Goal: Information Seeking & Learning: Check status

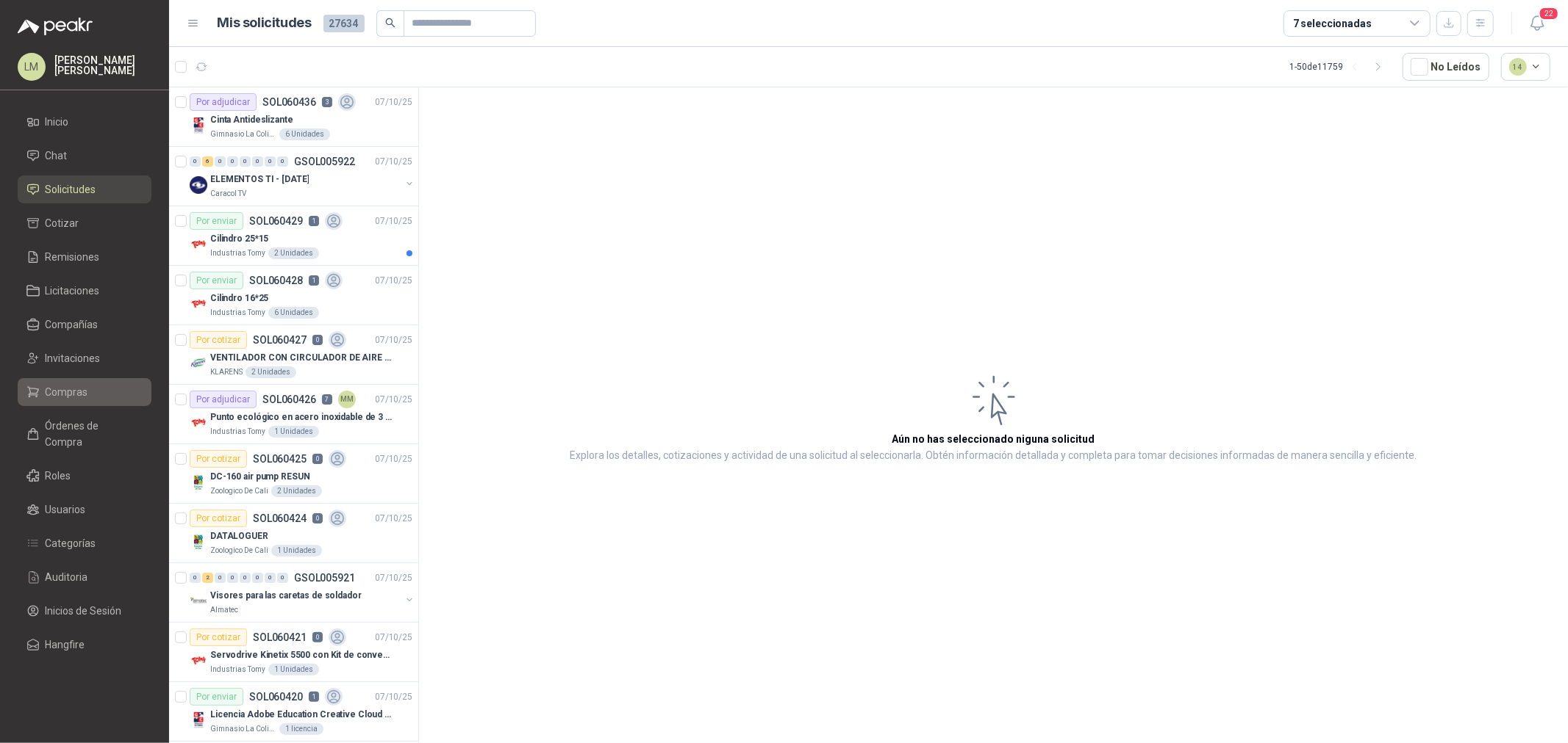
click at [41, 389] on li "Compras" at bounding box center [84, 392] width 116 height 16
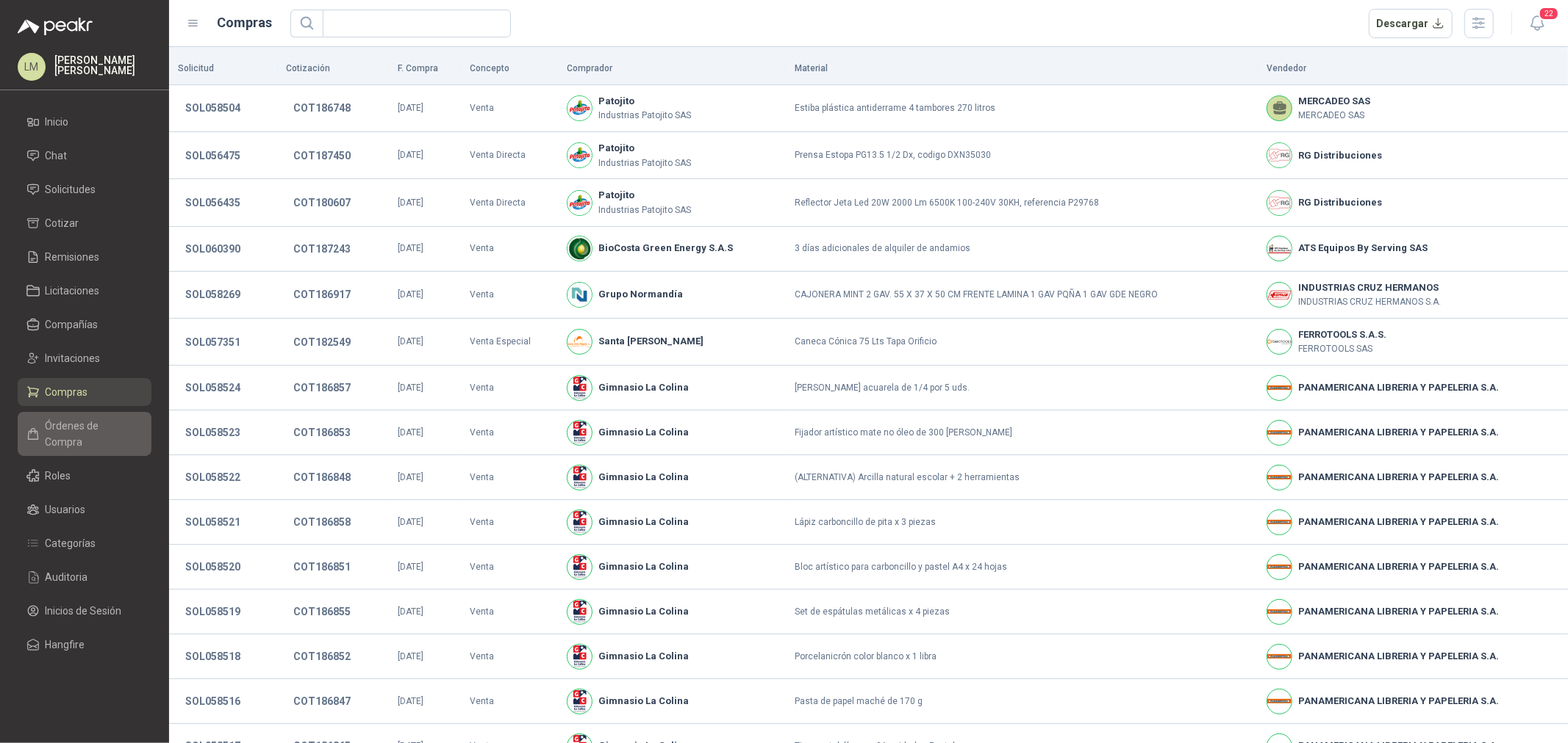
click at [105, 428] on span "Órdenes de Compra" at bounding box center [91, 433] width 92 height 32
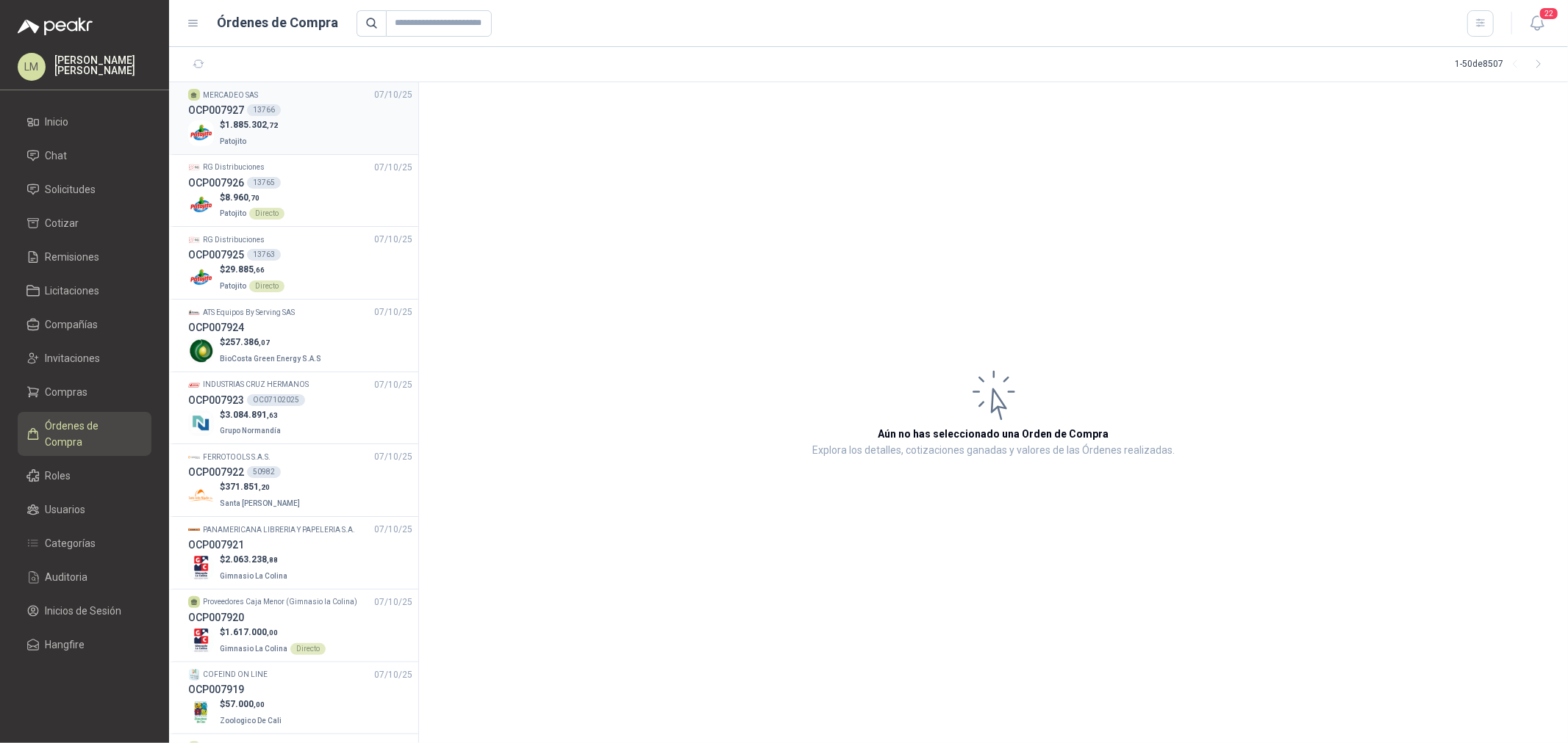
click at [281, 122] on div "$ 1.885.302 ,72 Patojito" at bounding box center [300, 133] width 224 height 30
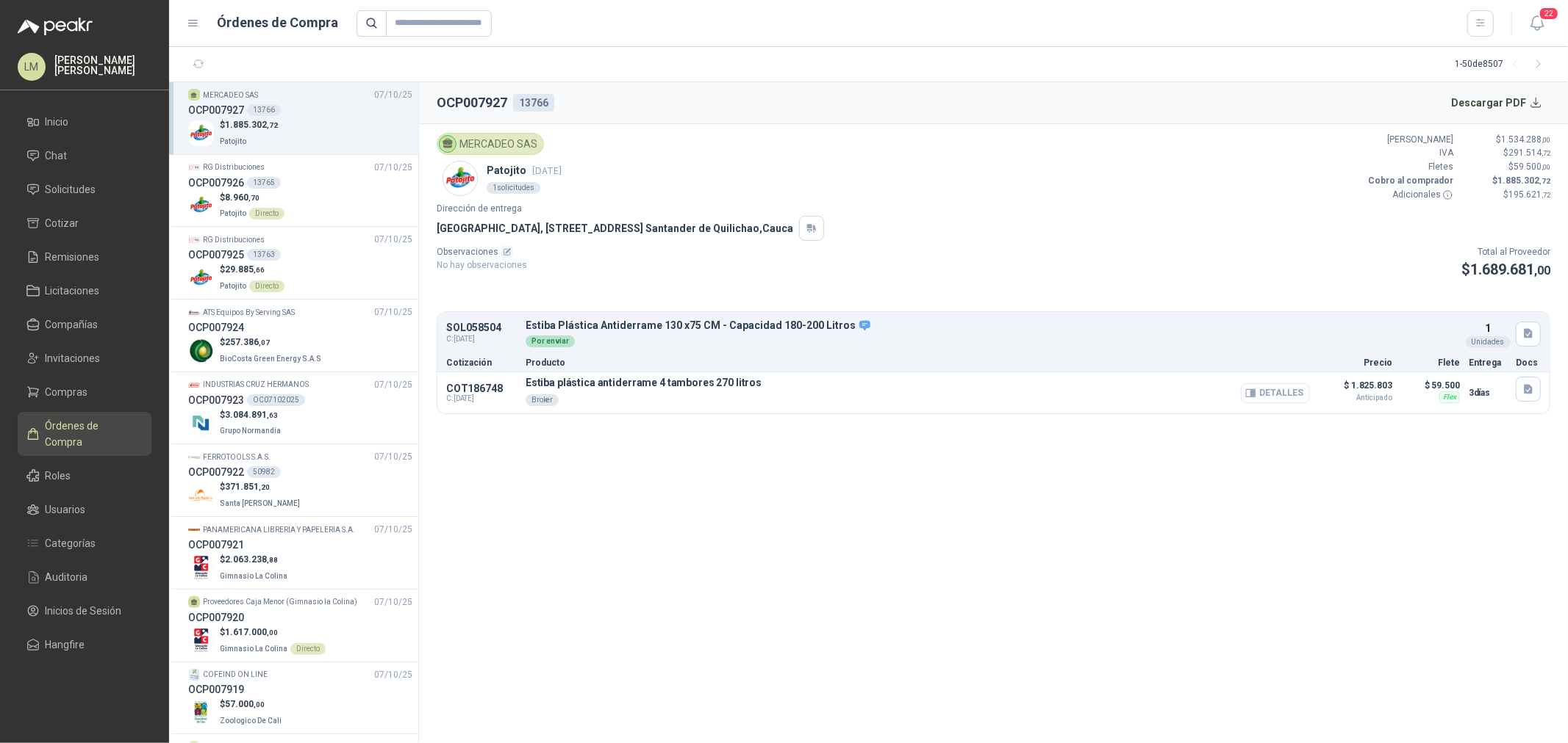
click at [1270, 399] on button "Detalles" at bounding box center [1275, 393] width 69 height 19
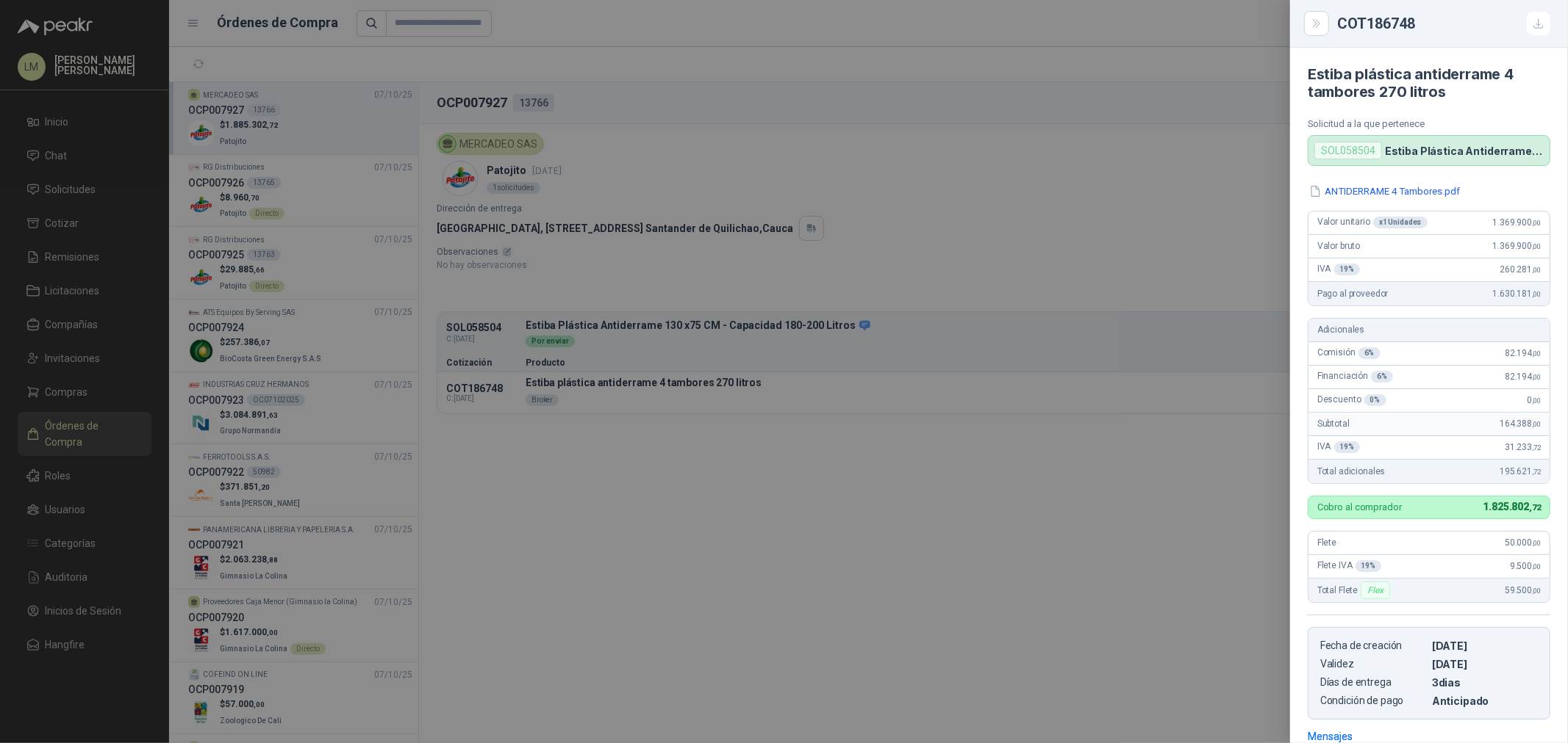
scroll to position [228, 0]
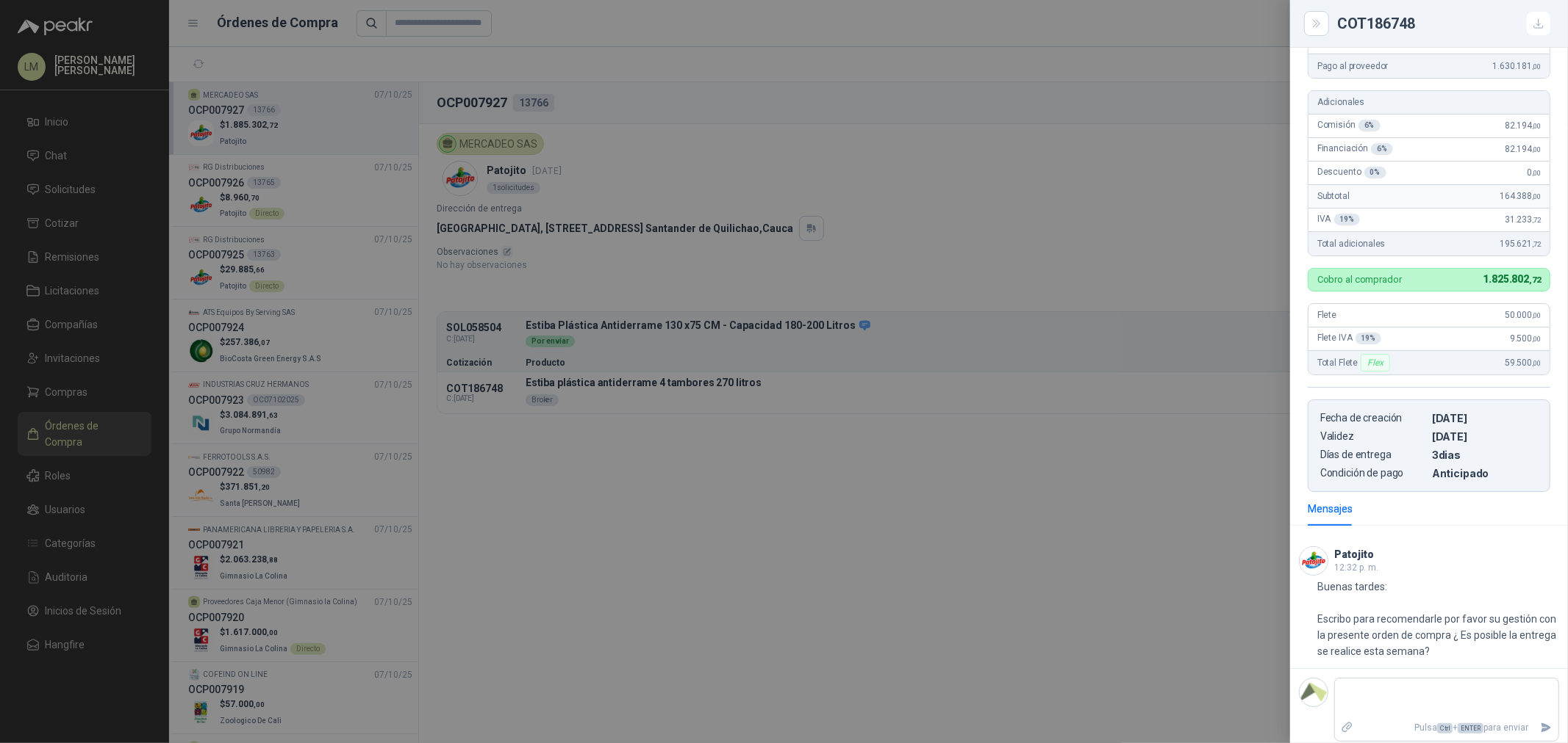
click at [1070, 311] on div at bounding box center [784, 371] width 1568 height 743
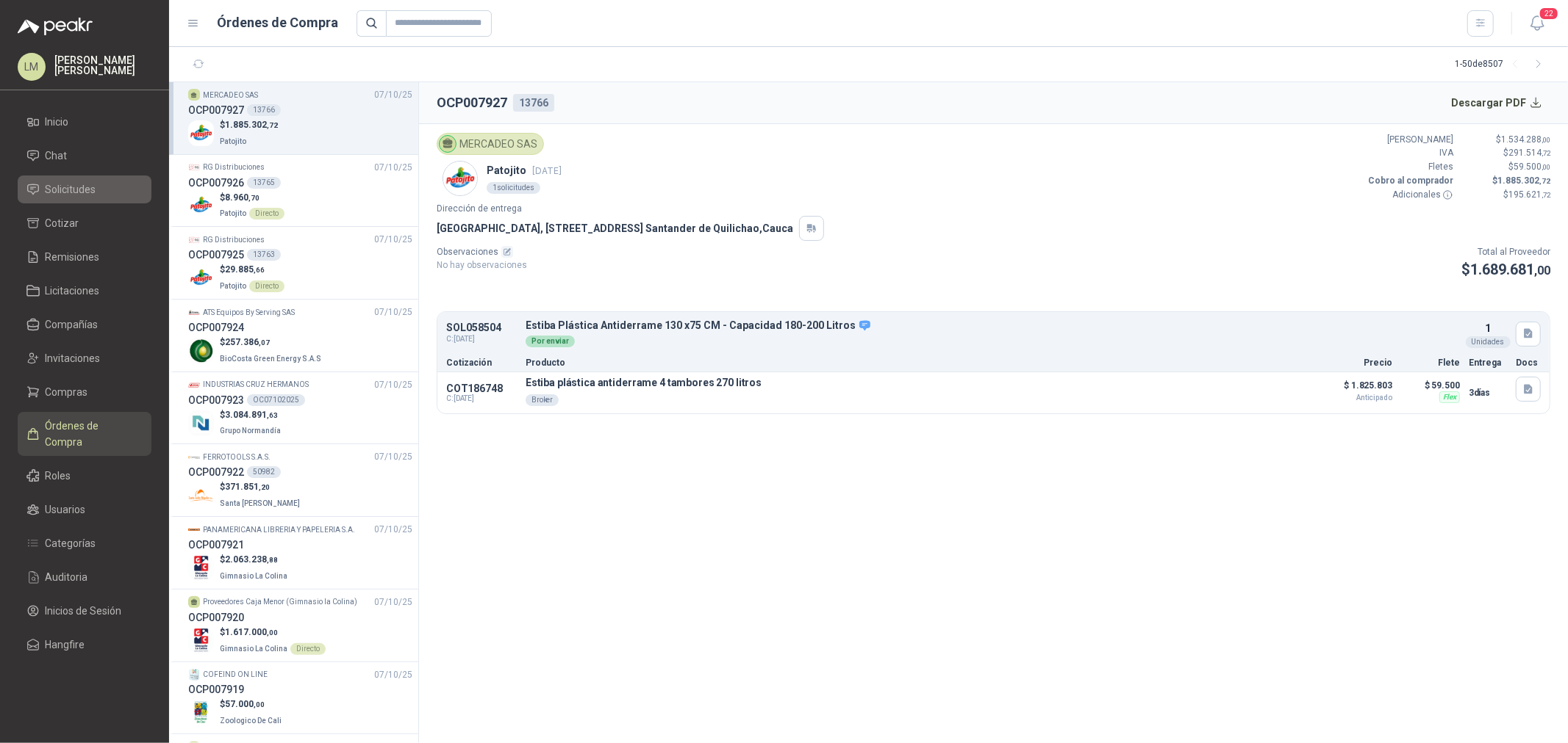
click at [55, 187] on span "Solicitudes" at bounding box center [70, 189] width 51 height 16
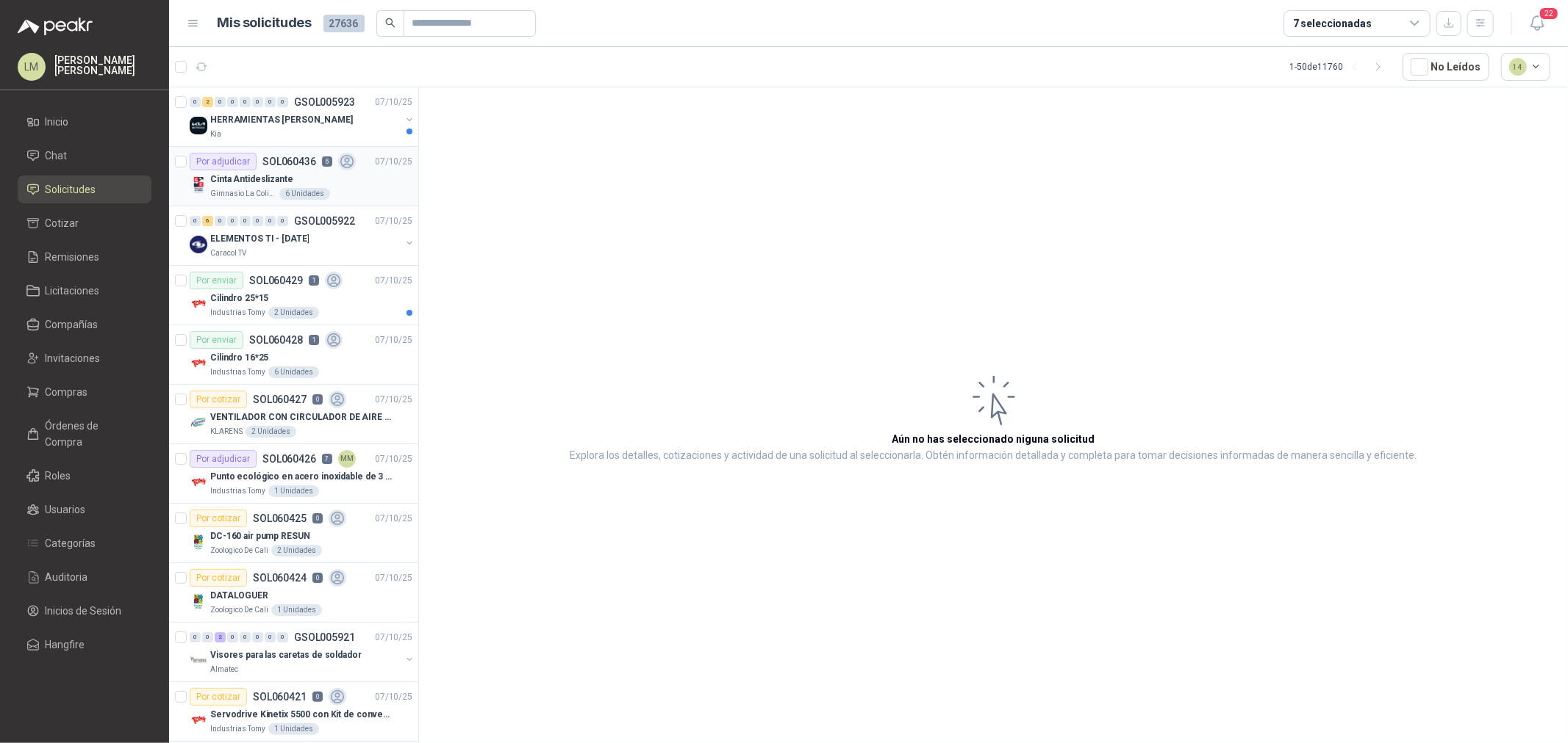
click at [305, 191] on div "6 Unidades" at bounding box center [304, 193] width 51 height 12
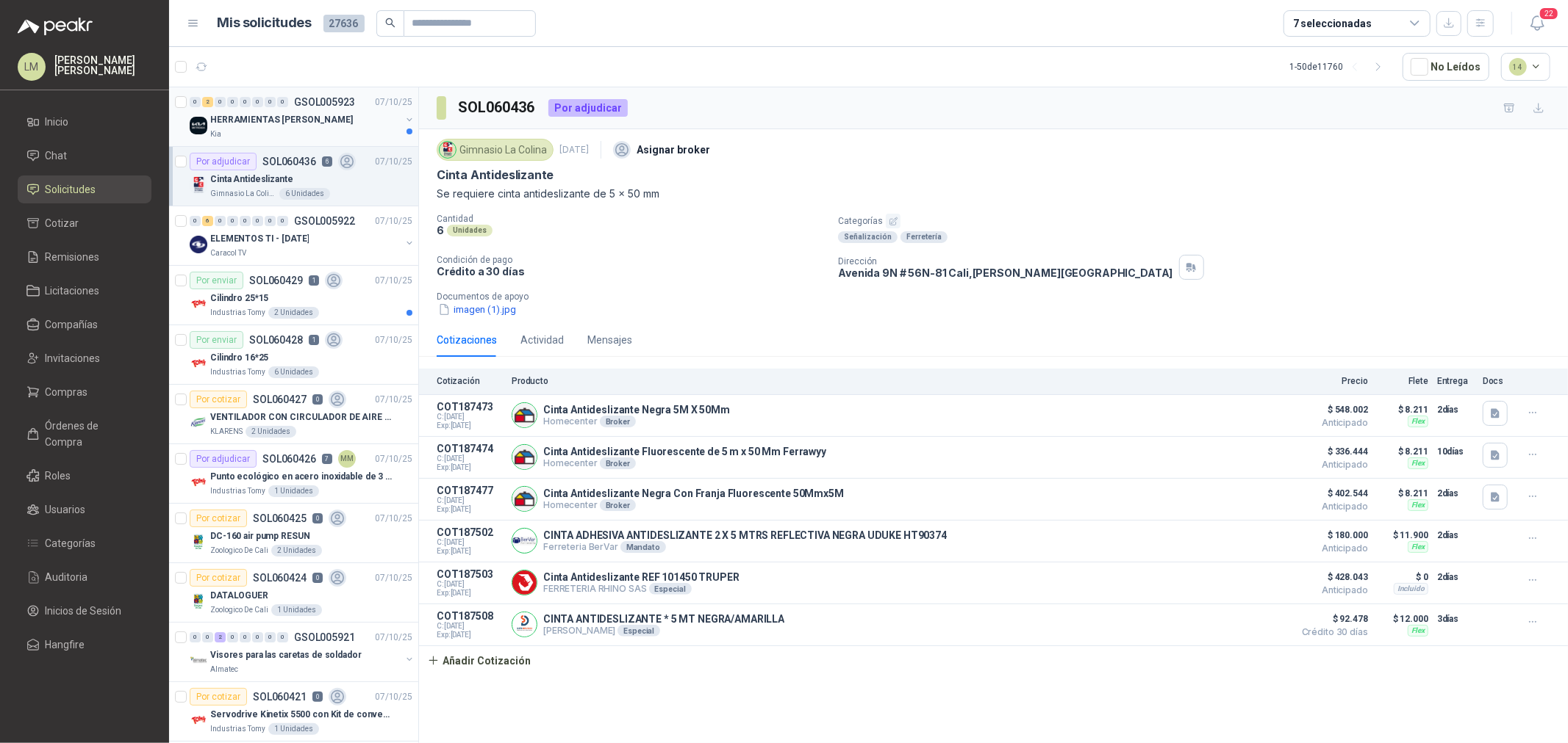
click at [403, 120] on button "button" at bounding box center [409, 119] width 12 height 12
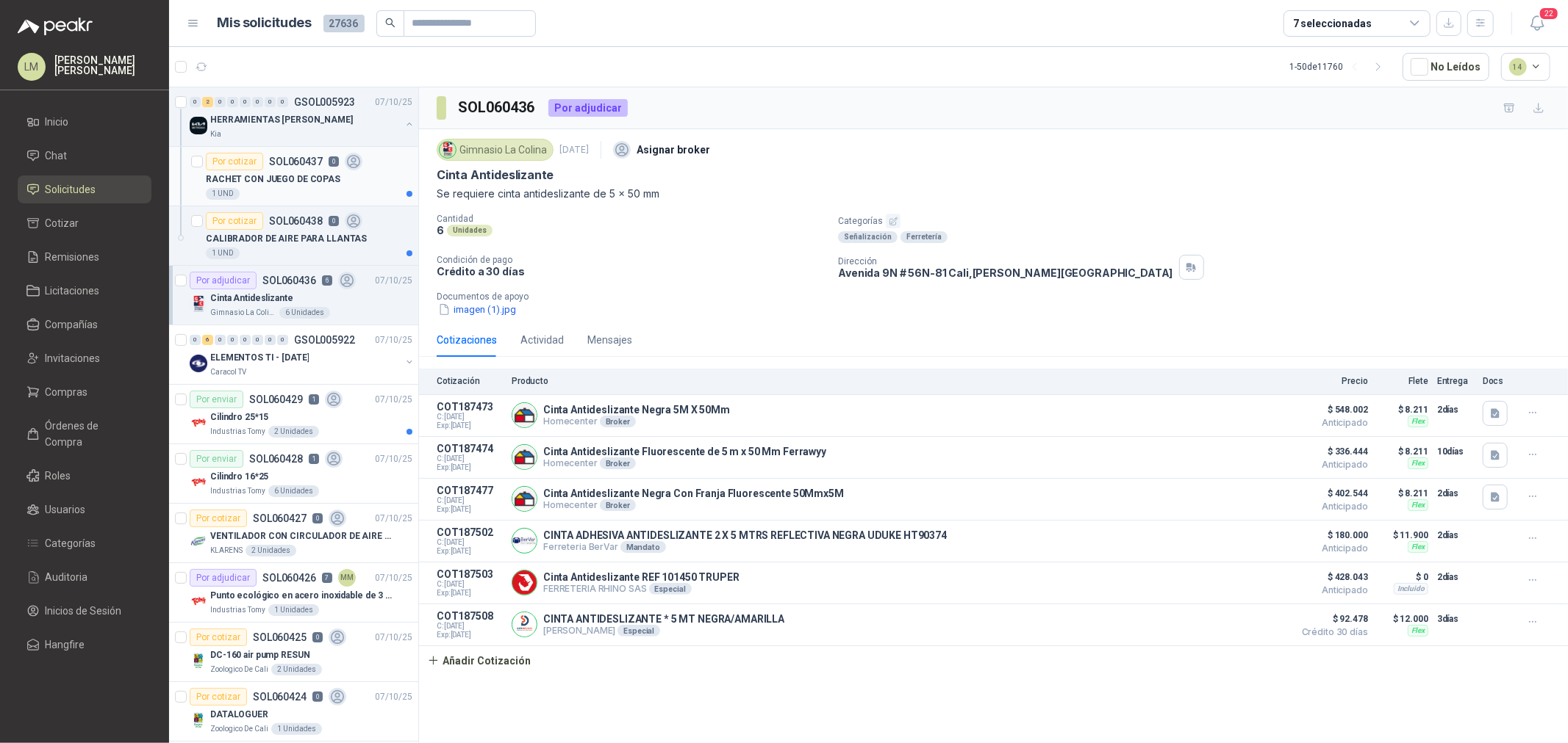
click at [288, 165] on p "SOL060437" at bounding box center [296, 161] width 54 height 10
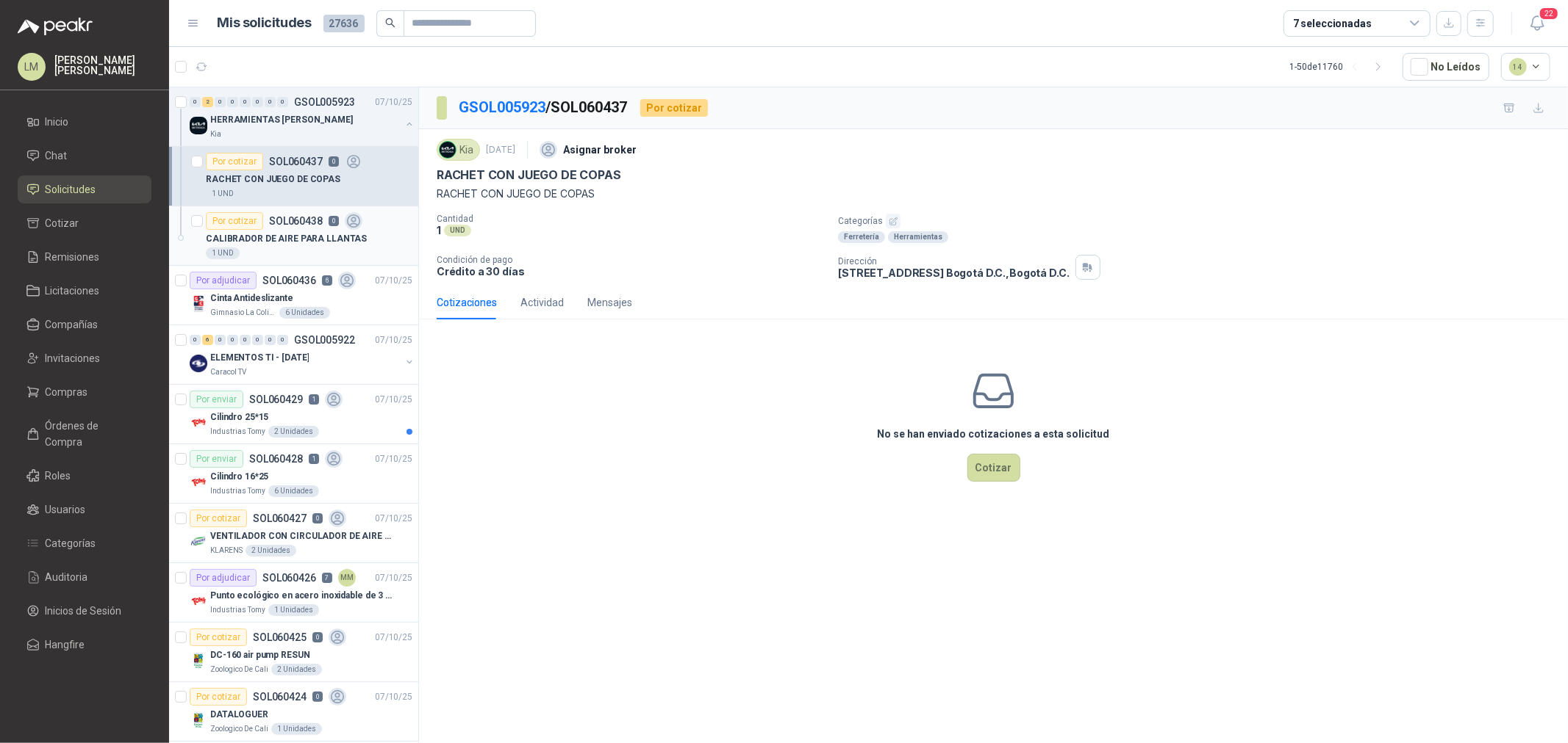
click at [291, 222] on p "SOL060438" at bounding box center [296, 221] width 54 height 10
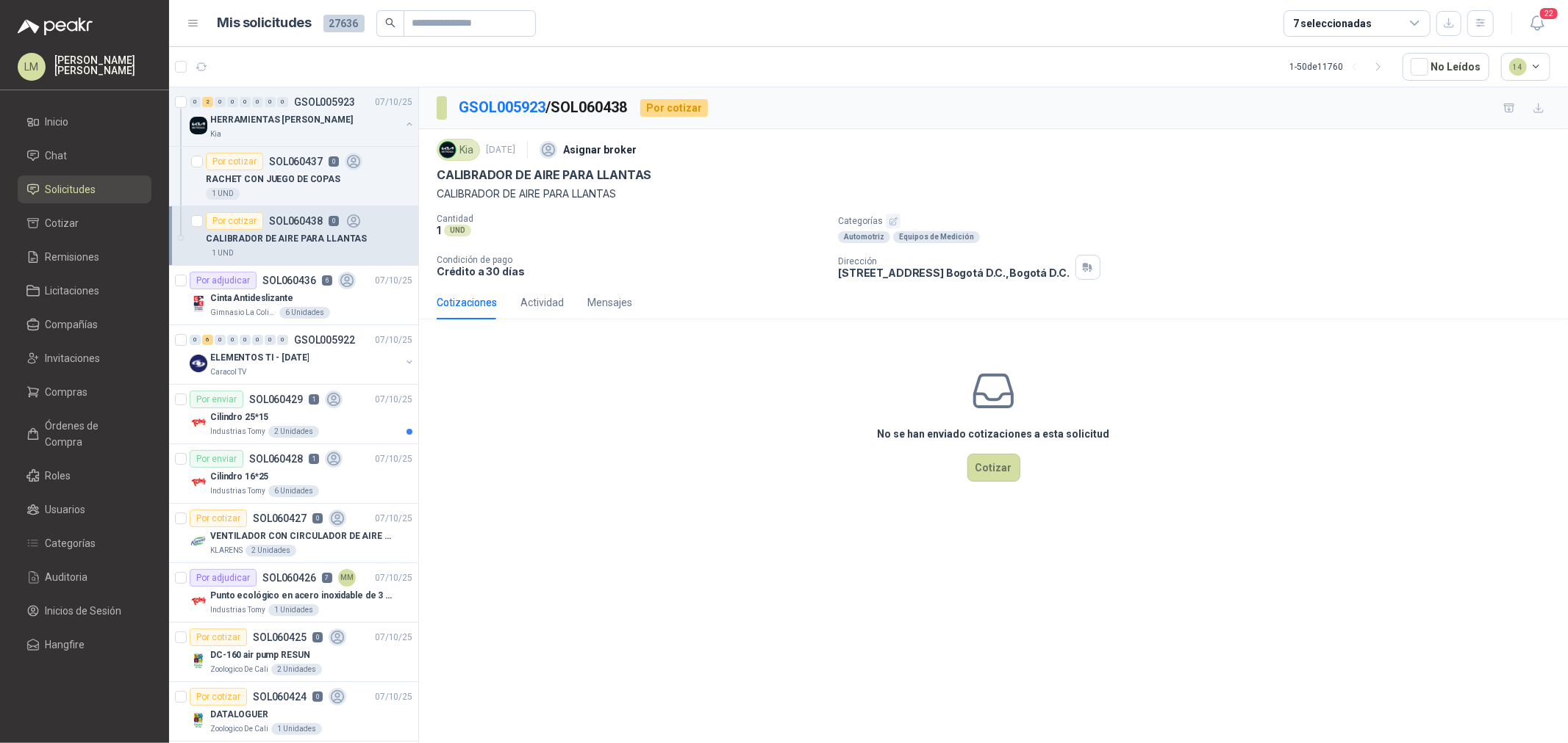
click at [893, 224] on icon "button" at bounding box center [892, 221] width 7 height 7
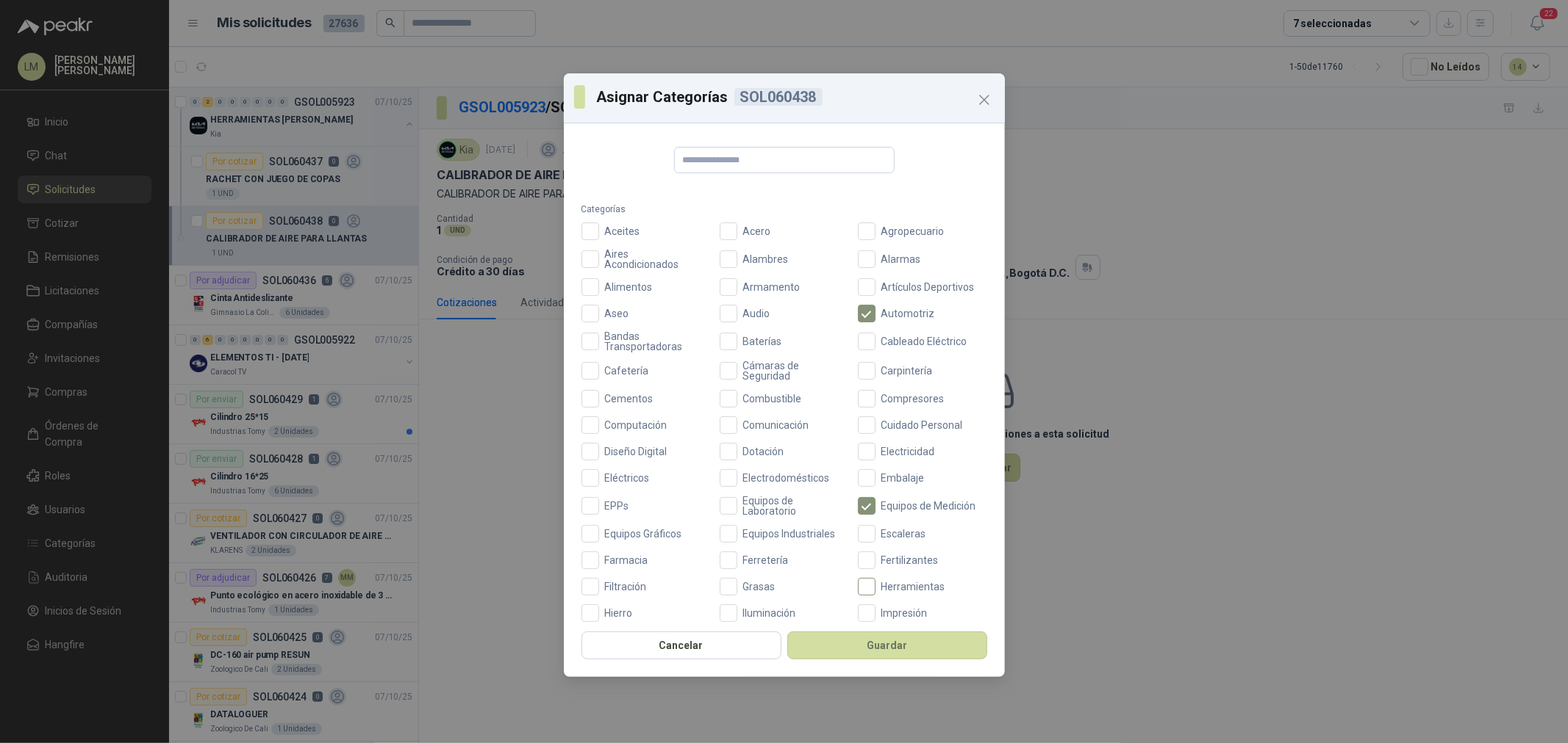
click at [875, 582] on span "Herramientas" at bounding box center [913, 586] width 76 height 10
click at [885, 646] on button "Guardar" at bounding box center [887, 646] width 200 height 28
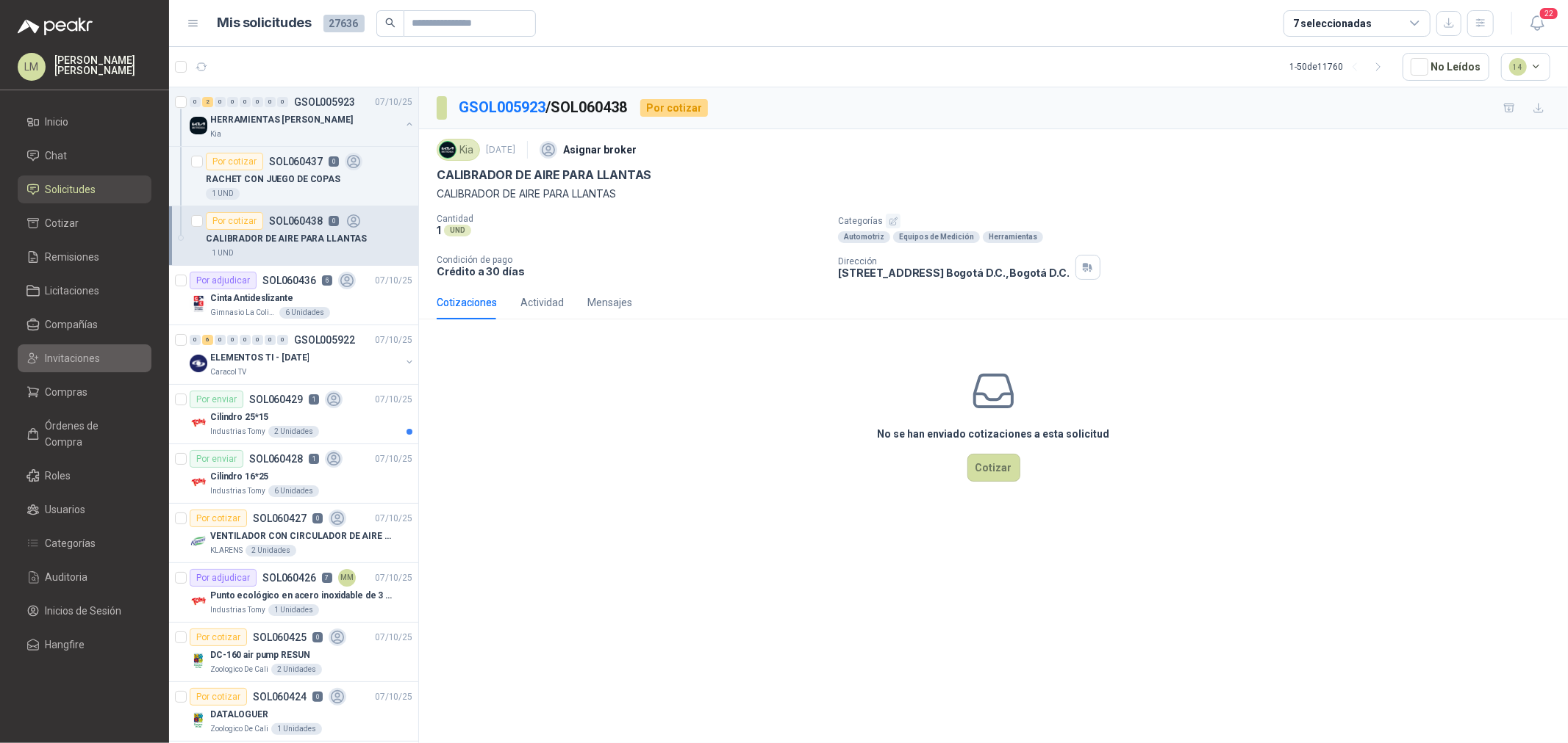
click at [65, 361] on span "Invitaciones" at bounding box center [73, 358] width 55 height 16
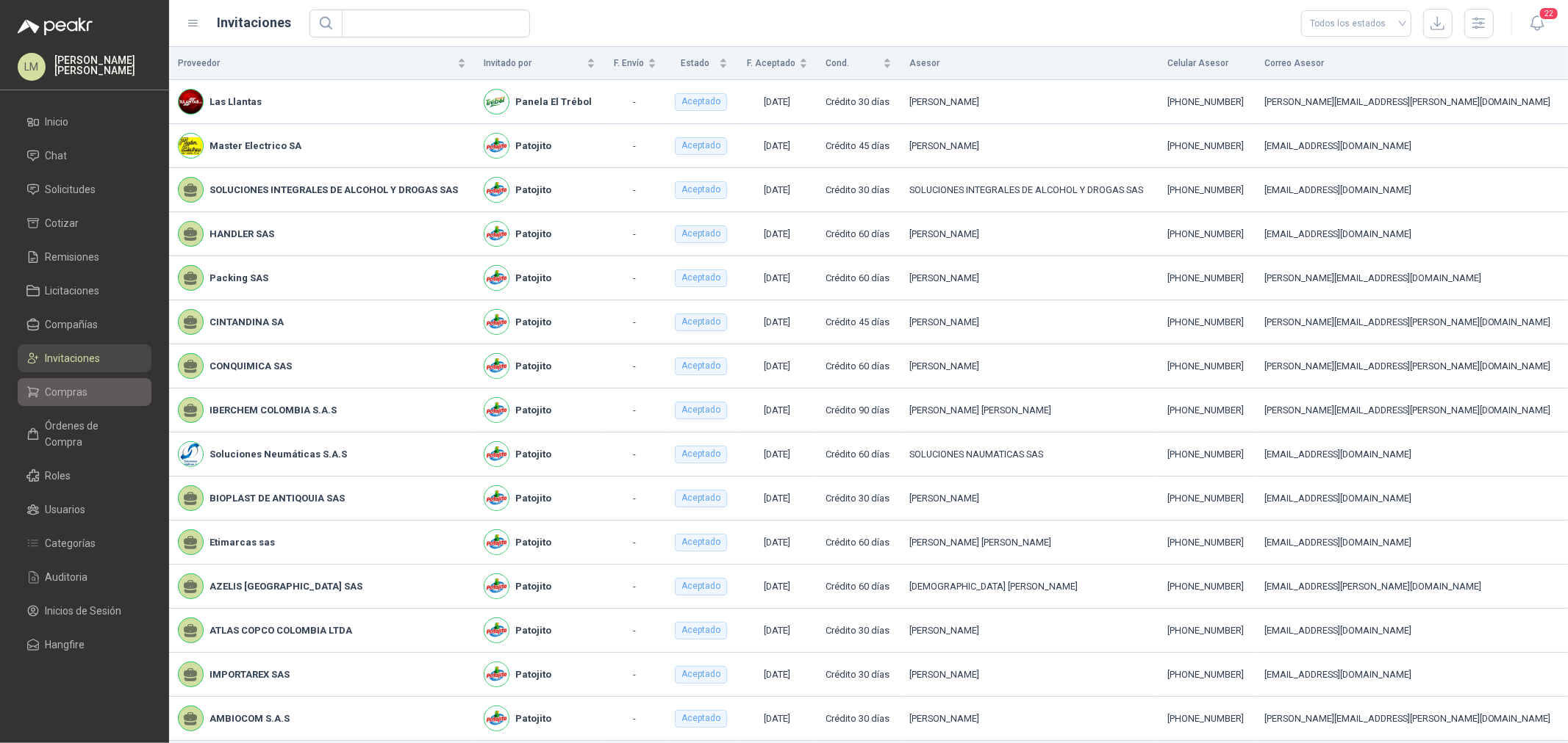
click at [65, 391] on span "Compras" at bounding box center [66, 392] width 43 height 16
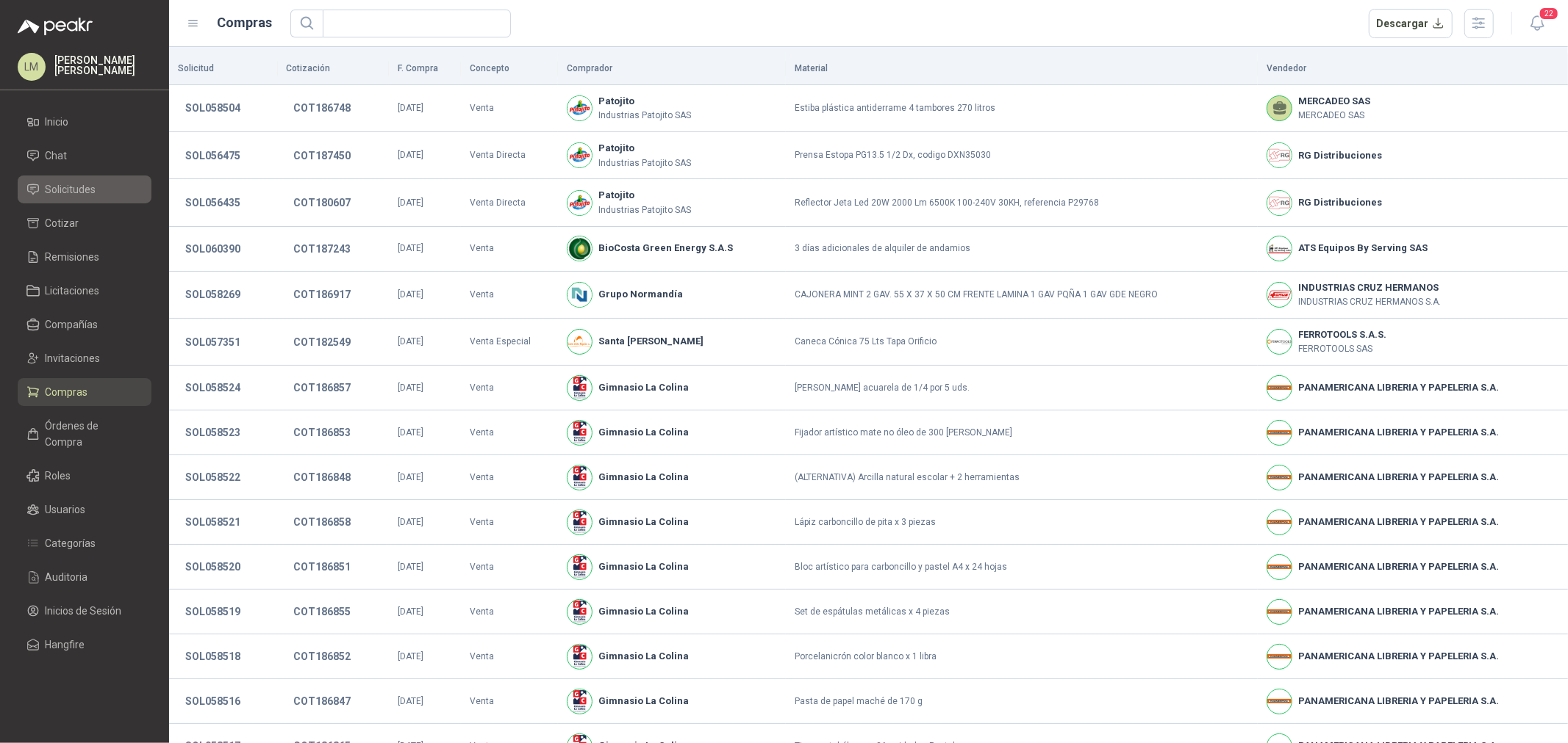
click at [76, 188] on span "Solicitudes" at bounding box center [70, 189] width 51 height 16
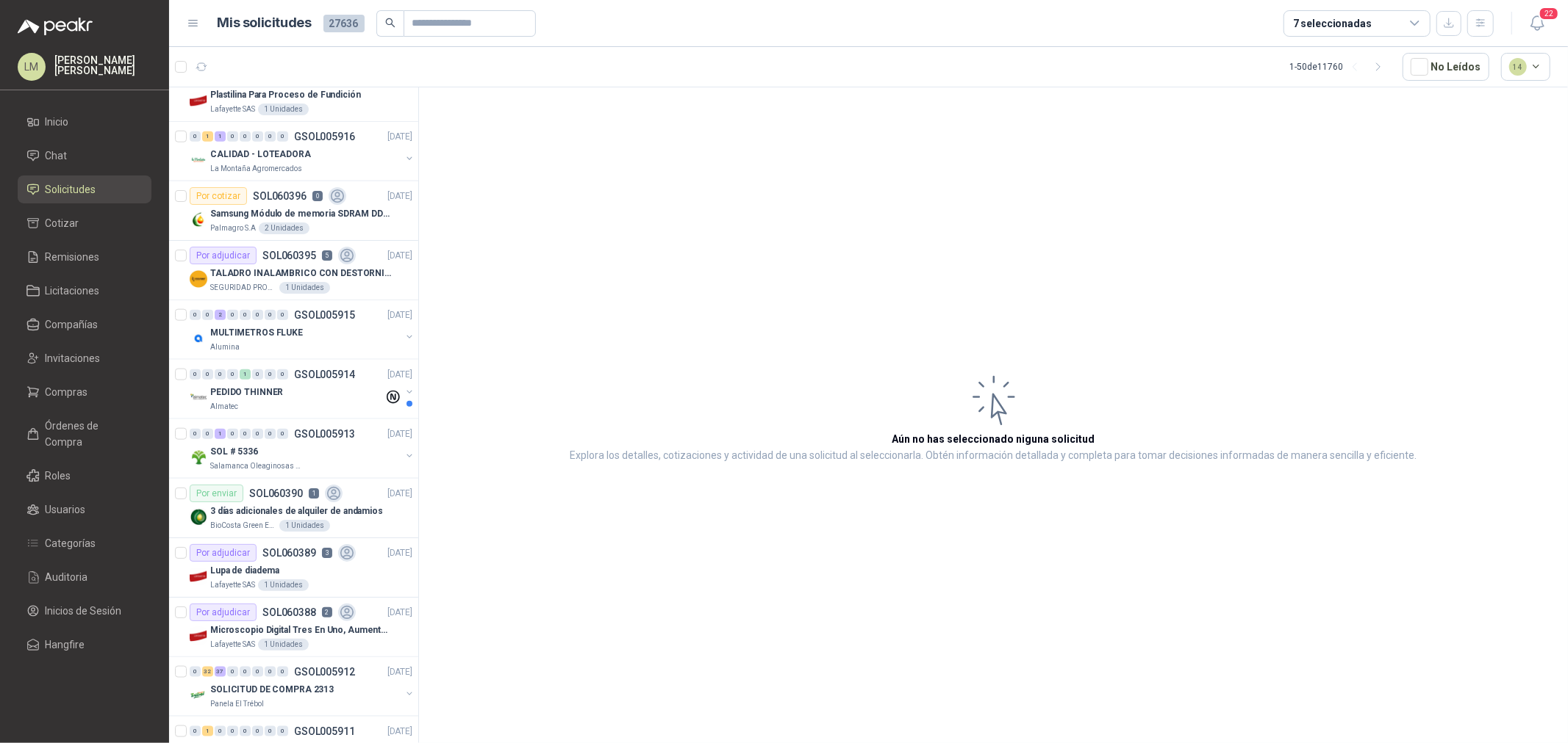
scroll to position [1469, 0]
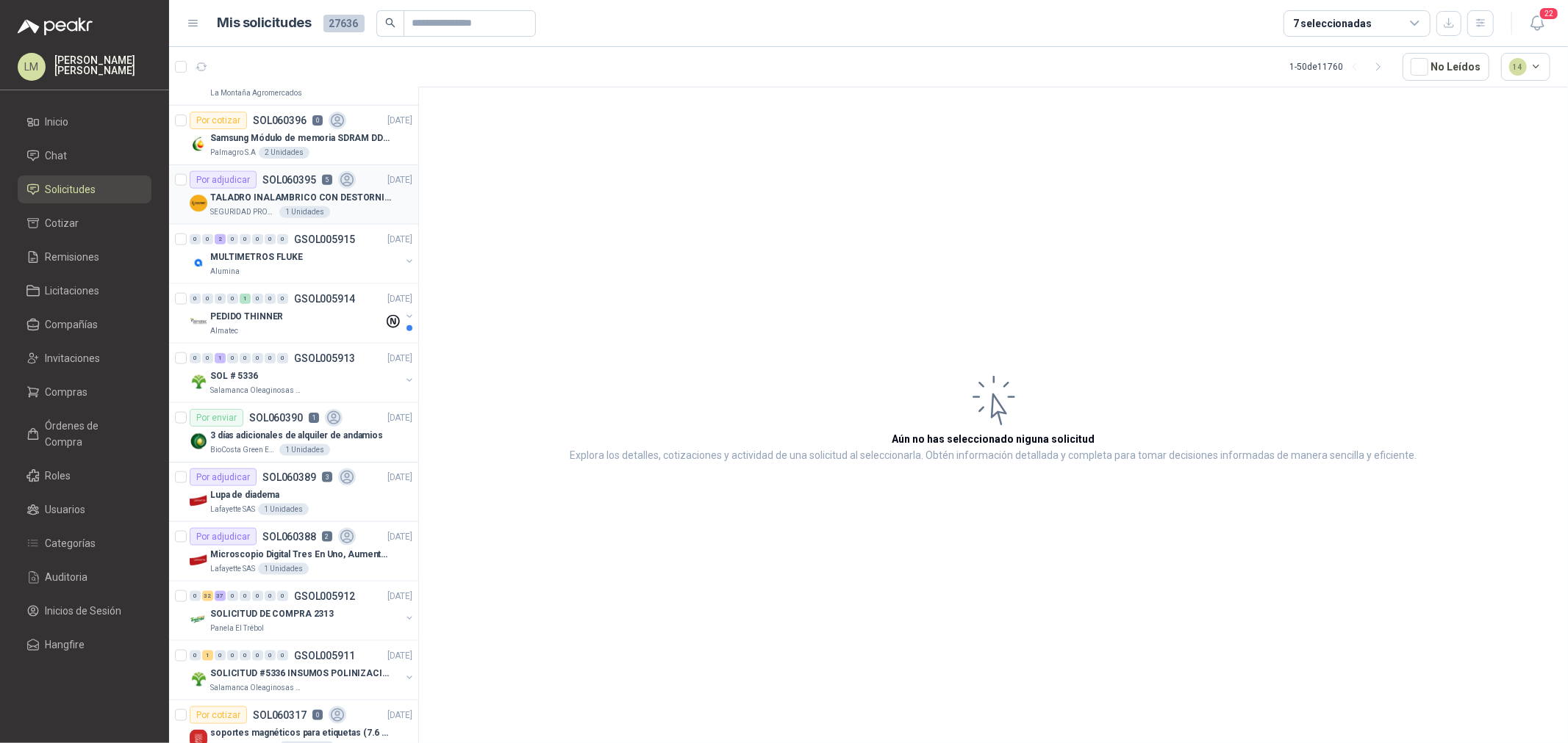
click at [303, 216] on div "1 Unidades" at bounding box center [304, 212] width 51 height 12
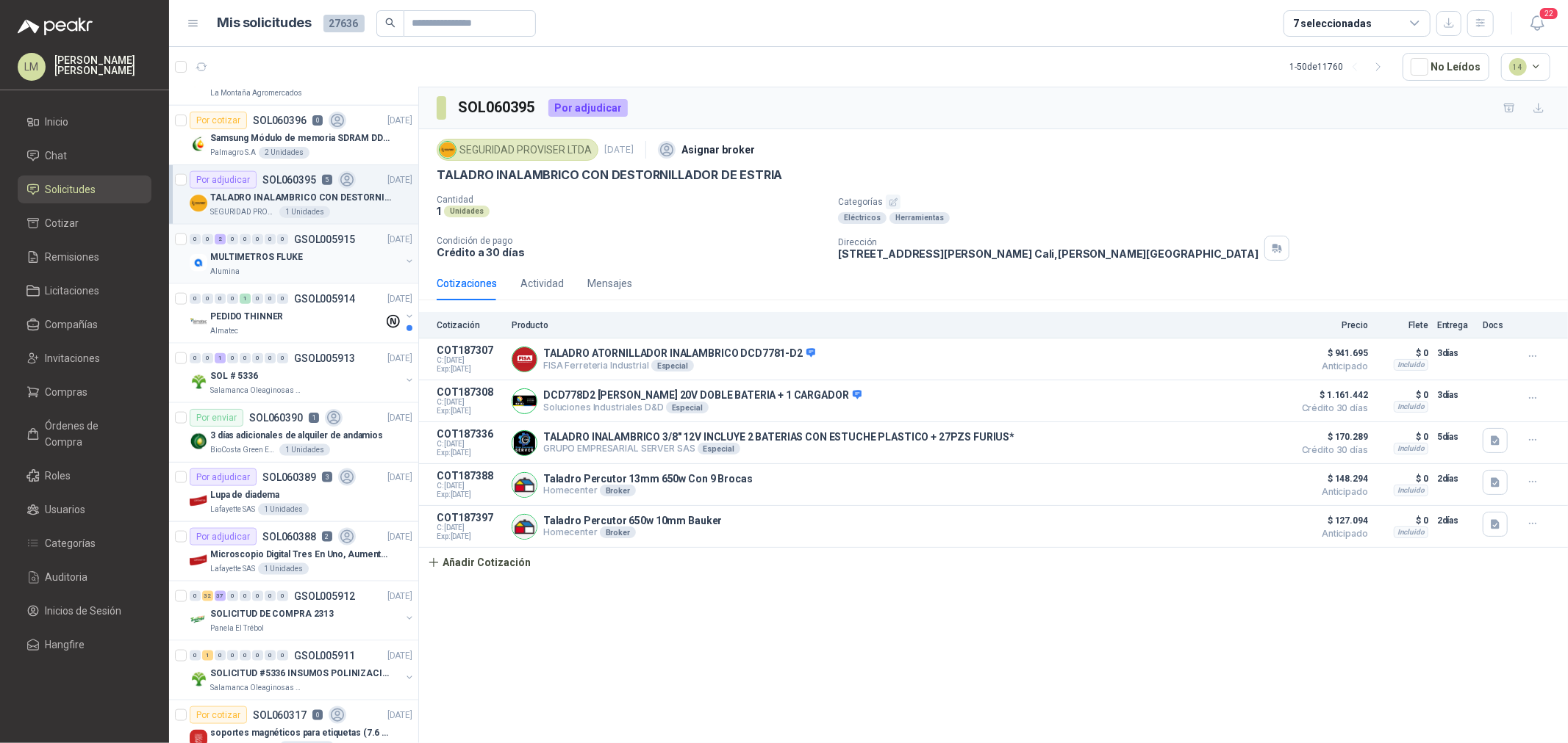
click at [300, 260] on div "MULTIMETROS FLUKE" at bounding box center [305, 257] width 190 height 18
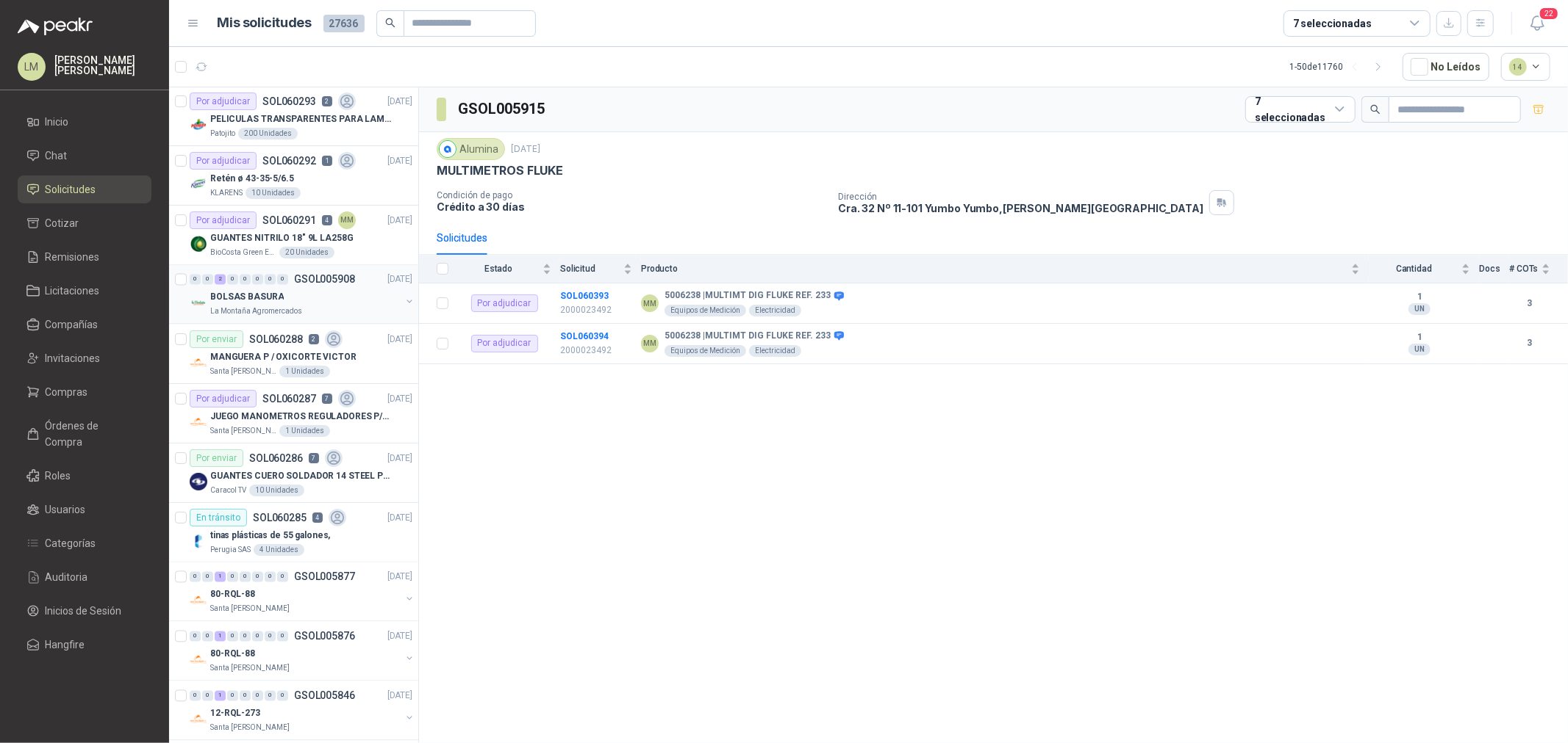
scroll to position [2336, 0]
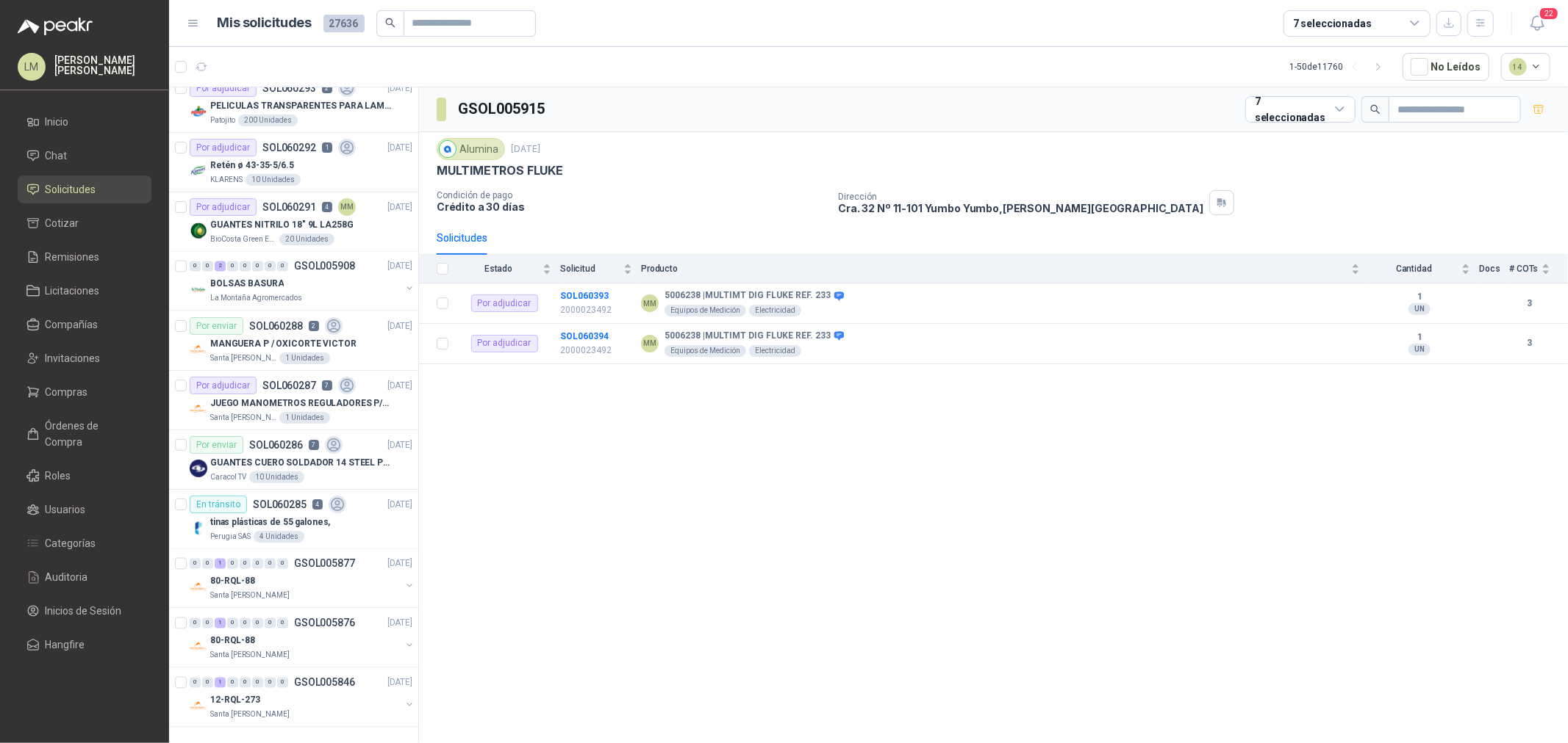
click at [1351, 19] on div "7 seleccionadas" at bounding box center [1332, 23] width 79 height 16
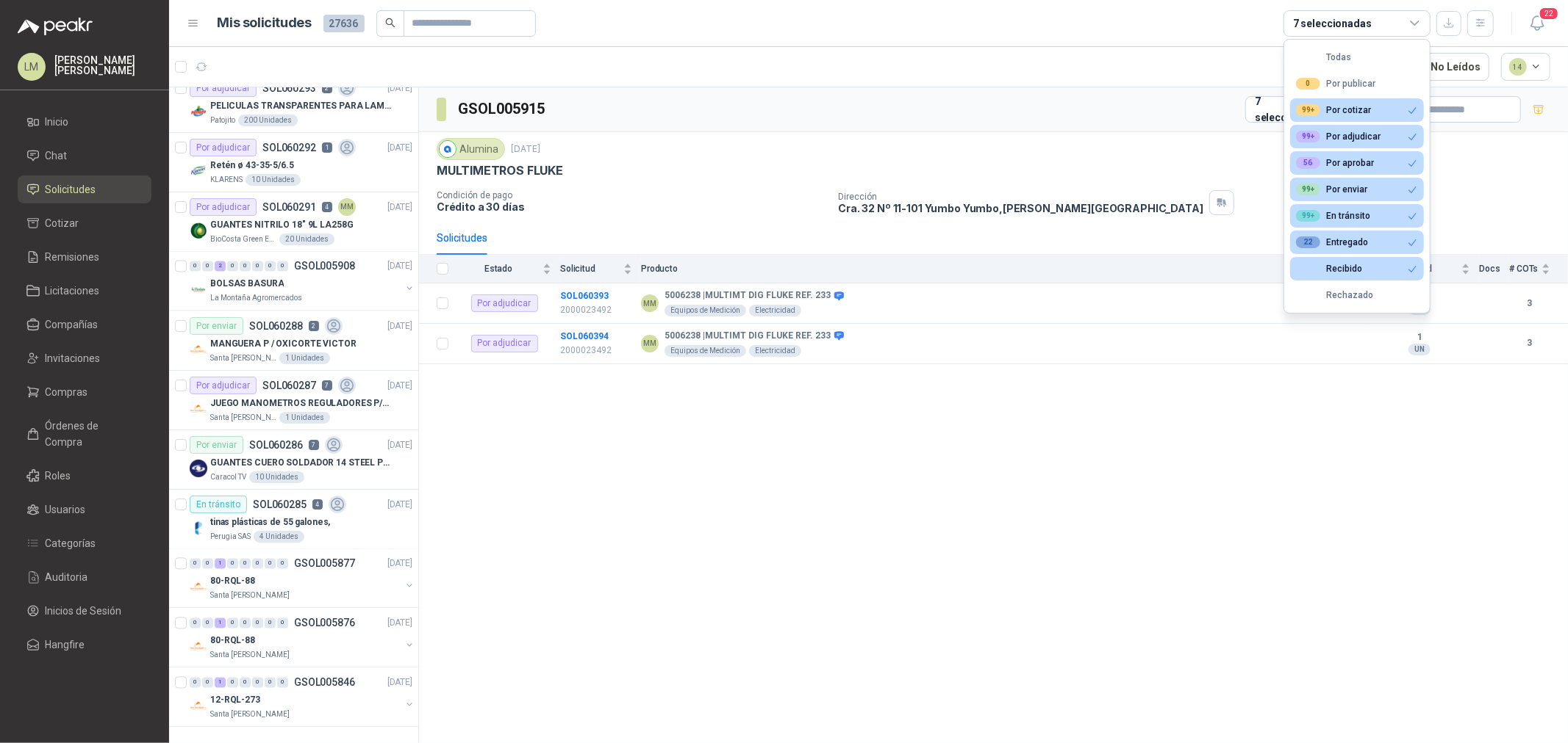
click at [975, 83] on article "1 - 50 de 11760 No Leídos 14" at bounding box center [868, 66] width 1399 height 40
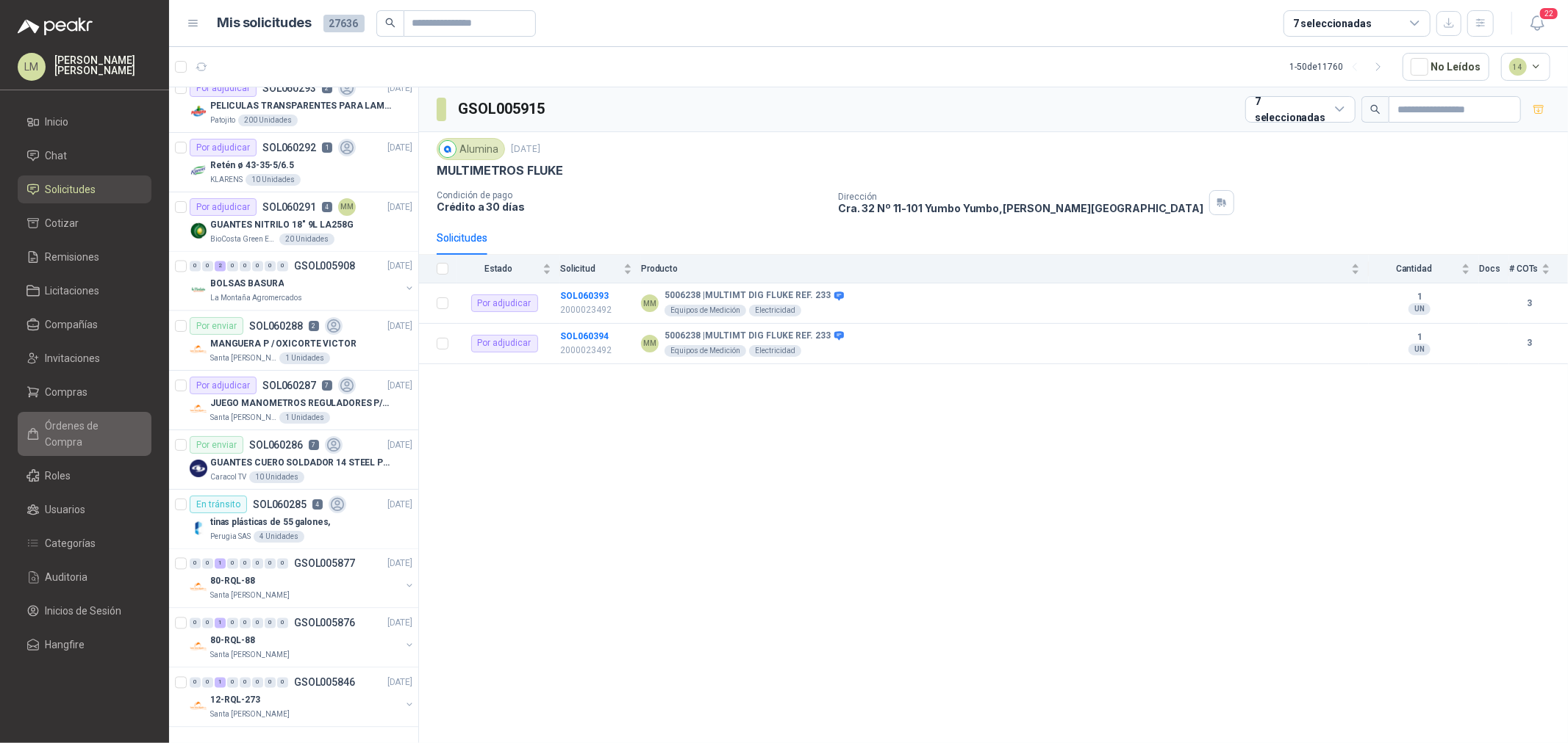
click at [85, 426] on span "Órdenes de Compra" at bounding box center [91, 433] width 92 height 32
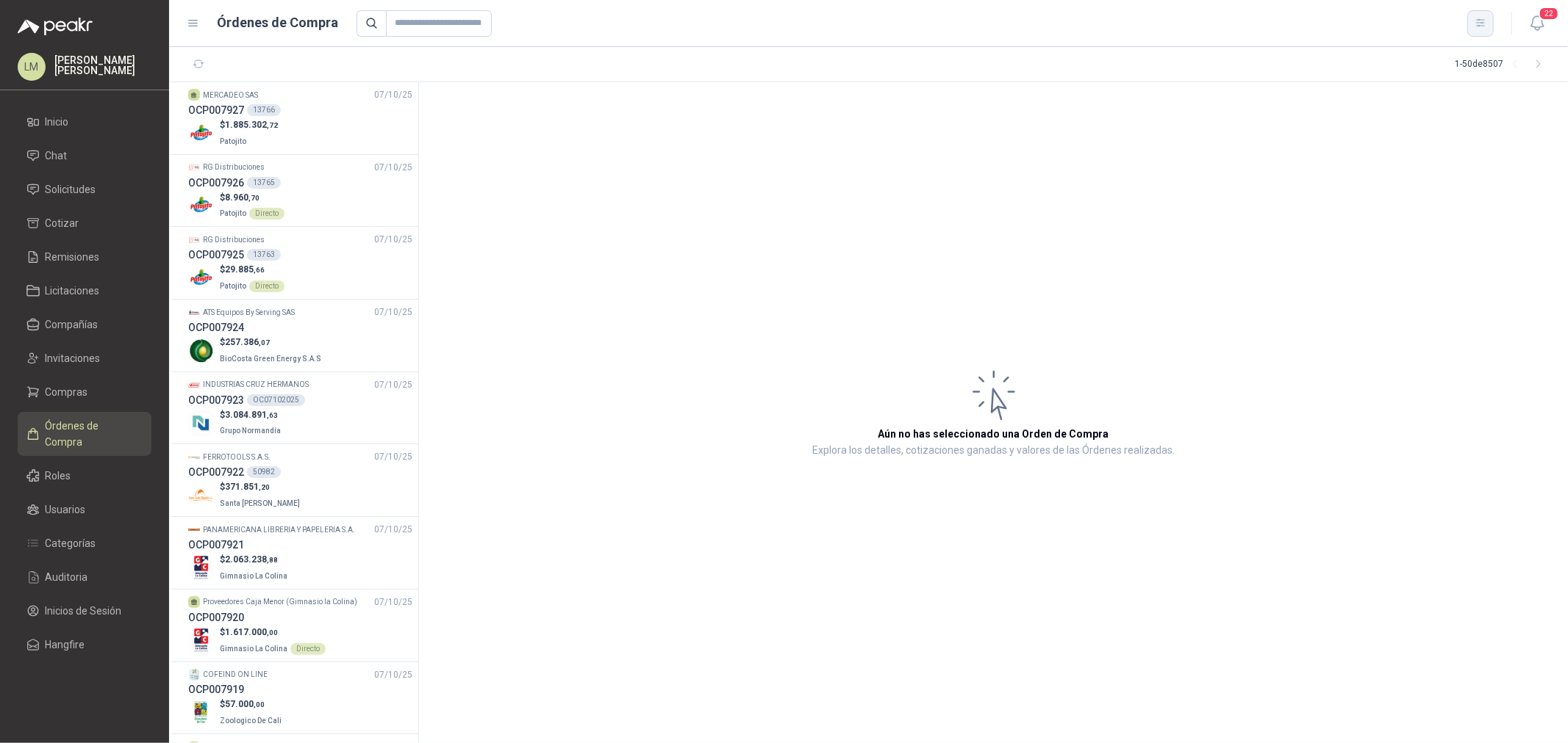
click at [1476, 23] on icon "button" at bounding box center [1480, 22] width 8 height 7
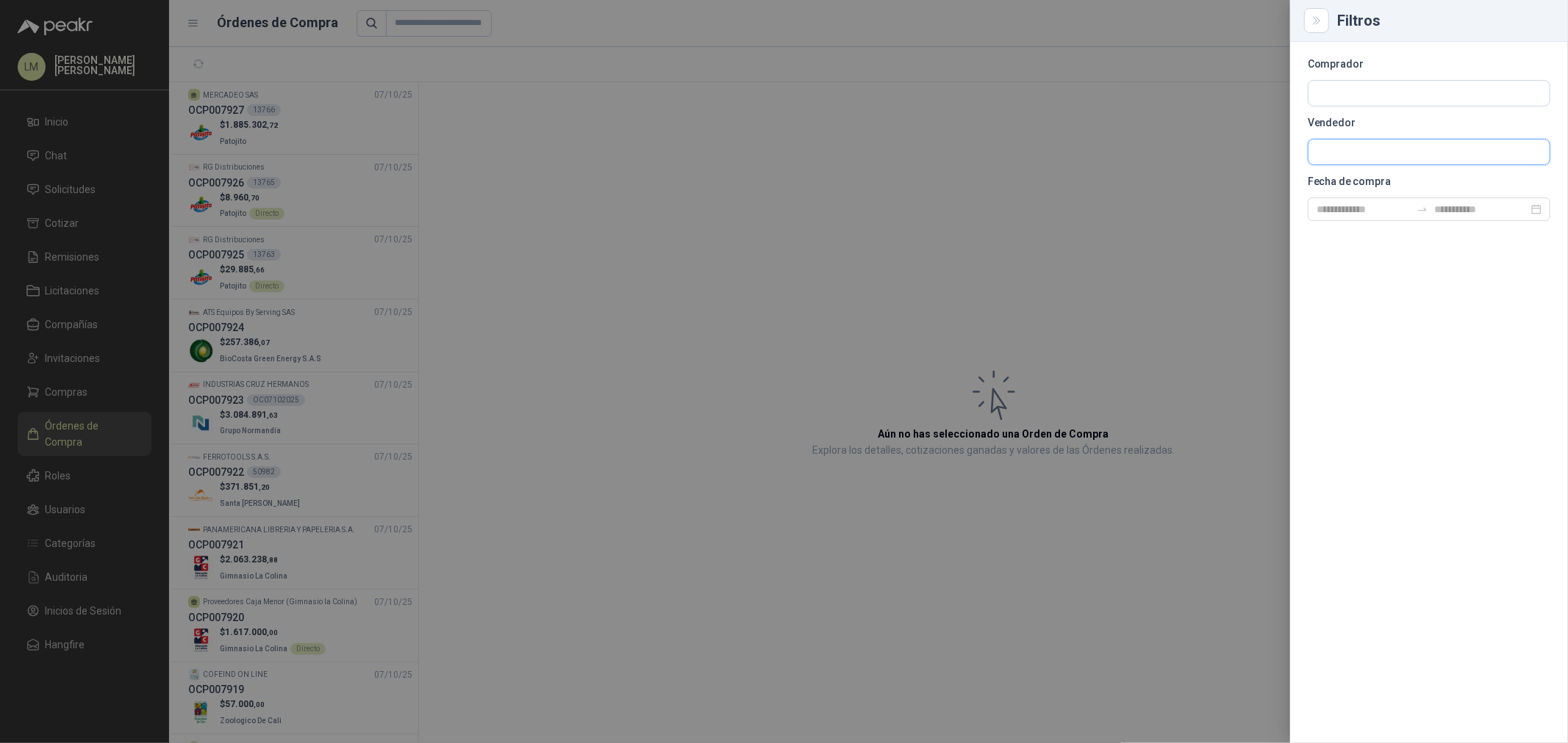
click at [1348, 154] on input "text" at bounding box center [1428, 152] width 241 height 25
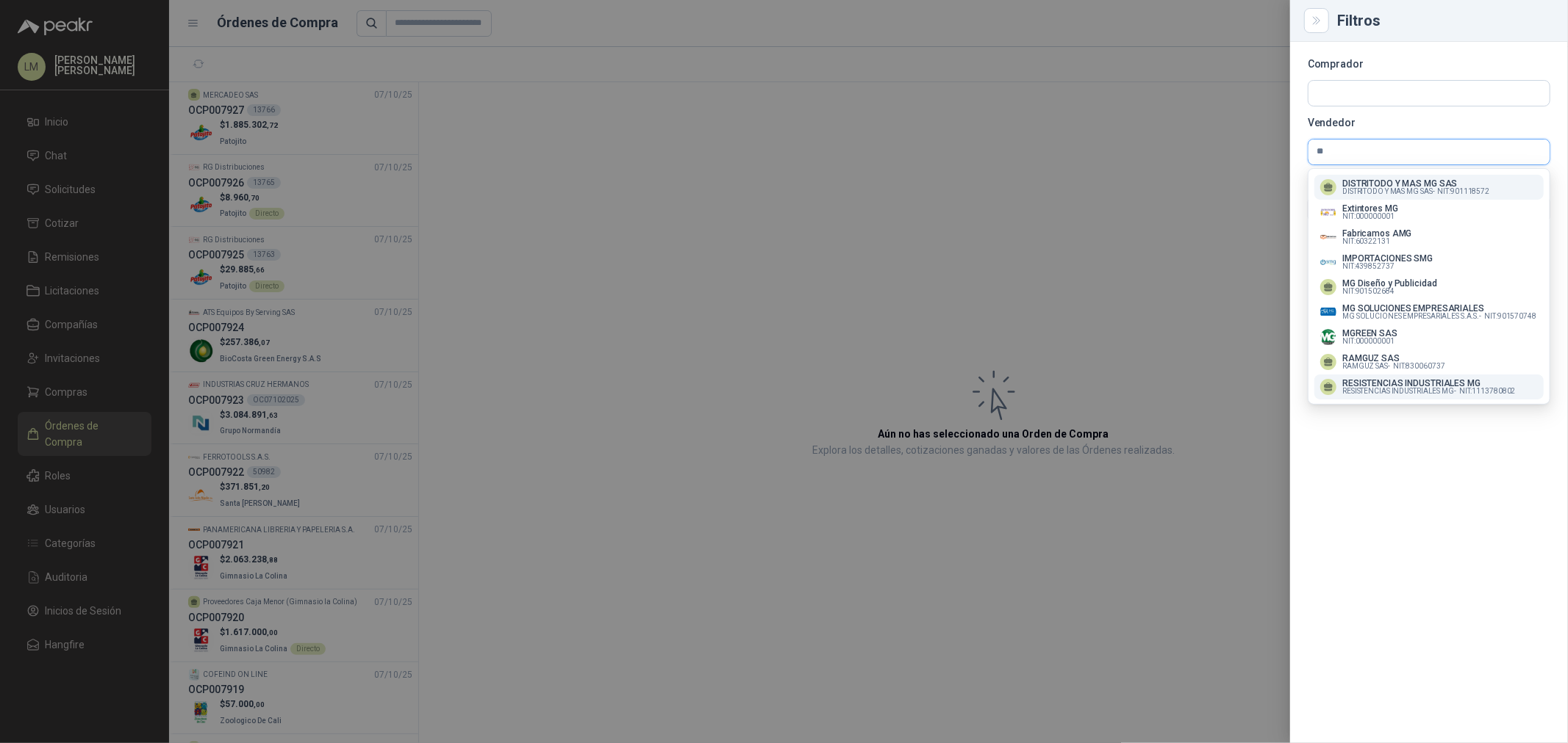
type input "**"
click at [1367, 384] on p "RESISTENCIAS INDUSTRIALES MG" at bounding box center [1428, 383] width 172 height 9
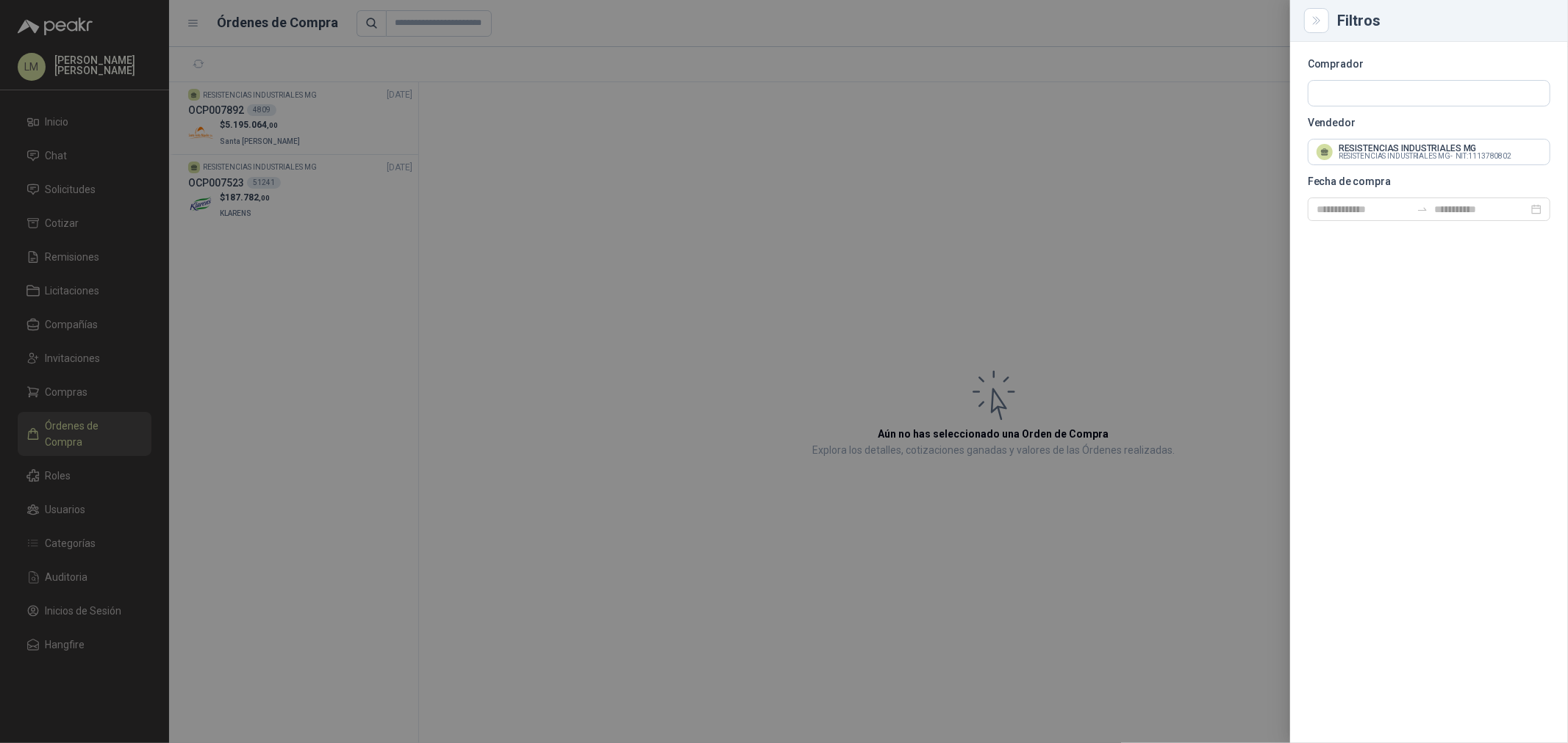
click at [232, 129] on div at bounding box center [784, 371] width 1568 height 743
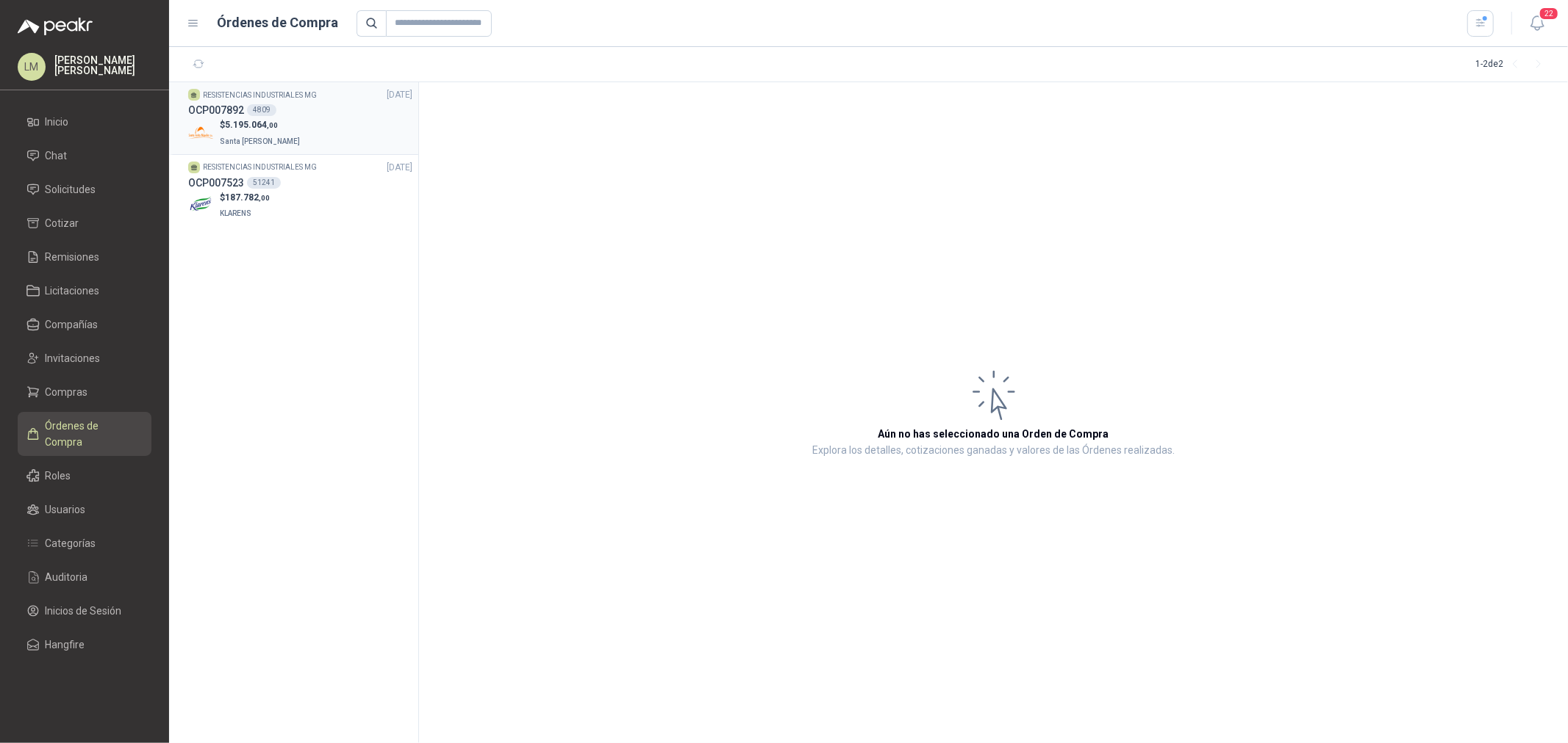
click at [264, 108] on div "4809" at bounding box center [262, 110] width 30 height 12
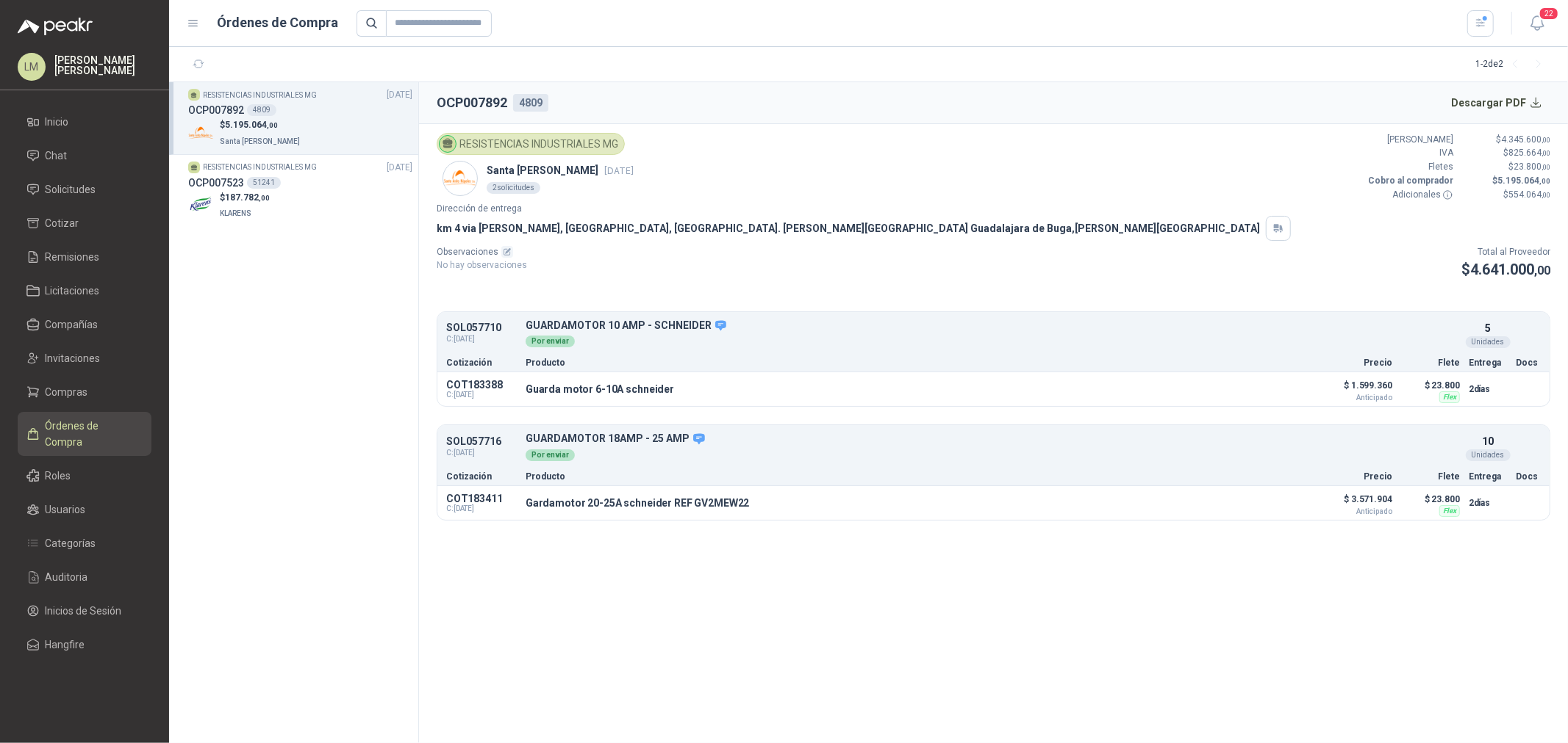
click at [70, 409] on ul "Inicio Chat Solicitudes Cotizar Remisiones Licitaciones Compañías Invitaciones …" at bounding box center [84, 386] width 169 height 557
click at [70, 389] on span "Compras" at bounding box center [66, 392] width 43 height 16
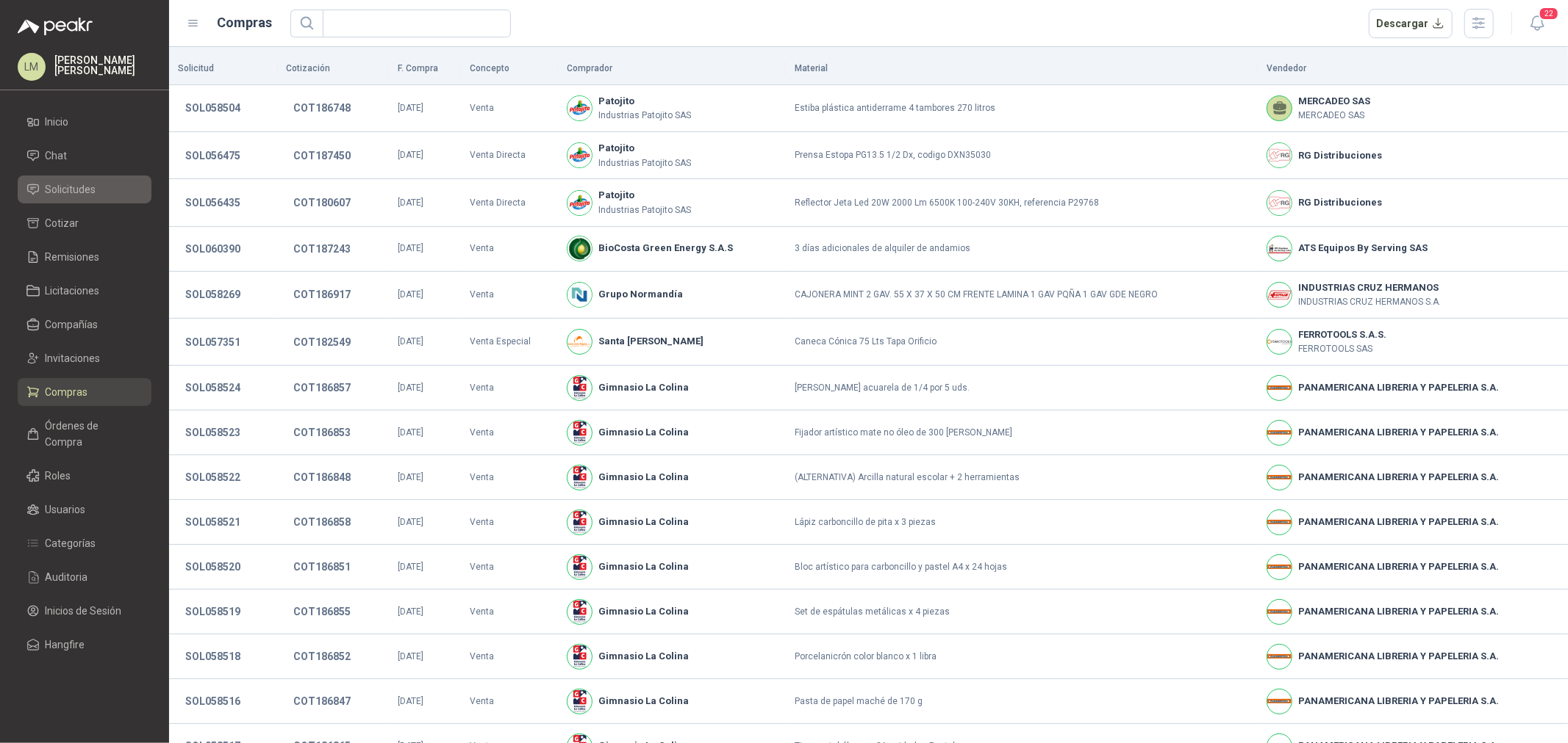
click at [80, 189] on span "Solicitudes" at bounding box center [70, 189] width 51 height 16
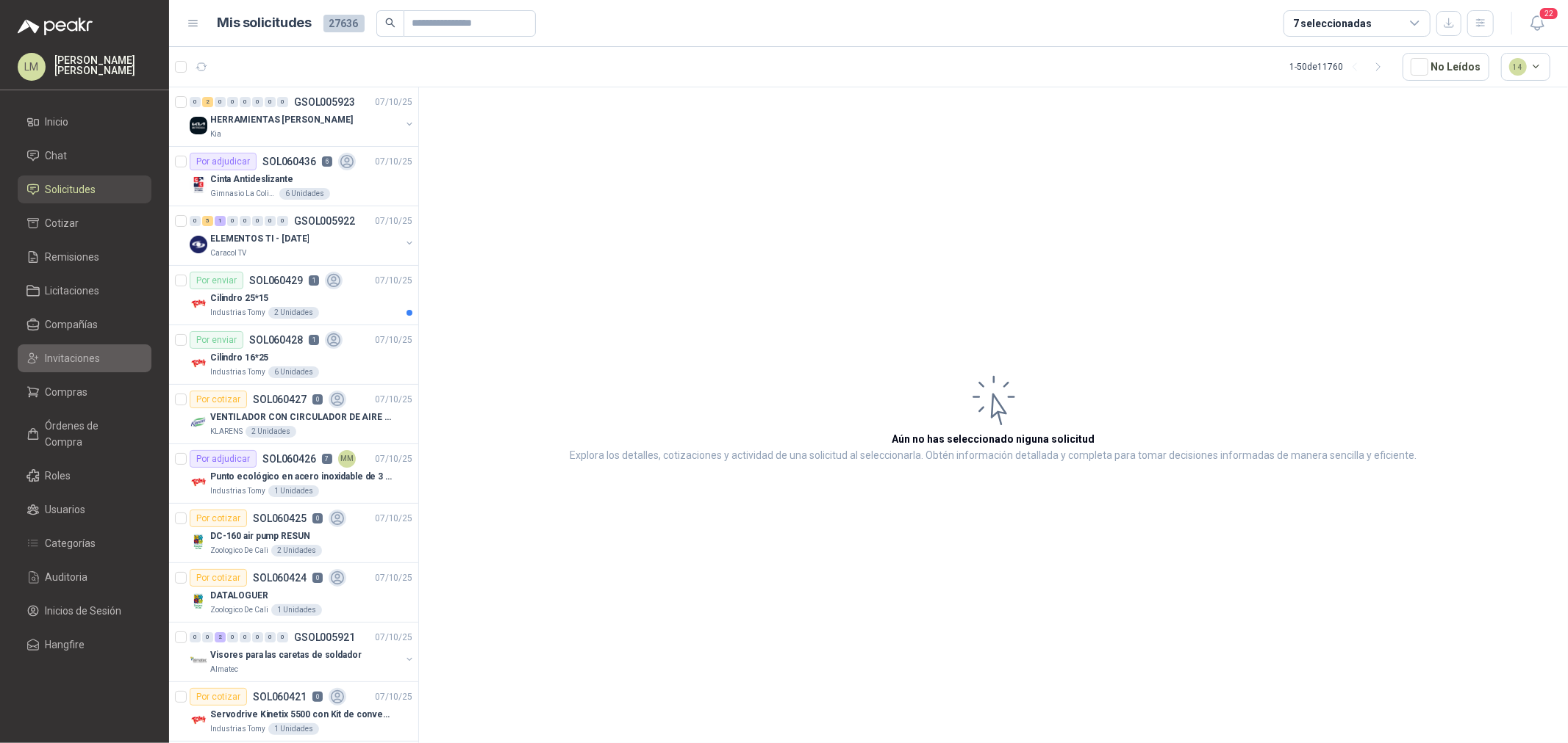
click at [69, 363] on span "Invitaciones" at bounding box center [73, 358] width 55 height 16
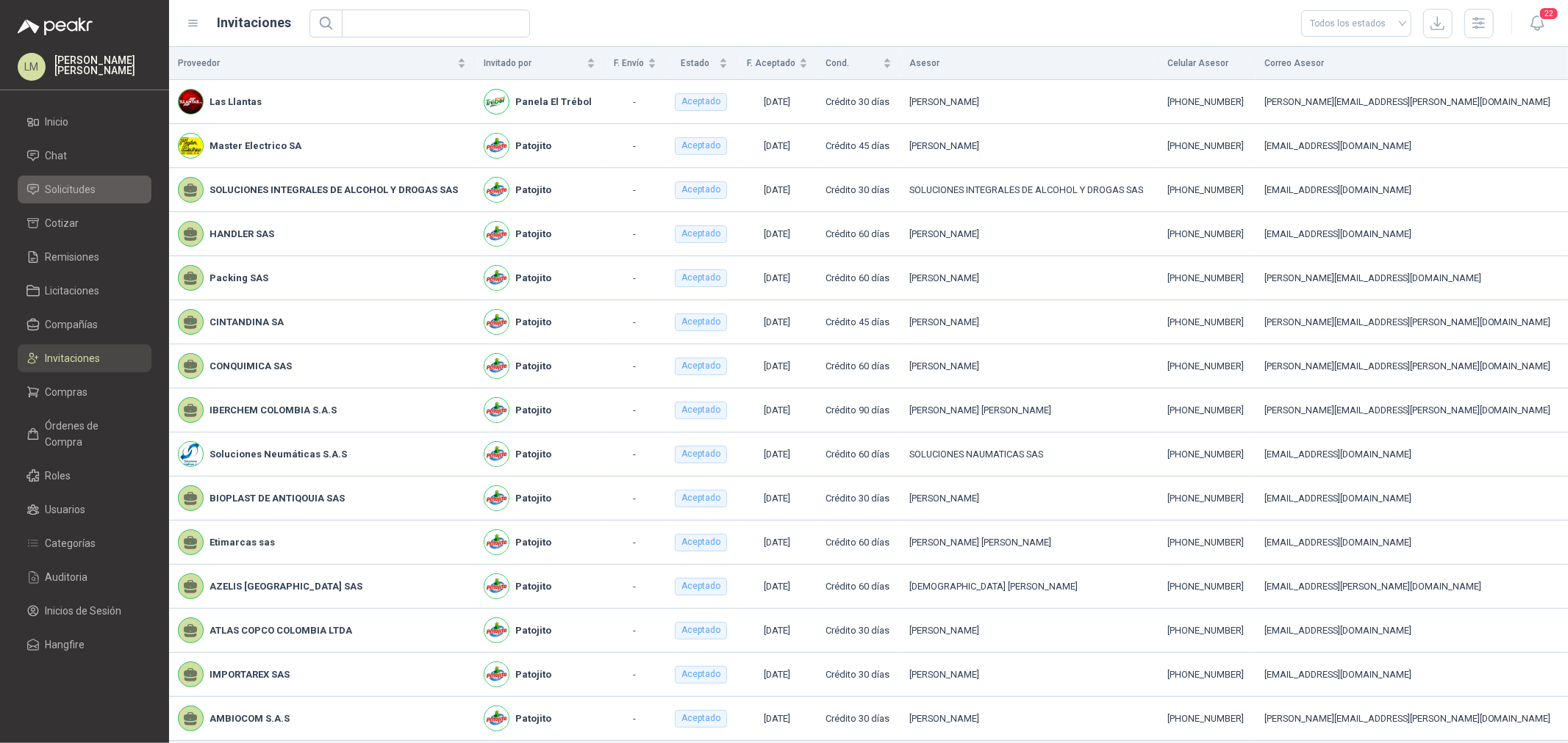
click at [83, 189] on span "Solicitudes" at bounding box center [70, 189] width 51 height 16
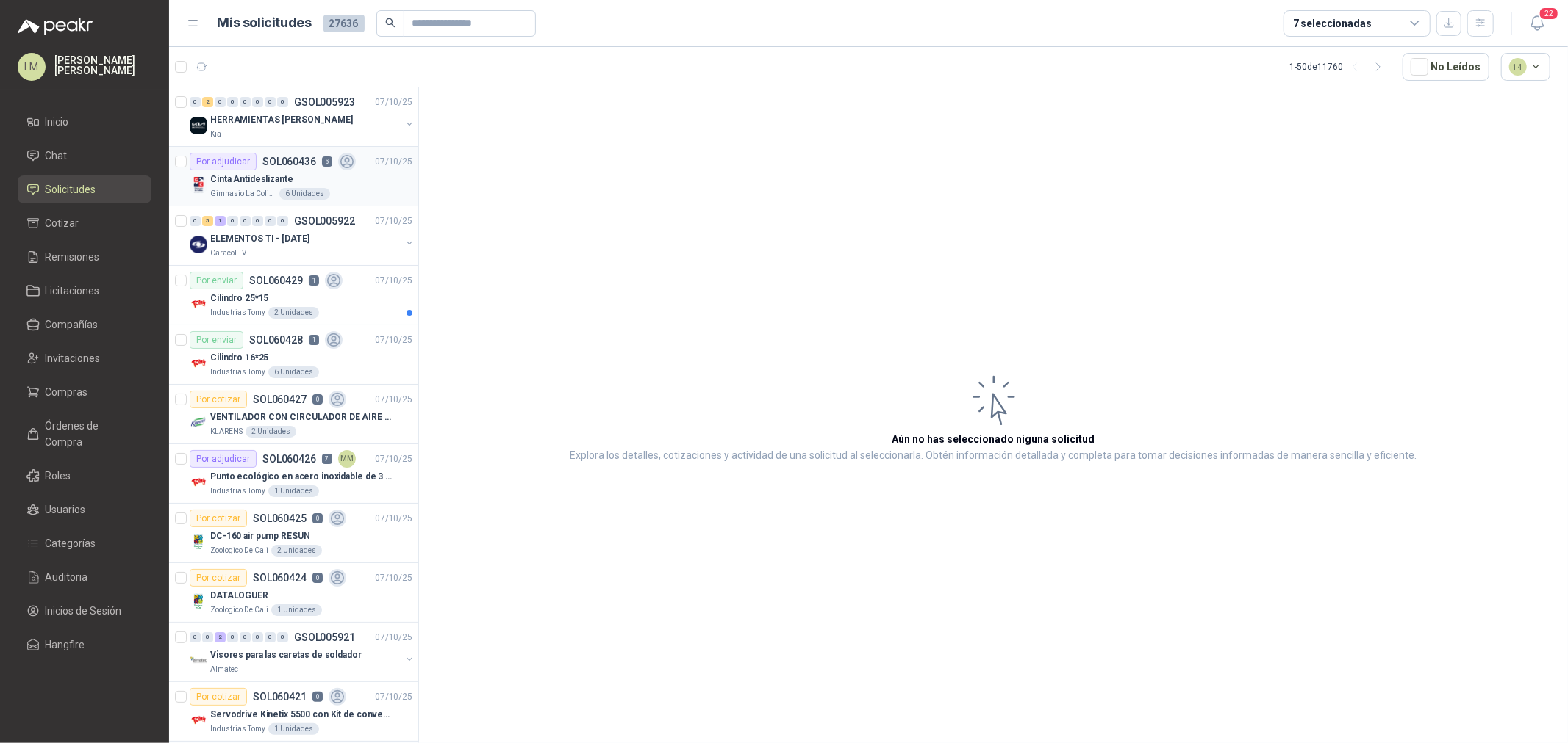
click at [263, 173] on p "Cinta Antideslizante" at bounding box center [251, 179] width 83 height 14
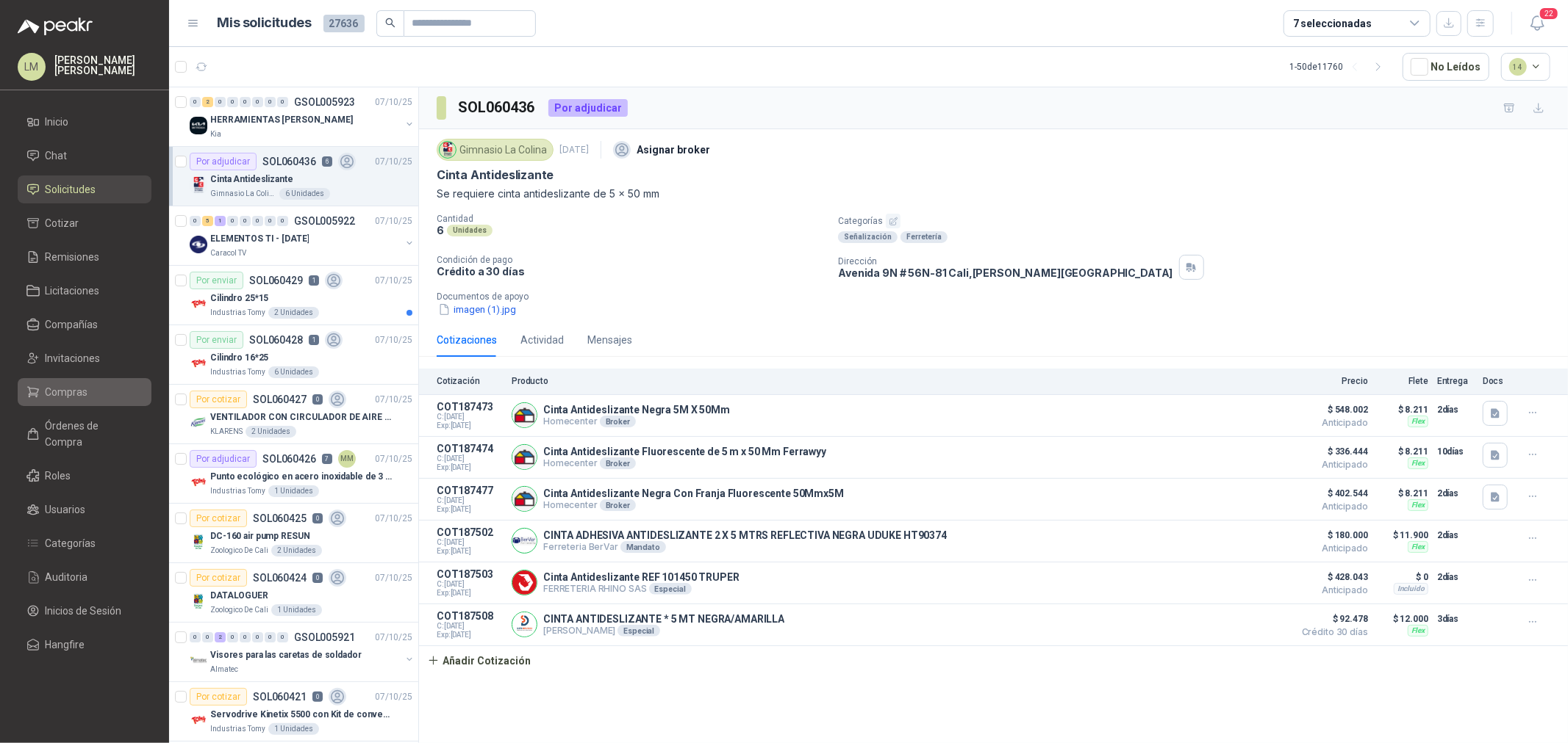
click at [37, 387] on icon at bounding box center [33, 392] width 13 height 13
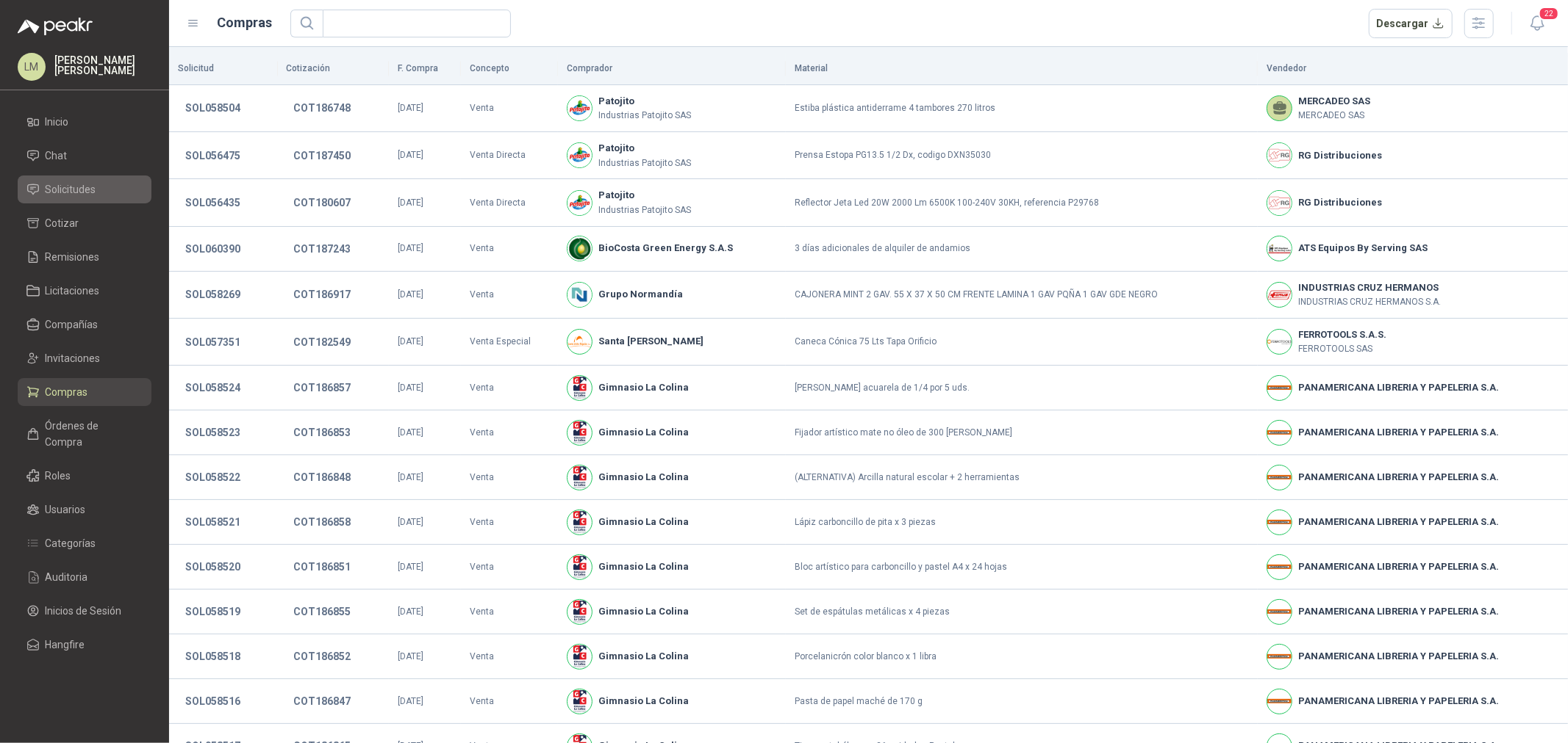
click at [77, 195] on span "Solicitudes" at bounding box center [70, 189] width 51 height 16
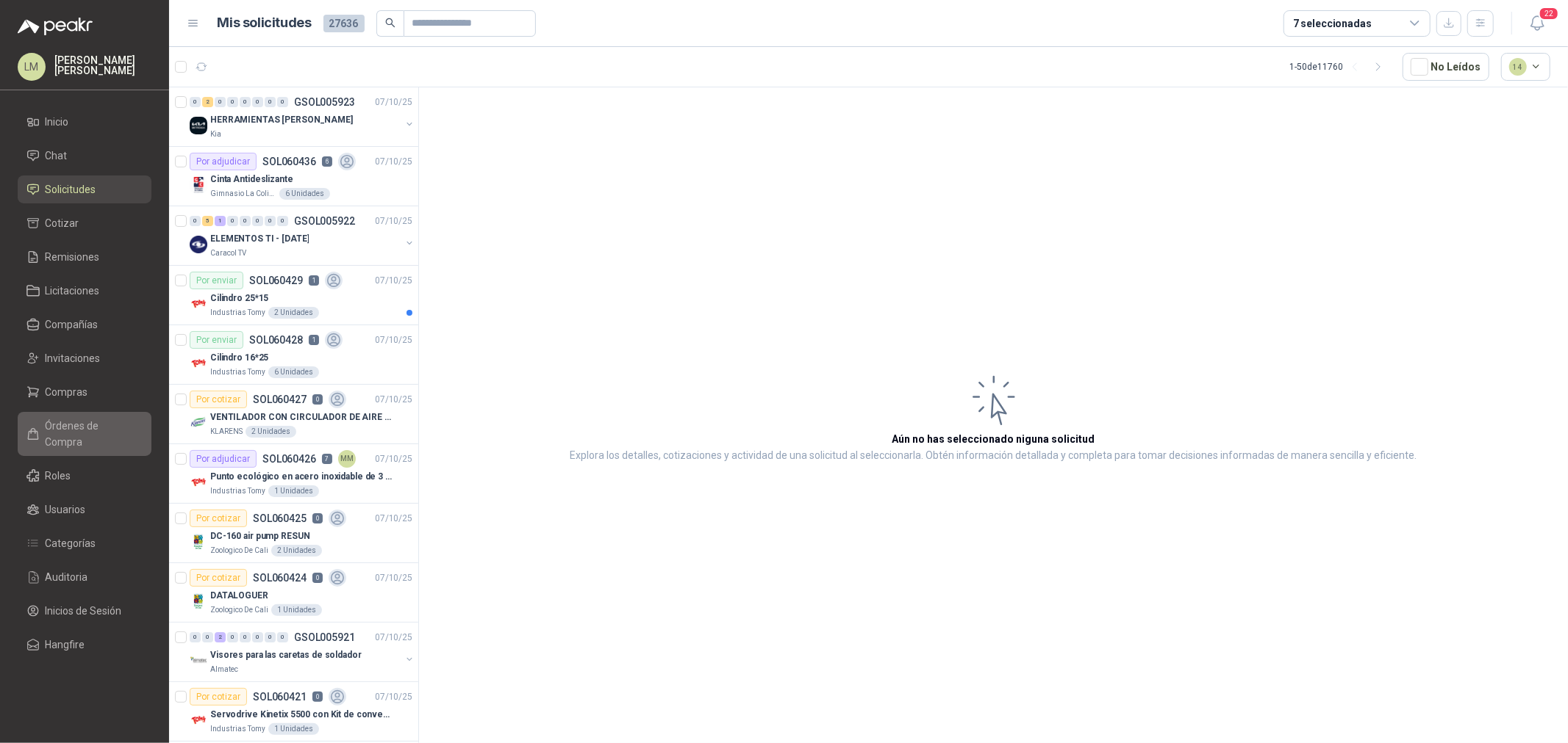
click at [71, 419] on span "Órdenes de Compra" at bounding box center [91, 433] width 92 height 32
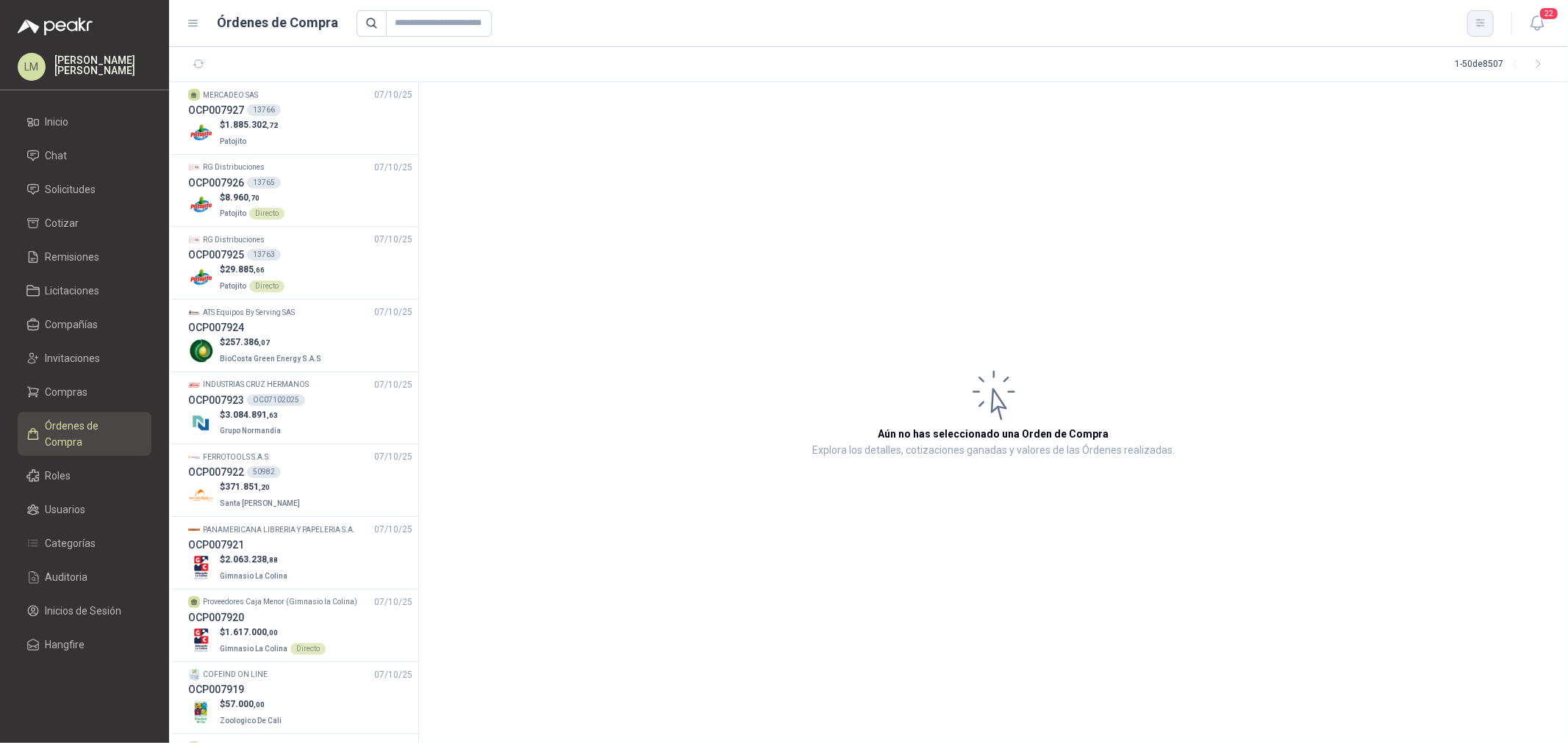
click at [1479, 18] on icon "button" at bounding box center [1481, 23] width 12 height 12
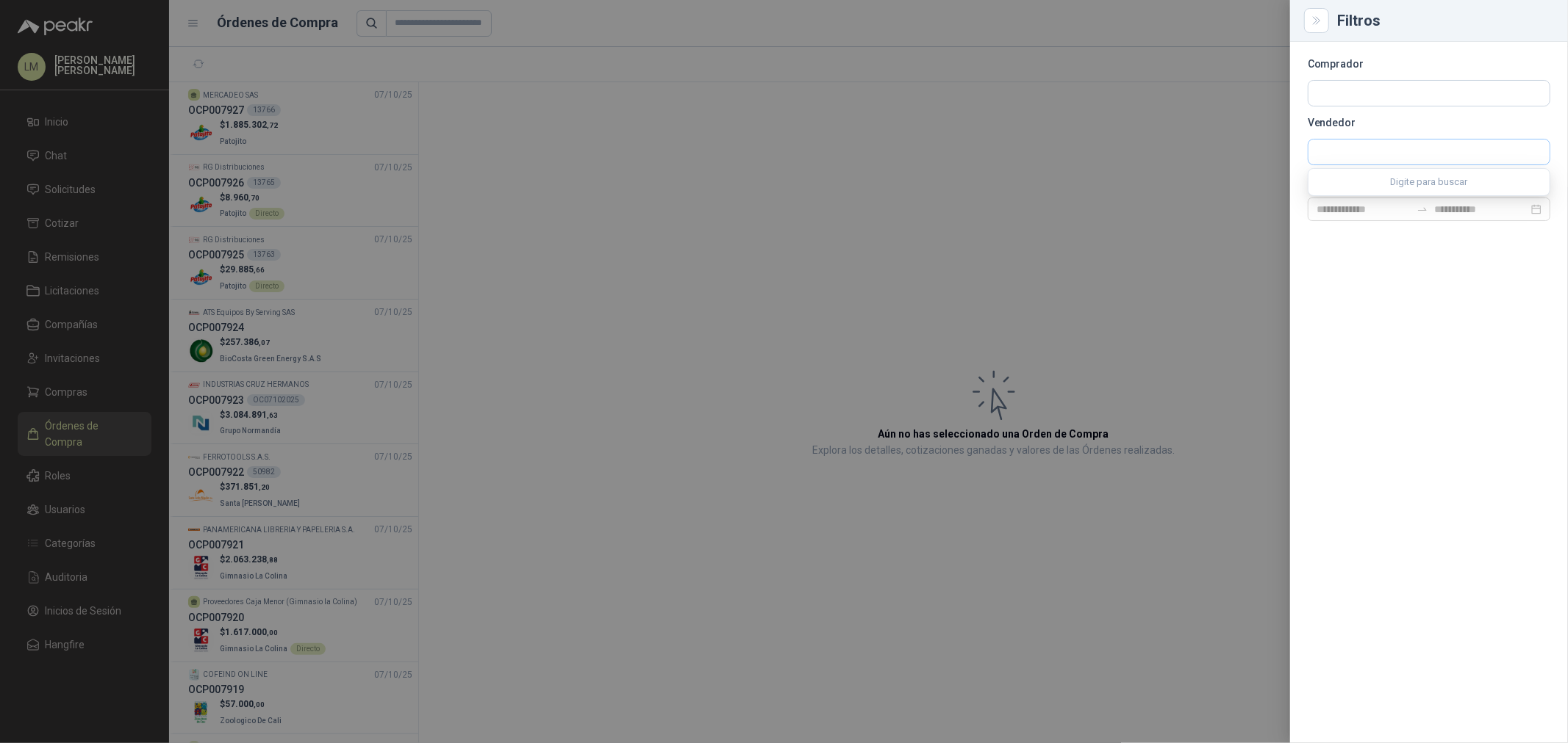
click at [1347, 144] on input "text" at bounding box center [1428, 152] width 241 height 25
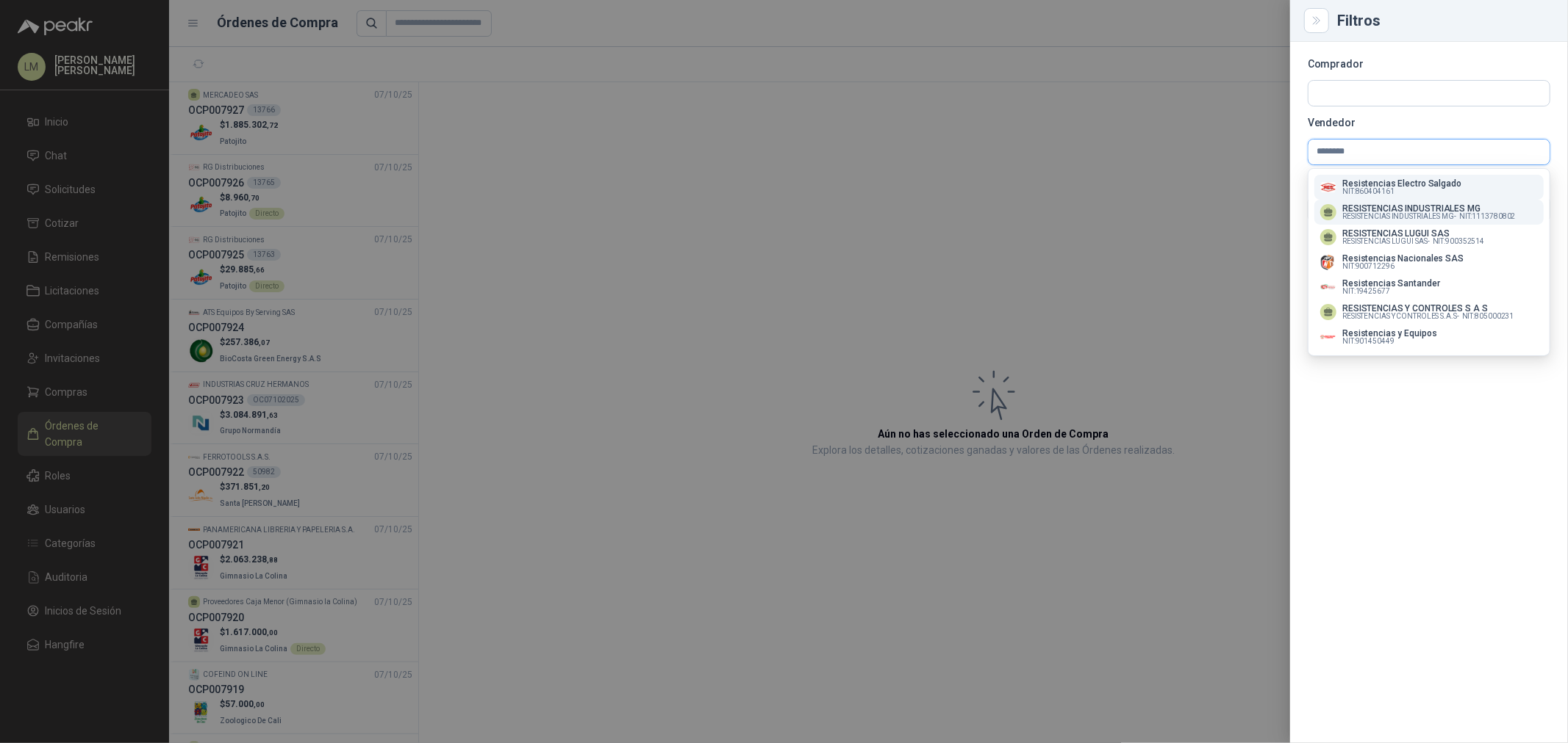
type input "********"
click at [1405, 201] on button "RESISTENCIAS INDUSTRIALES MG RESISTENCIAS INDUSTRIALES MG - NIT : 1113780802" at bounding box center [1429, 212] width 229 height 25
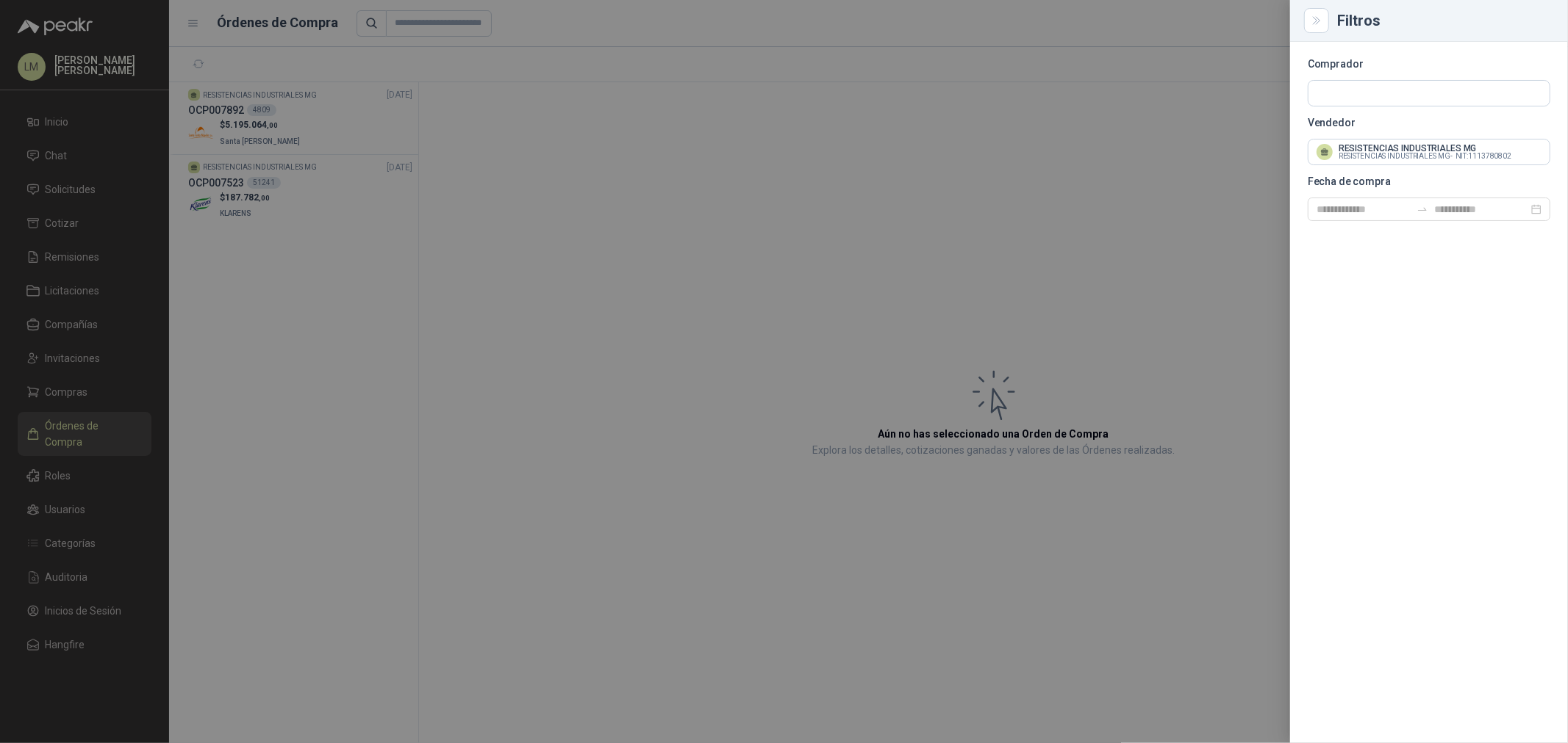
drag, startPoint x: 891, startPoint y: 228, endPoint x: 857, endPoint y: 228, distance: 34.0
click at [890, 228] on div at bounding box center [784, 371] width 1568 height 743
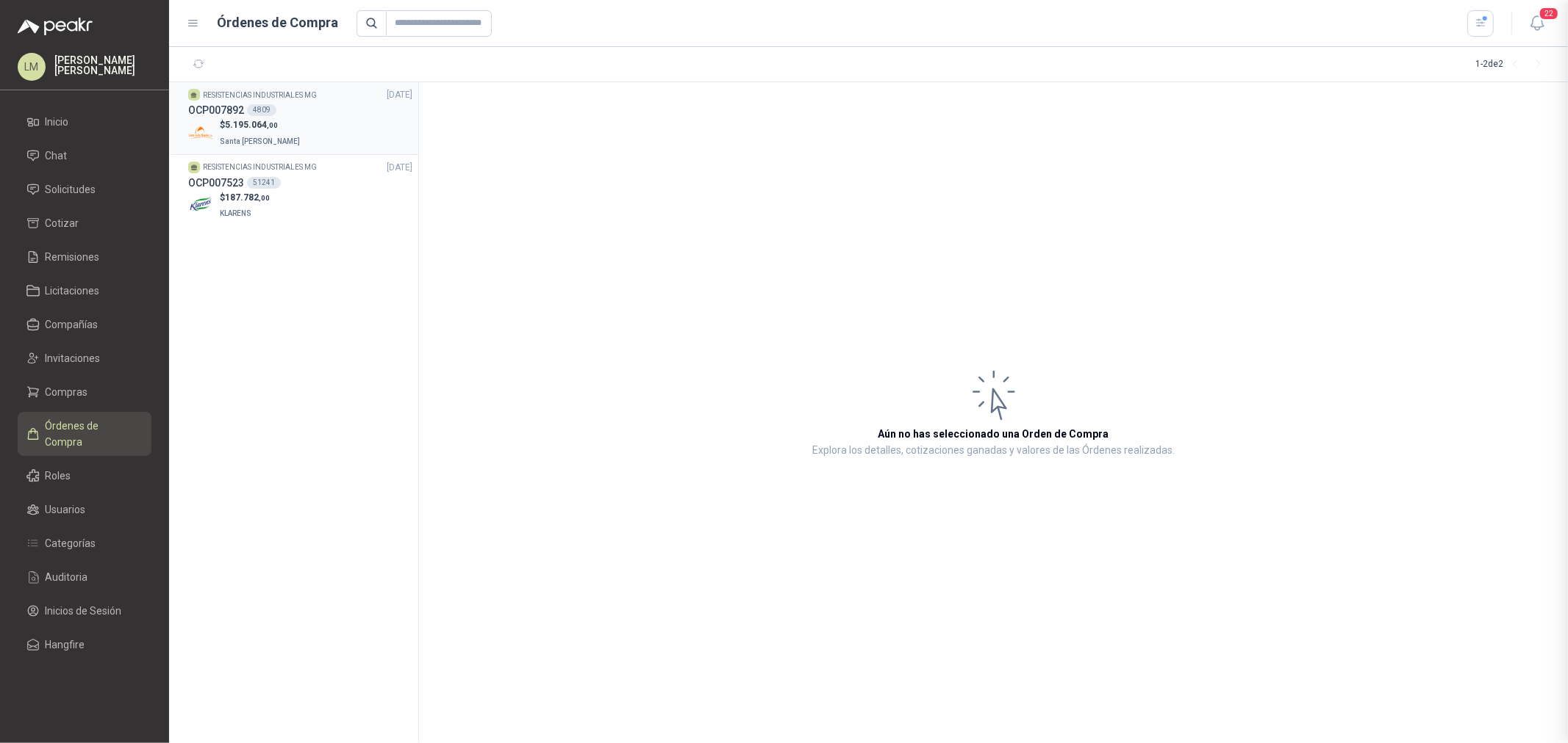
click at [275, 121] on span ",00" at bounding box center [272, 125] width 11 height 8
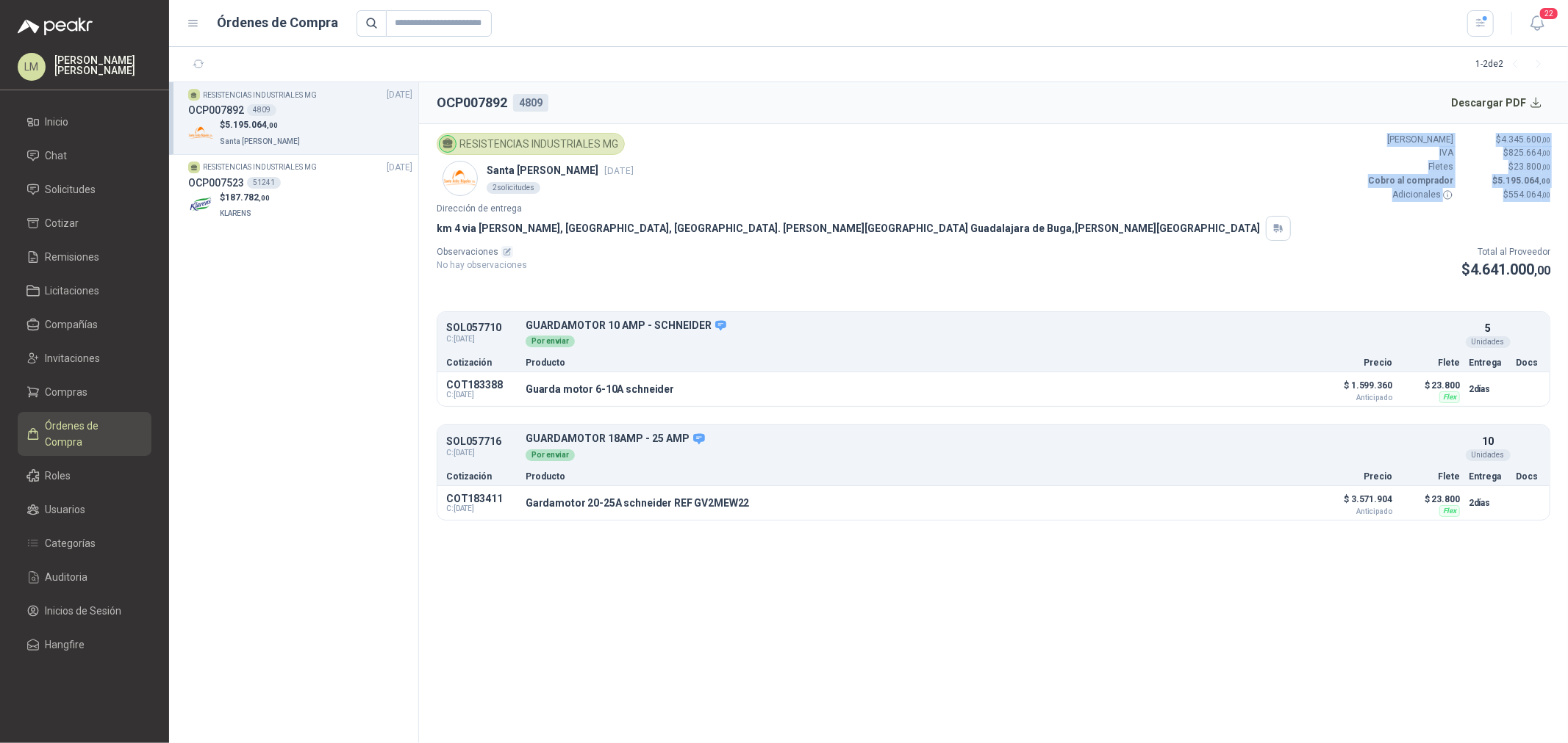
drag, startPoint x: 1401, startPoint y: 138, endPoint x: 1567, endPoint y: 200, distance: 177.2
click at [1567, 200] on article "RESISTENCIAS INDUSTRIALES MG Santa [PERSON_NAME] [DATE] 2 solicitudes Valor Bru…" at bounding box center [993, 327] width 1149 height 405
click at [1392, 126] on article "RESISTENCIAS INDUSTRIALES MG Santa [PERSON_NAME] [DATE] 2 solicitudes Valor Bru…" at bounding box center [993, 327] width 1149 height 405
click at [1529, 134] on span "4.345.600 ,00" at bounding box center [1525, 139] width 49 height 10
drag, startPoint x: 1513, startPoint y: 134, endPoint x: 1543, endPoint y: 136, distance: 30.1
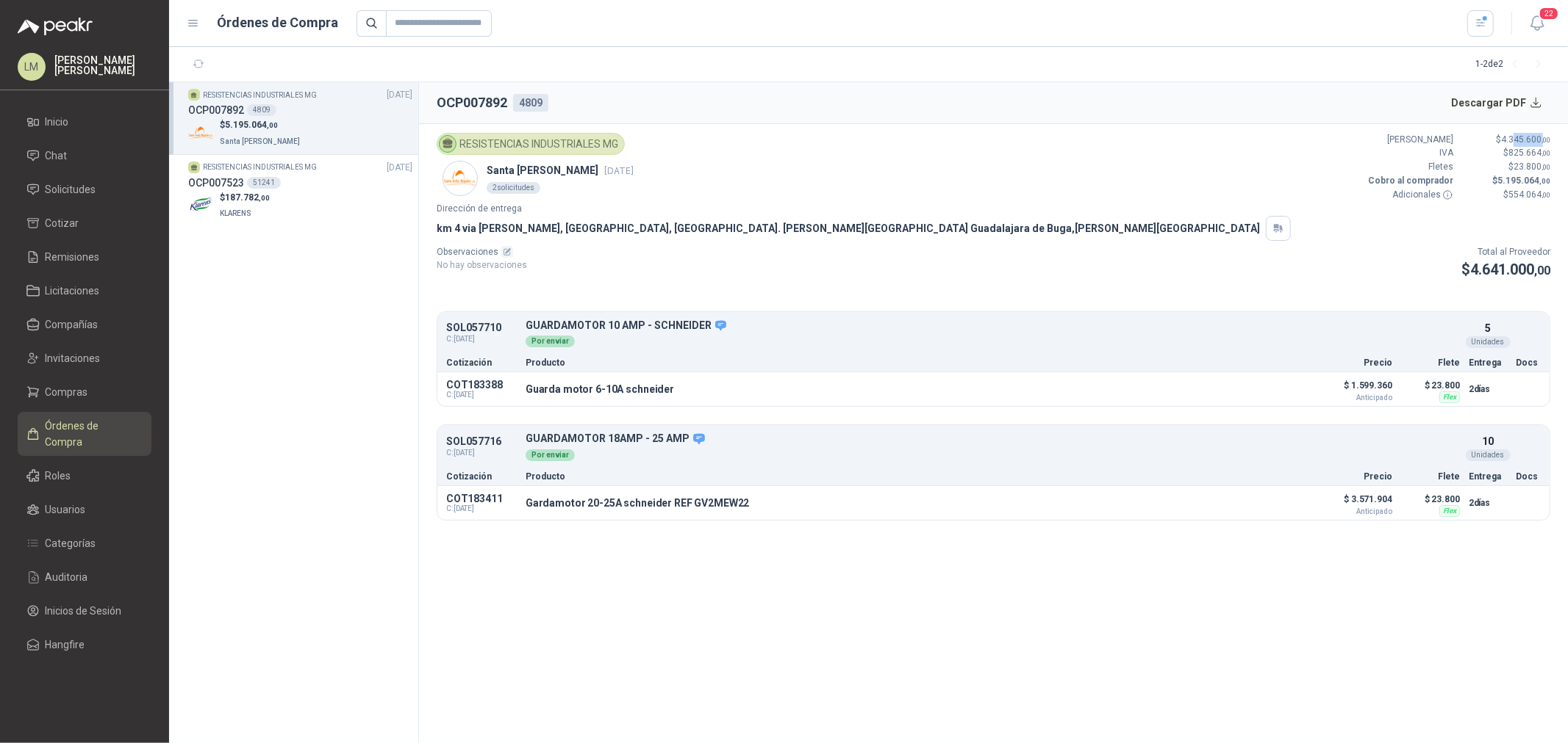
click at [1543, 136] on span "4.345.600 ,00" at bounding box center [1525, 139] width 49 height 10
drag, startPoint x: 1505, startPoint y: 157, endPoint x: 1547, endPoint y: 161, distance: 42.2
click at [1547, 161] on div "Valor Bruto $ 4.345.600 ,00 IVA $ 825.664 ,00 [PERSON_NAME] $ 23.800 ,00 Cobro …" at bounding box center [1457, 168] width 185 height 69
click at [1485, 155] on p "$ 825.664 ,00" at bounding box center [1506, 153] width 88 height 14
drag, startPoint x: 1505, startPoint y: 165, endPoint x: 1567, endPoint y: 170, distance: 62.2
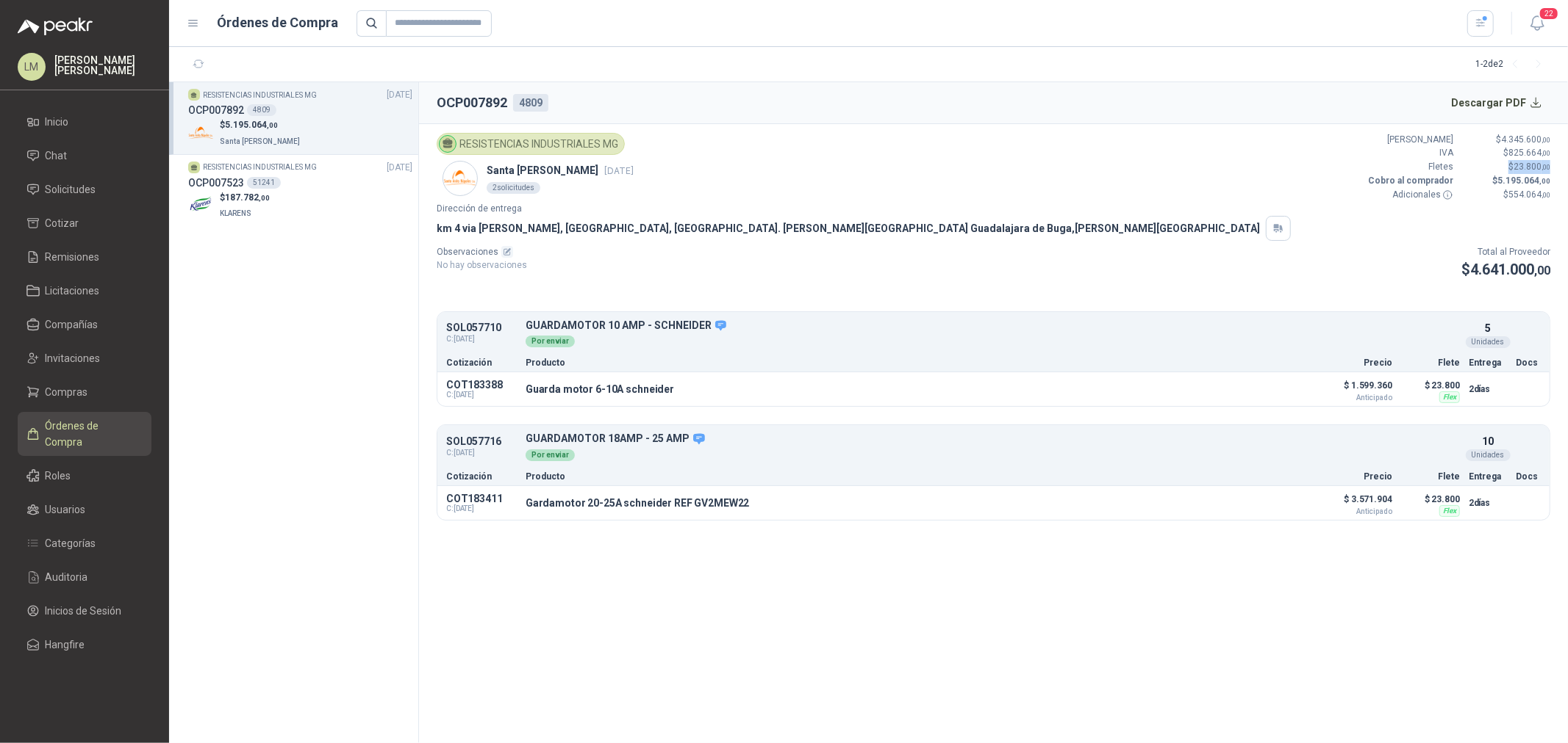
click at [1567, 170] on article "RESISTENCIAS INDUSTRIALES MG Santa [PERSON_NAME] [DATE] 2 solicitudes Valor Bru…" at bounding box center [993, 327] width 1149 height 405
drag, startPoint x: 529, startPoint y: 387, endPoint x: 723, endPoint y: 387, distance: 194.0
click at [723, 387] on div "Guarda motor 6-10A [PERSON_NAME] Detalles" at bounding box center [917, 389] width 784 height 25
click at [87, 392] on li "Compras" at bounding box center [84, 392] width 116 height 16
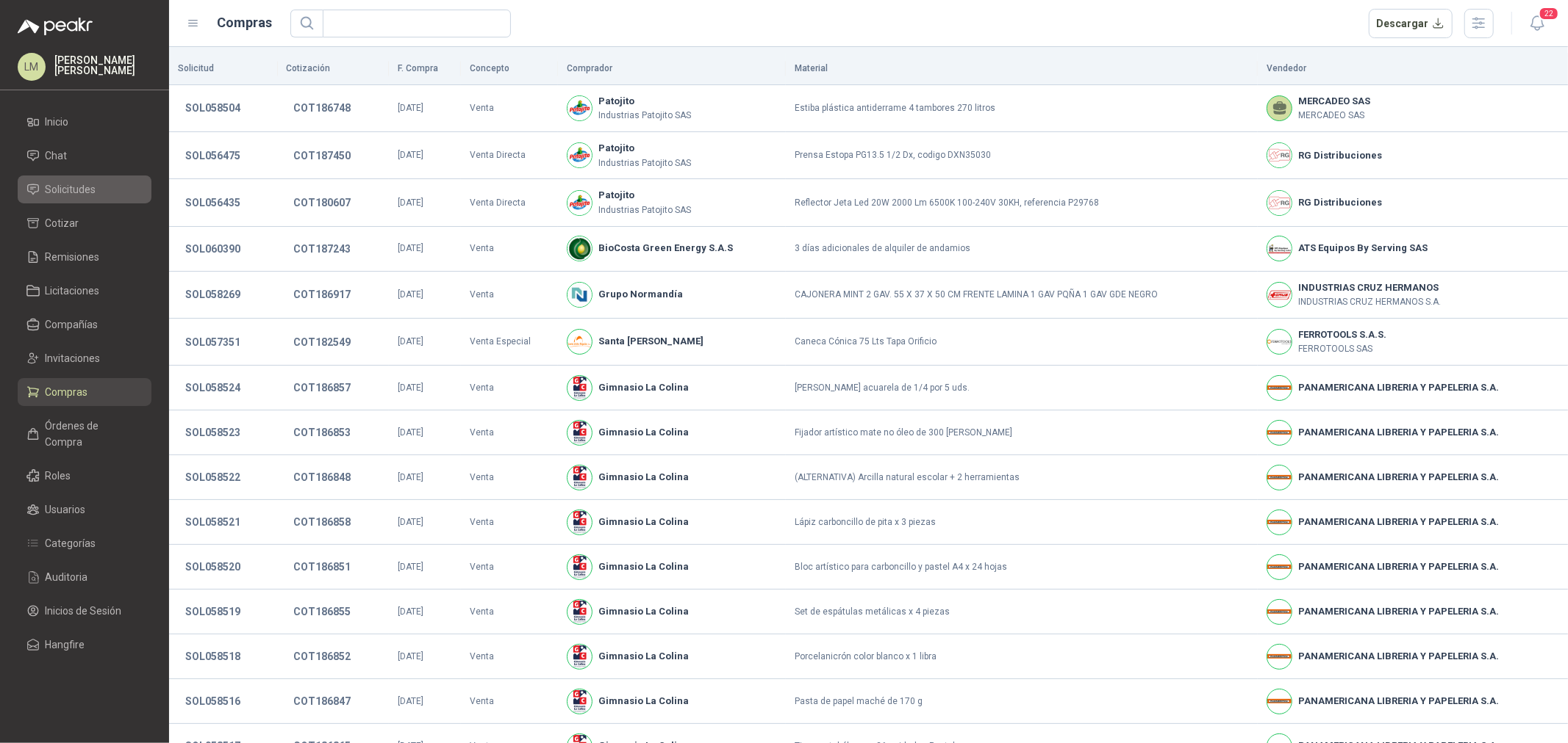
click at [75, 184] on span "Solicitudes" at bounding box center [70, 189] width 51 height 16
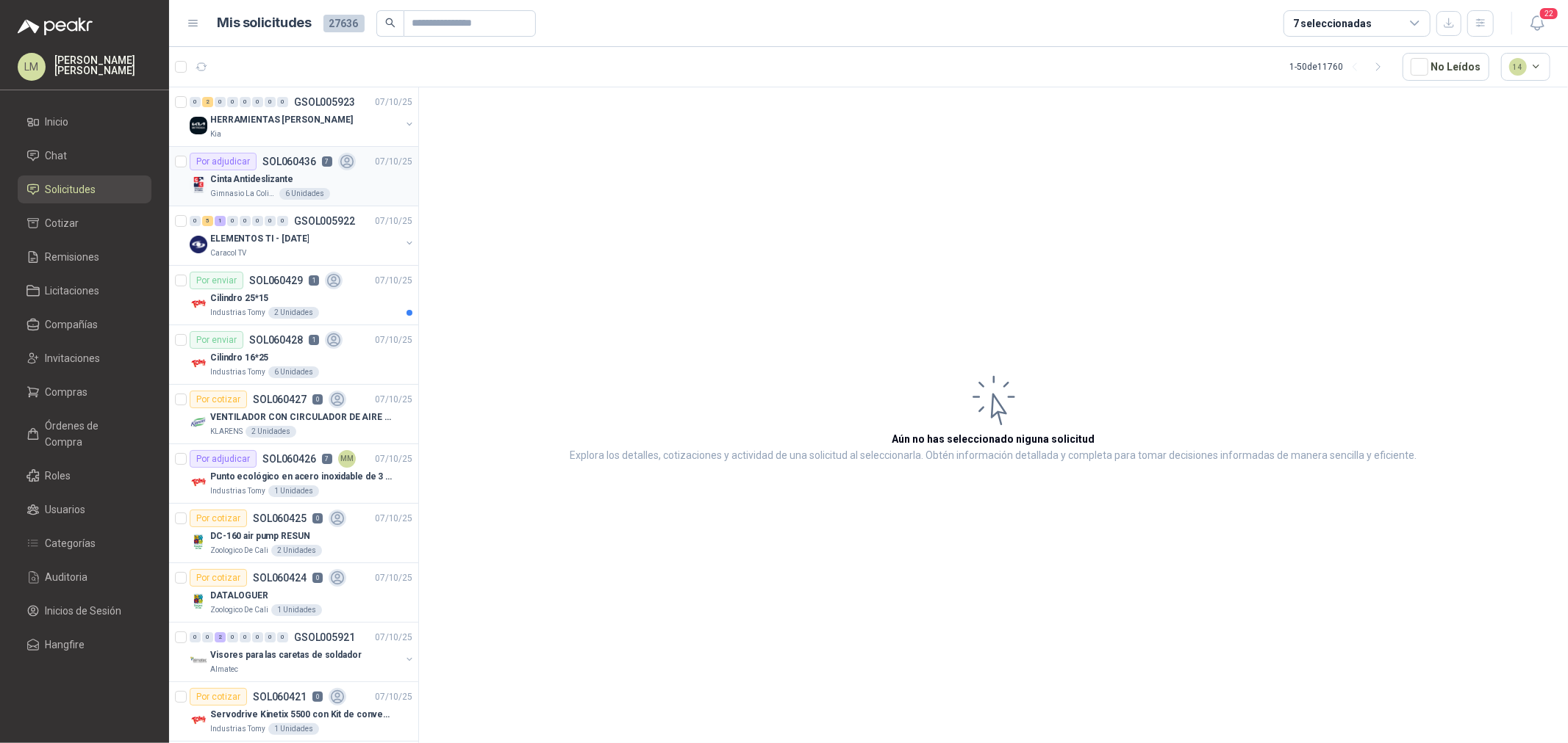
click at [321, 181] on div "Cinta Antideslizante" at bounding box center [310, 179] width 202 height 18
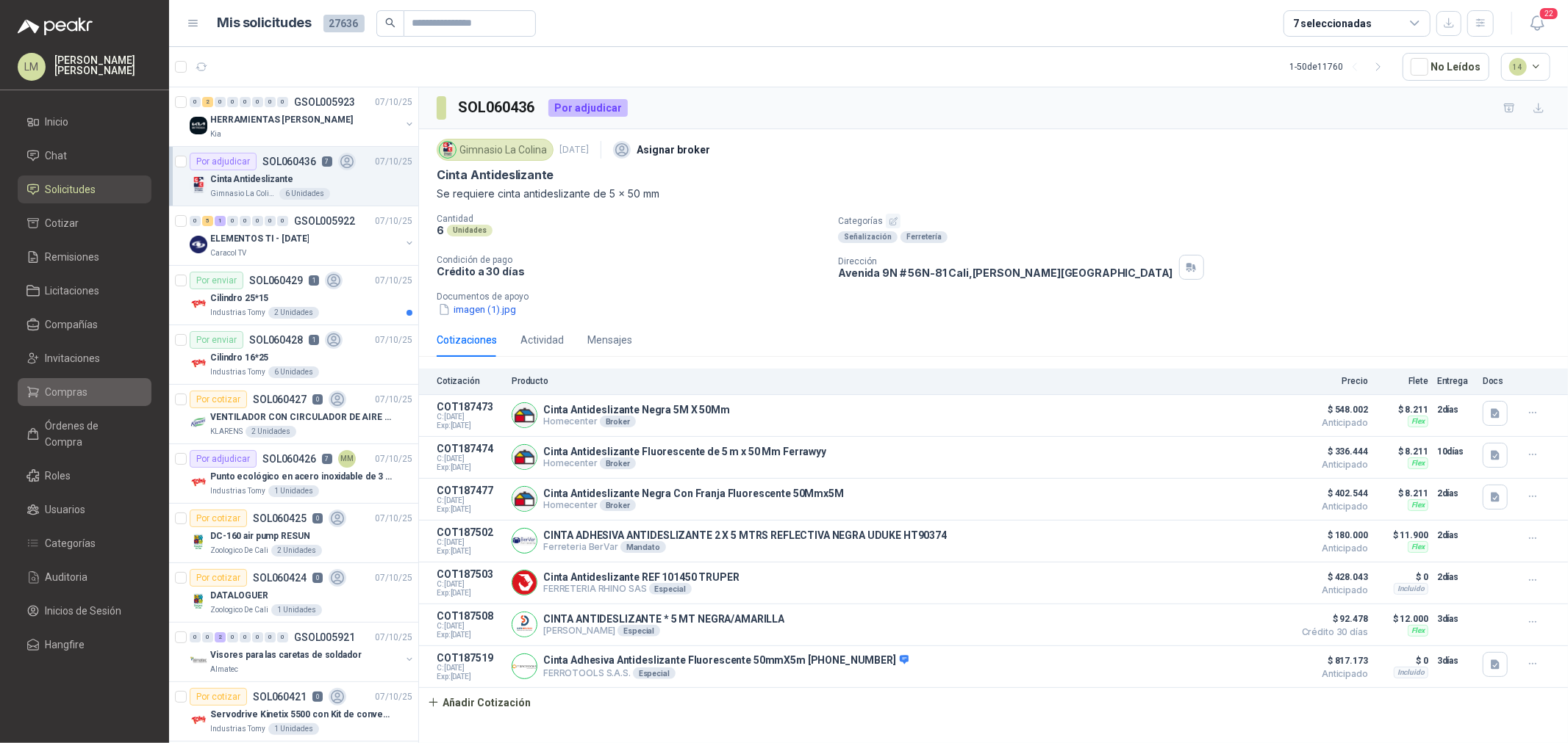
click at [89, 397] on li "Compras" at bounding box center [84, 392] width 116 height 16
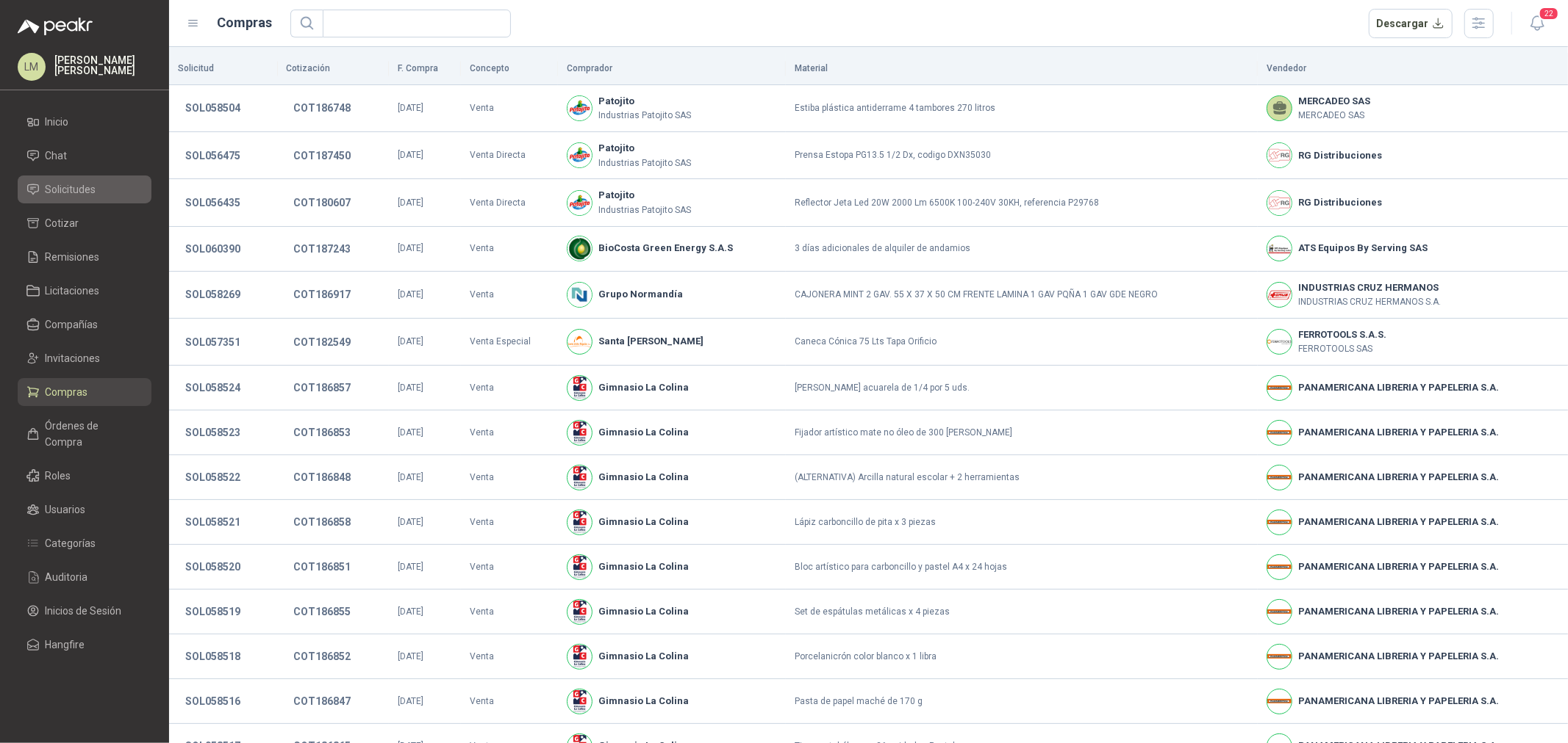
click at [83, 191] on span "Solicitudes" at bounding box center [70, 189] width 51 height 16
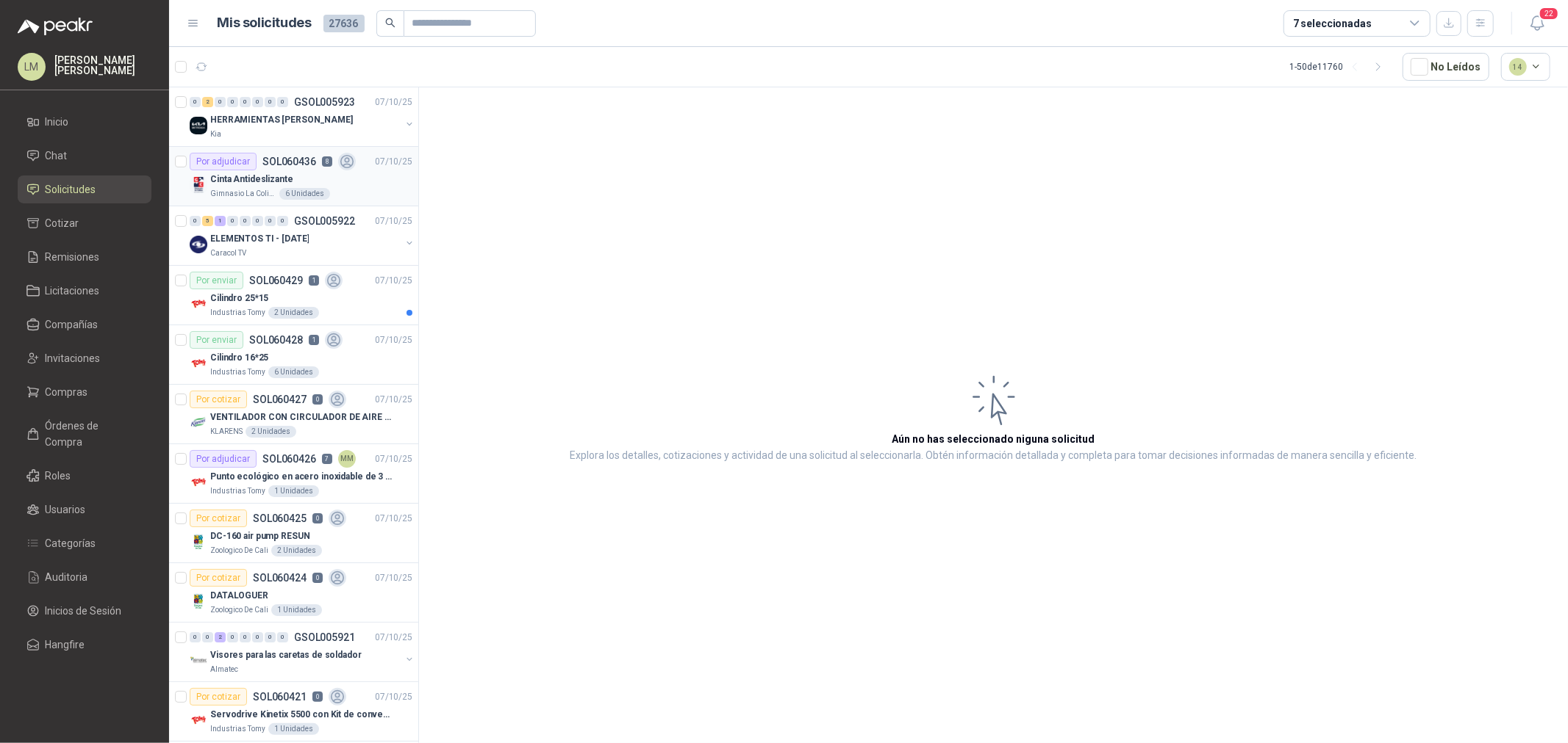
click at [298, 164] on p "SOL060436" at bounding box center [289, 161] width 54 height 10
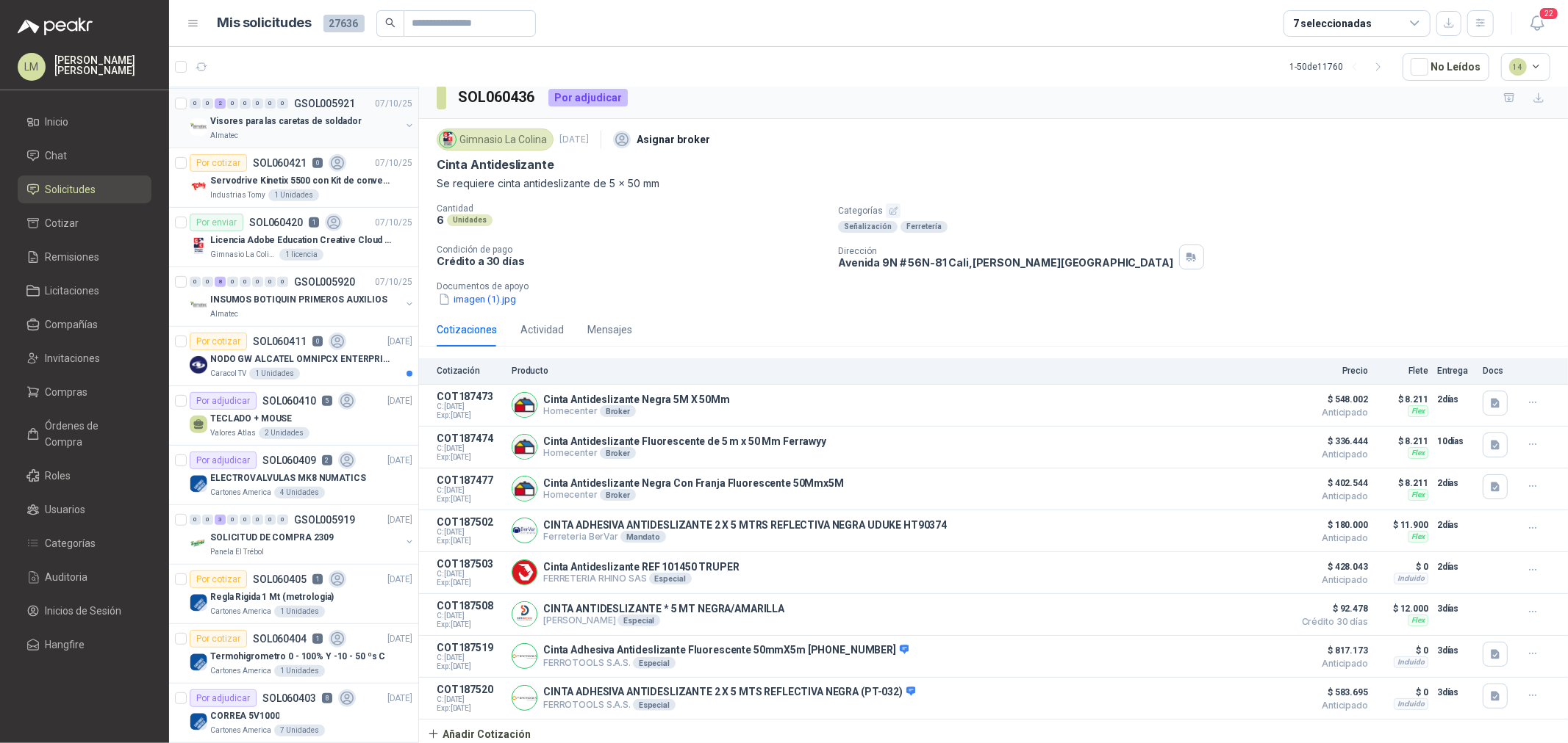
scroll to position [571, 0]
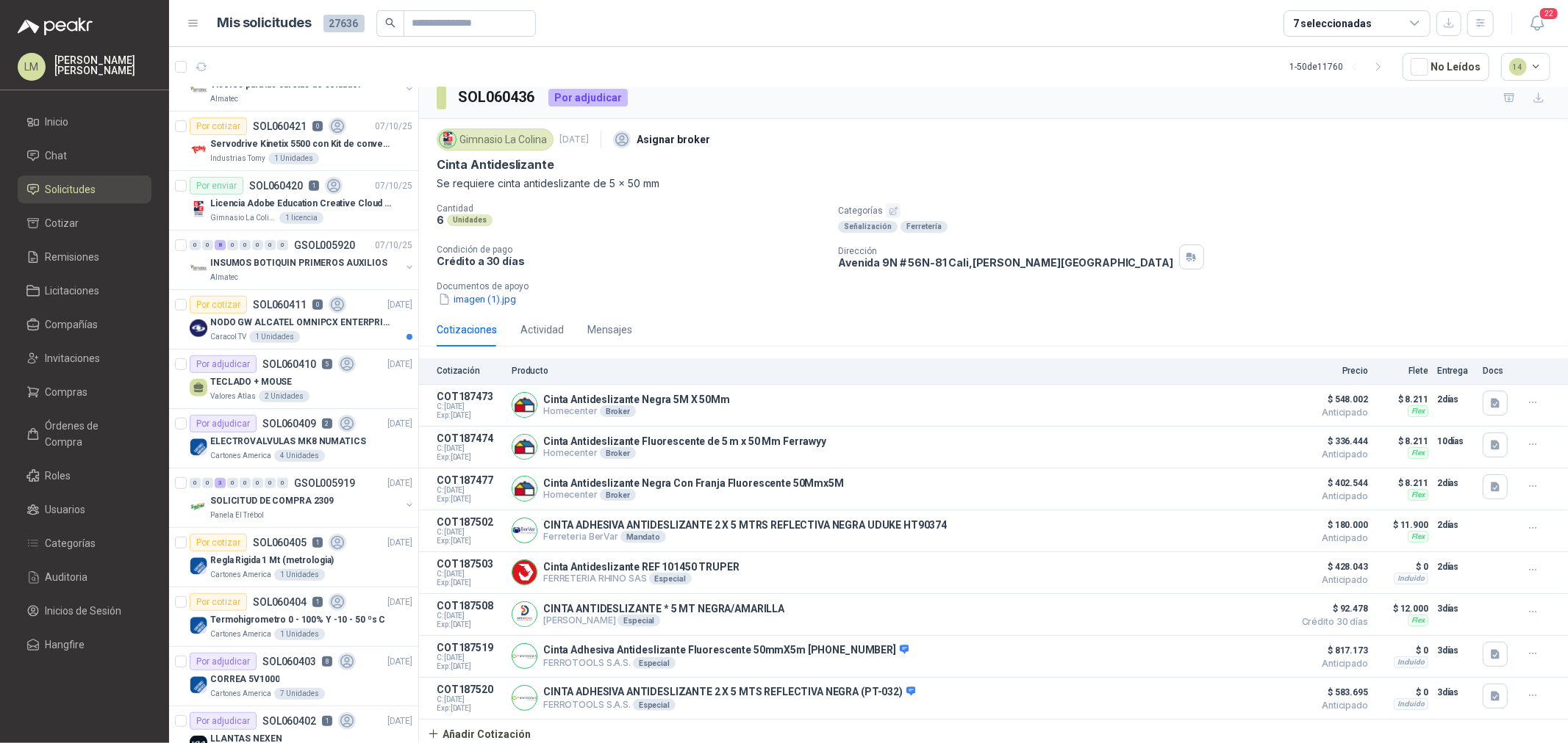
click at [1289, 24] on div "7 seleccionadas" at bounding box center [1357, 23] width 147 height 27
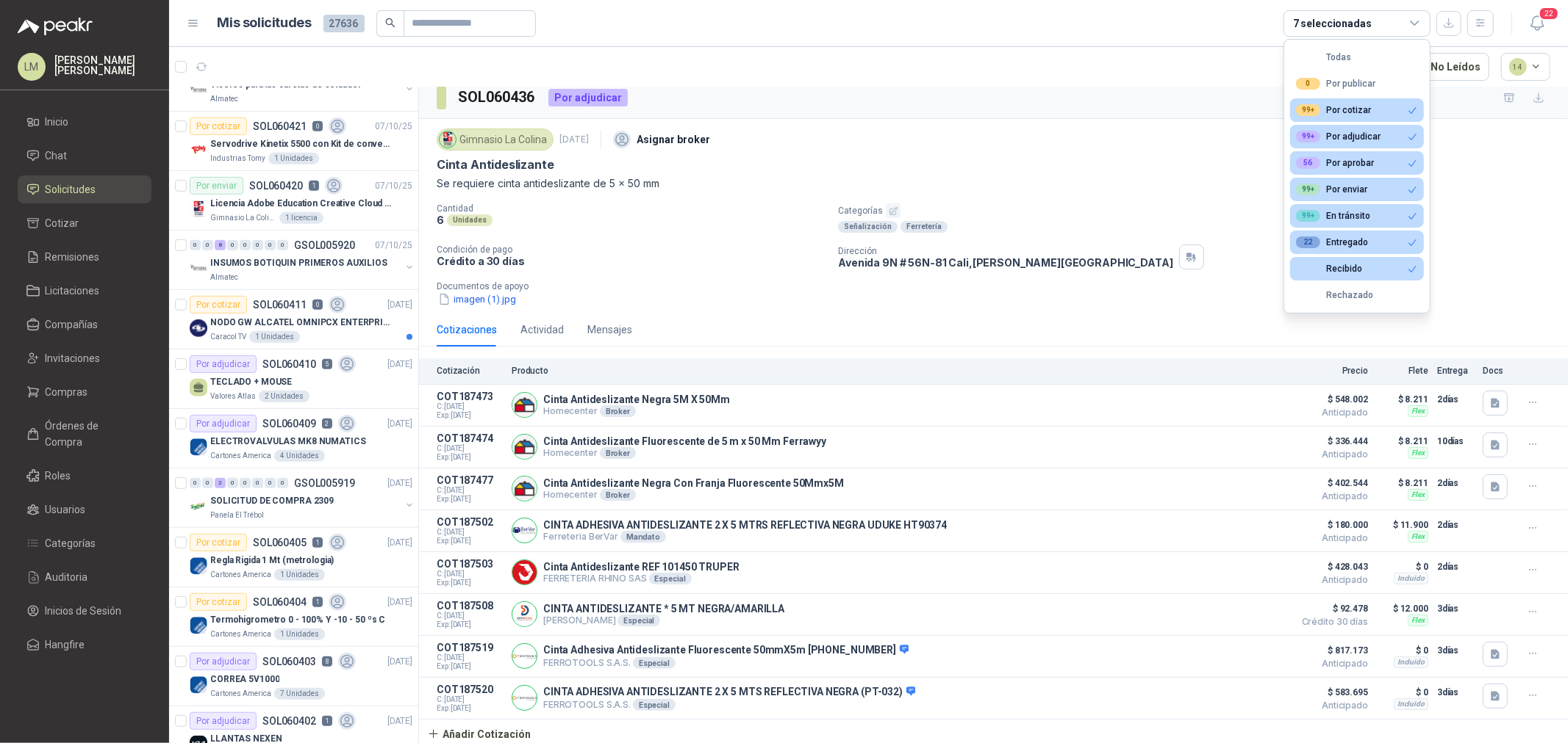
click at [998, 134] on div "Gimnasio La Colina [DATE] Asignar broker" at bounding box center [993, 140] width 1113 height 30
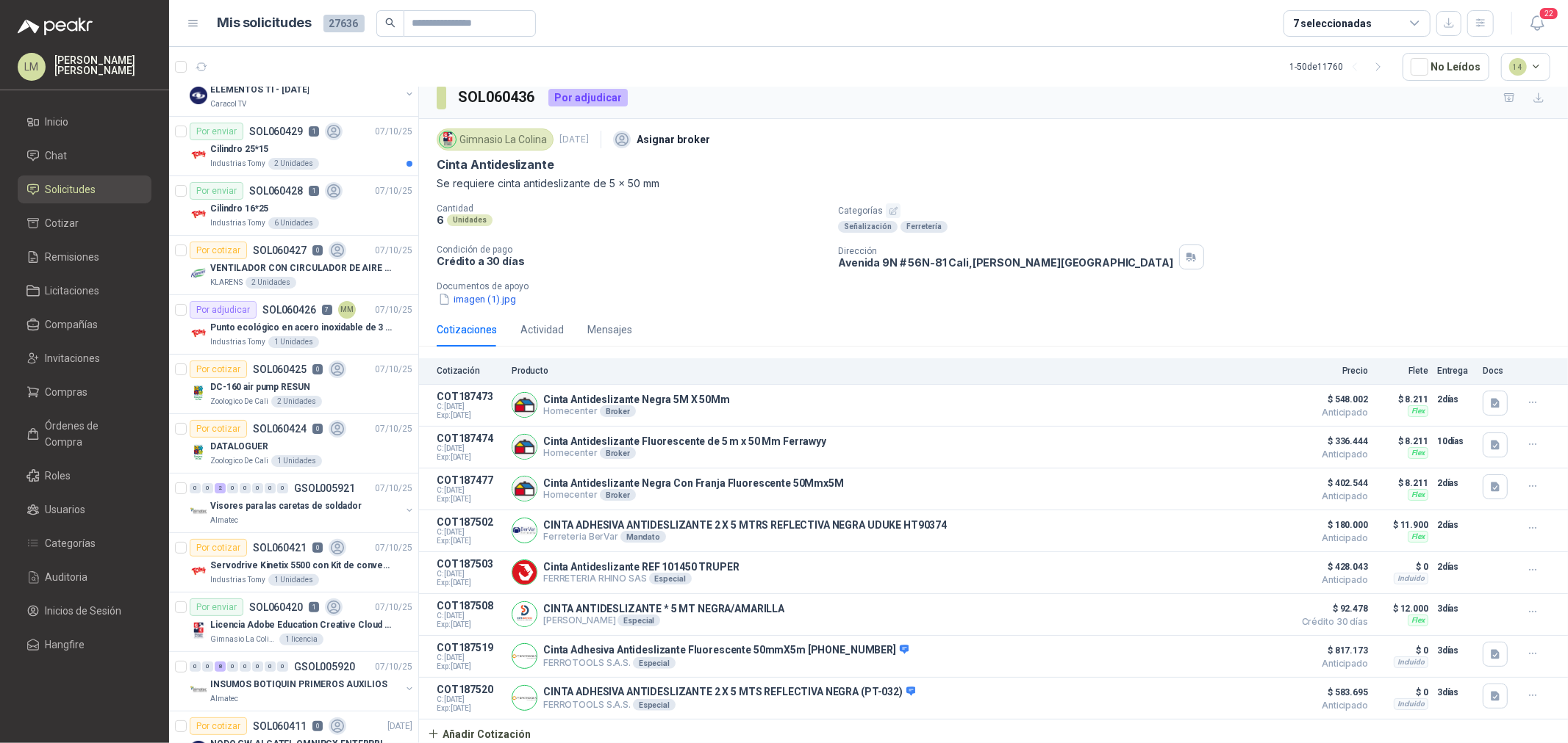
scroll to position [0, 0]
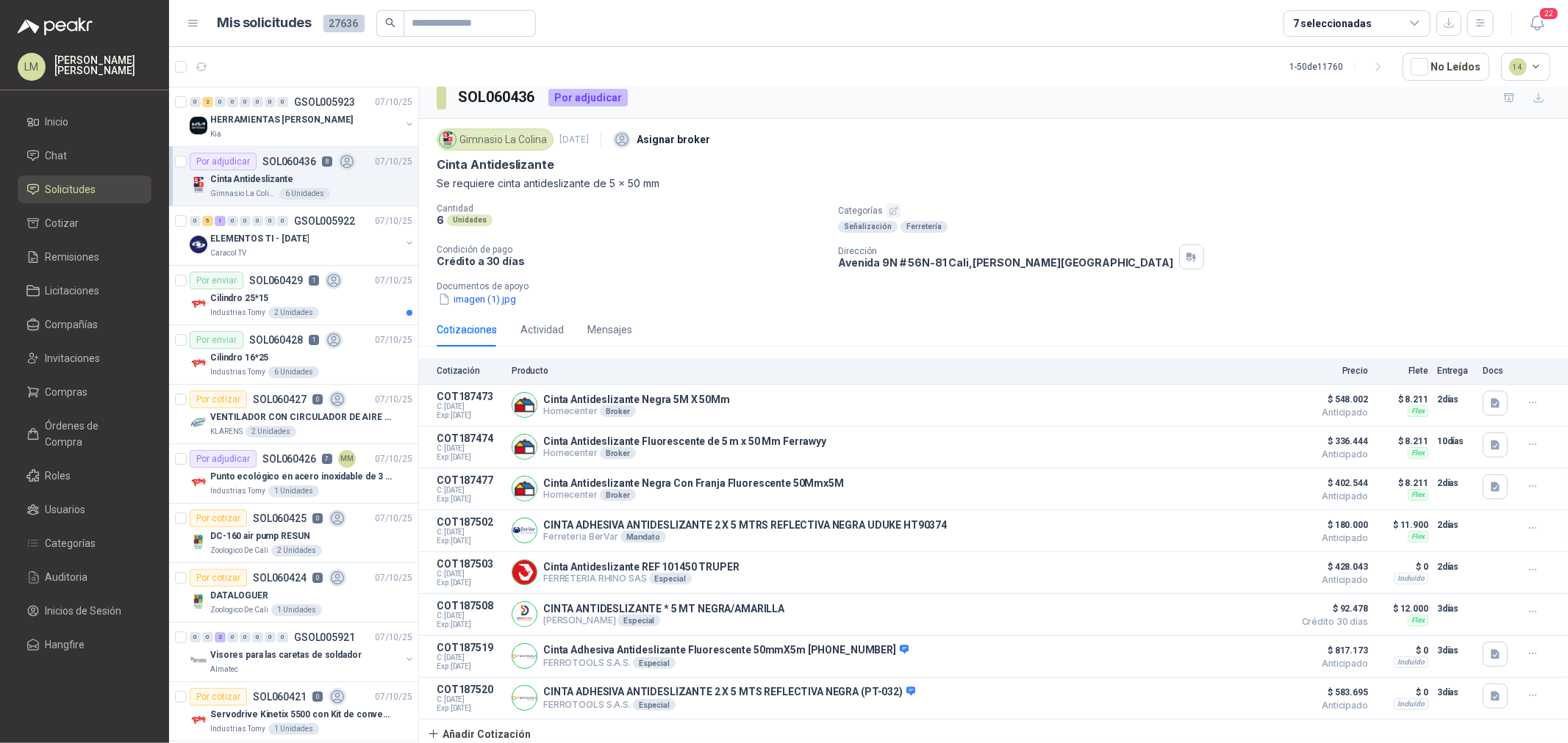
click at [701, 222] on div "Cantidad 6 Unidades" at bounding box center [631, 218] width 389 height 30
drag, startPoint x: 73, startPoint y: 390, endPoint x: 74, endPoint y: 377, distance: 13.0
click at [73, 390] on span "Compras" at bounding box center [66, 392] width 43 height 16
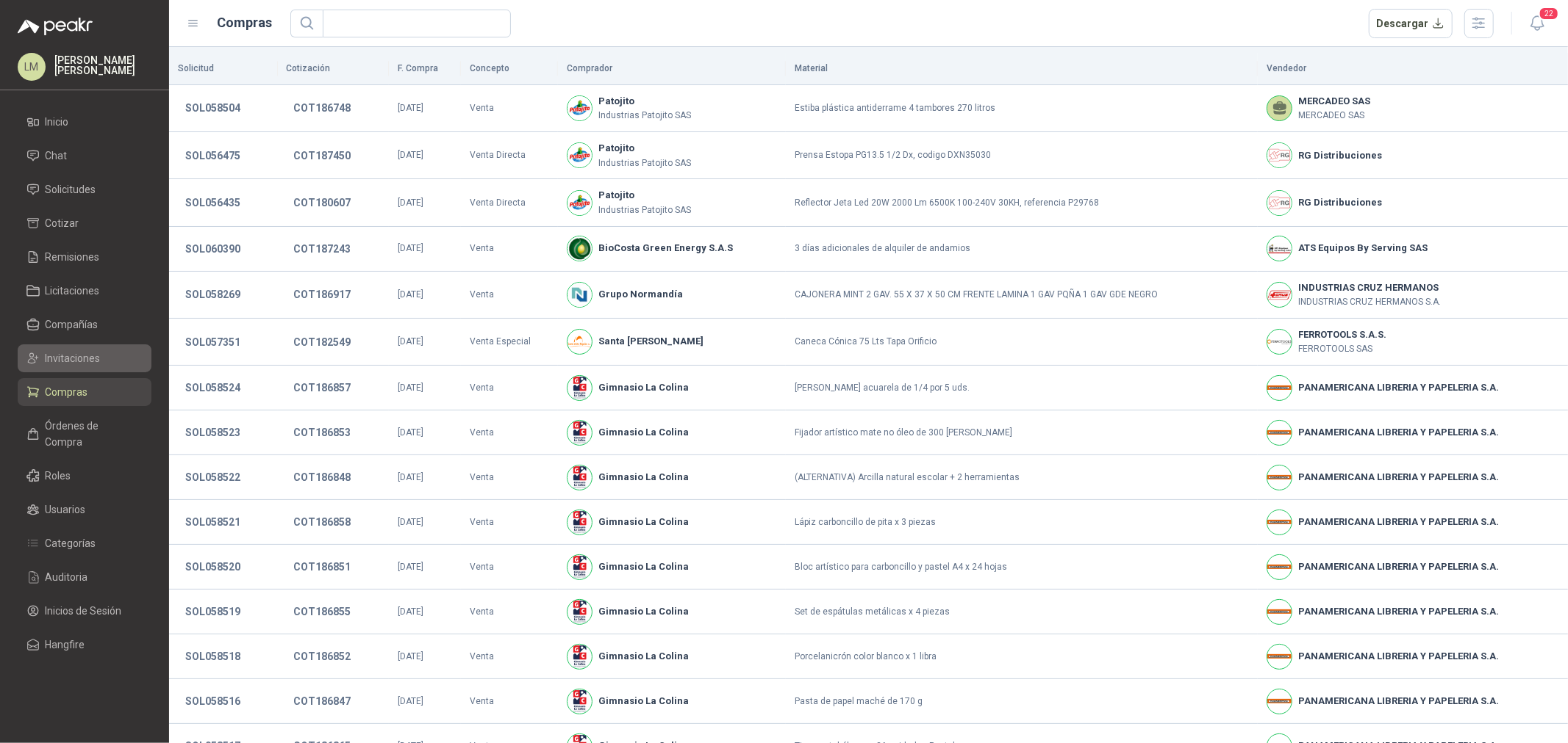
click at [75, 357] on span "Invitaciones" at bounding box center [73, 358] width 55 height 16
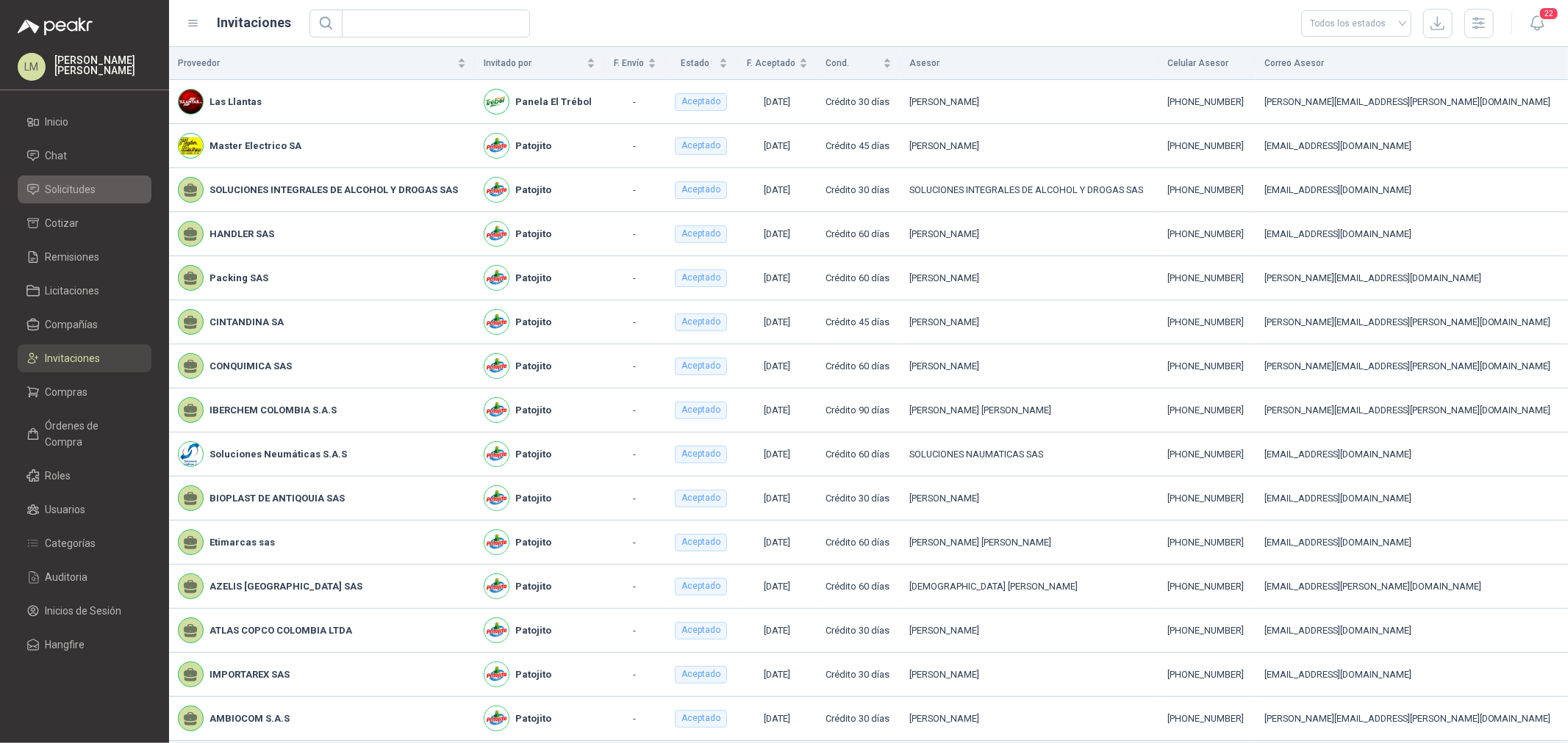
click at [64, 189] on span "Solicitudes" at bounding box center [70, 189] width 51 height 16
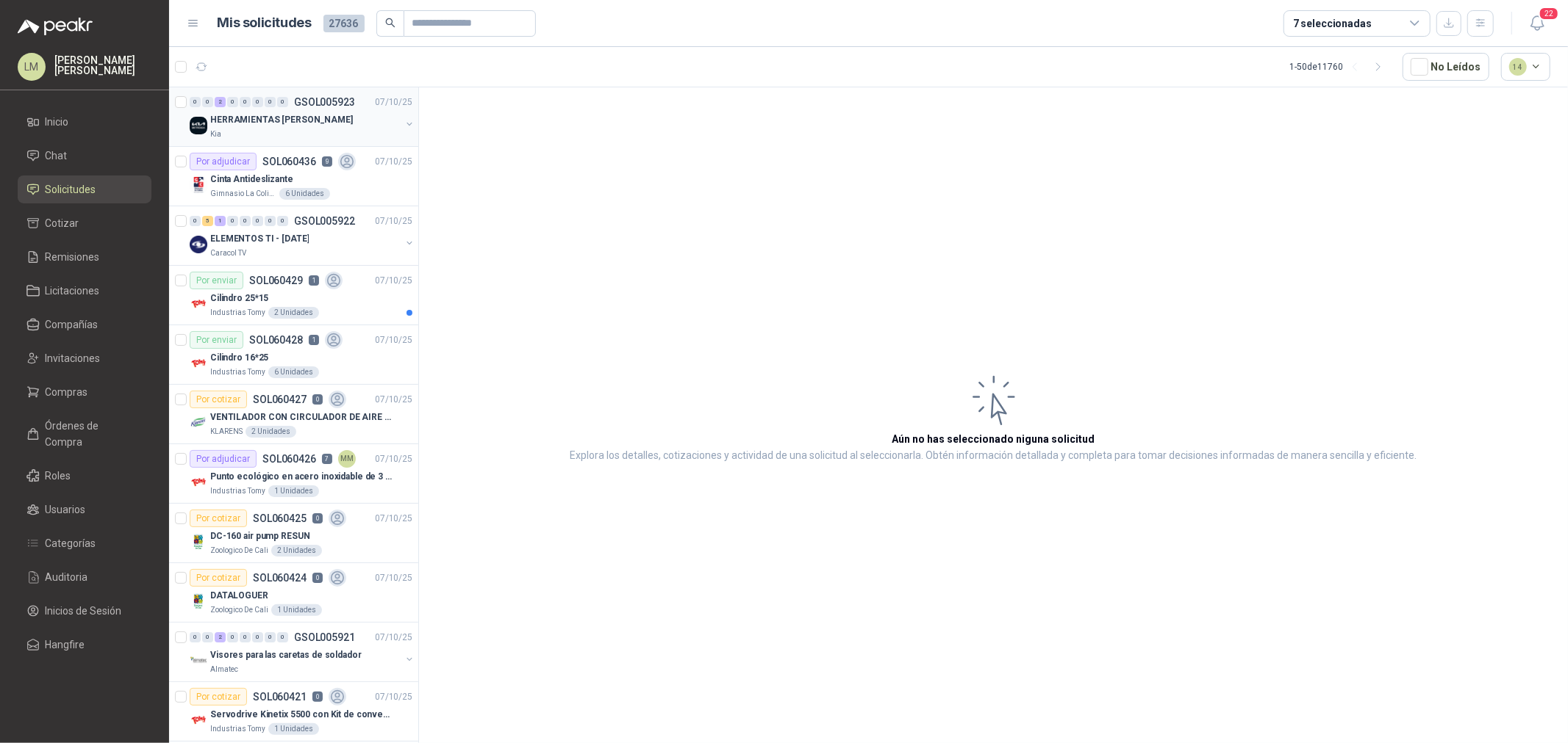
click at [403, 123] on button "button" at bounding box center [409, 124] width 12 height 12
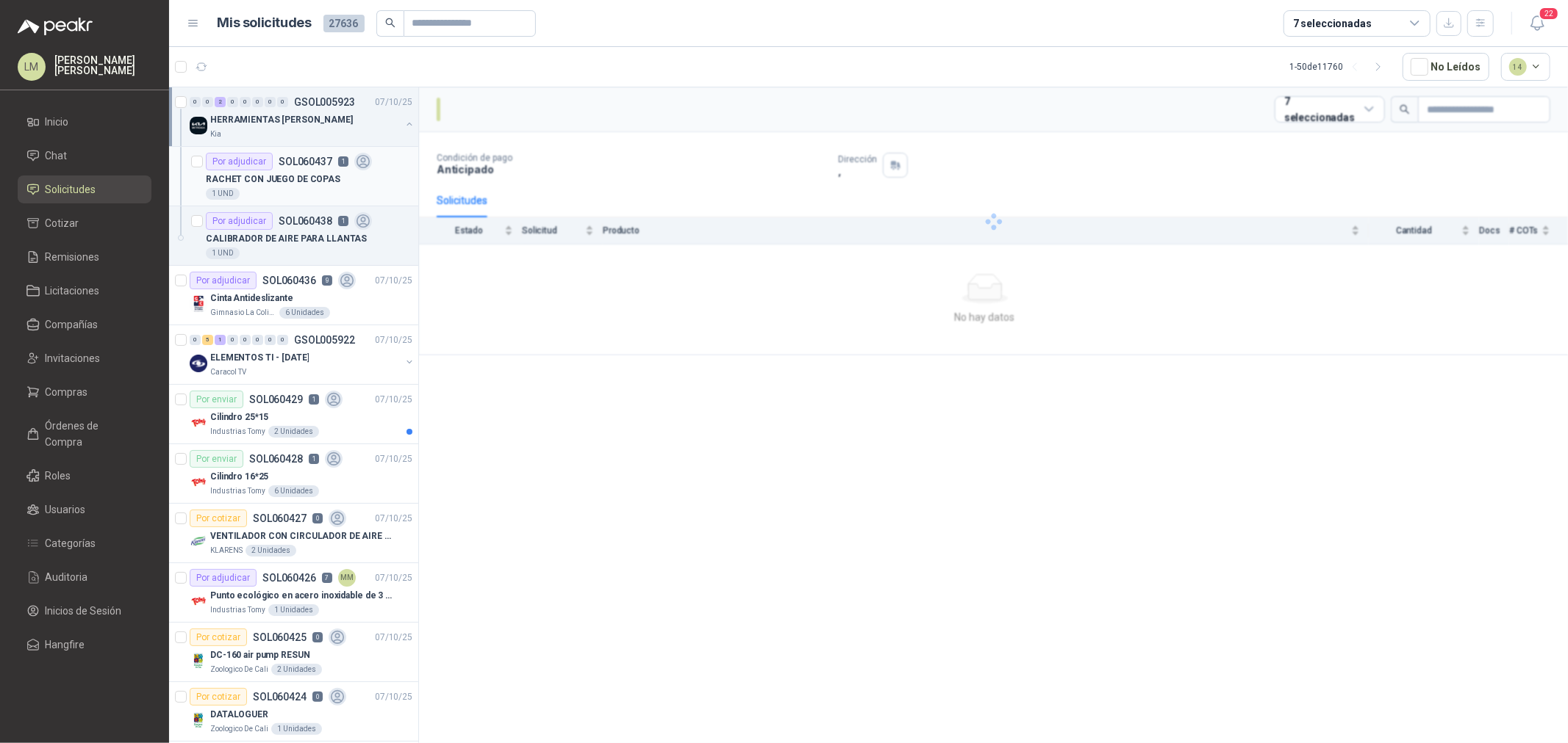
click at [355, 161] on icon at bounding box center [364, 162] width 17 height 17
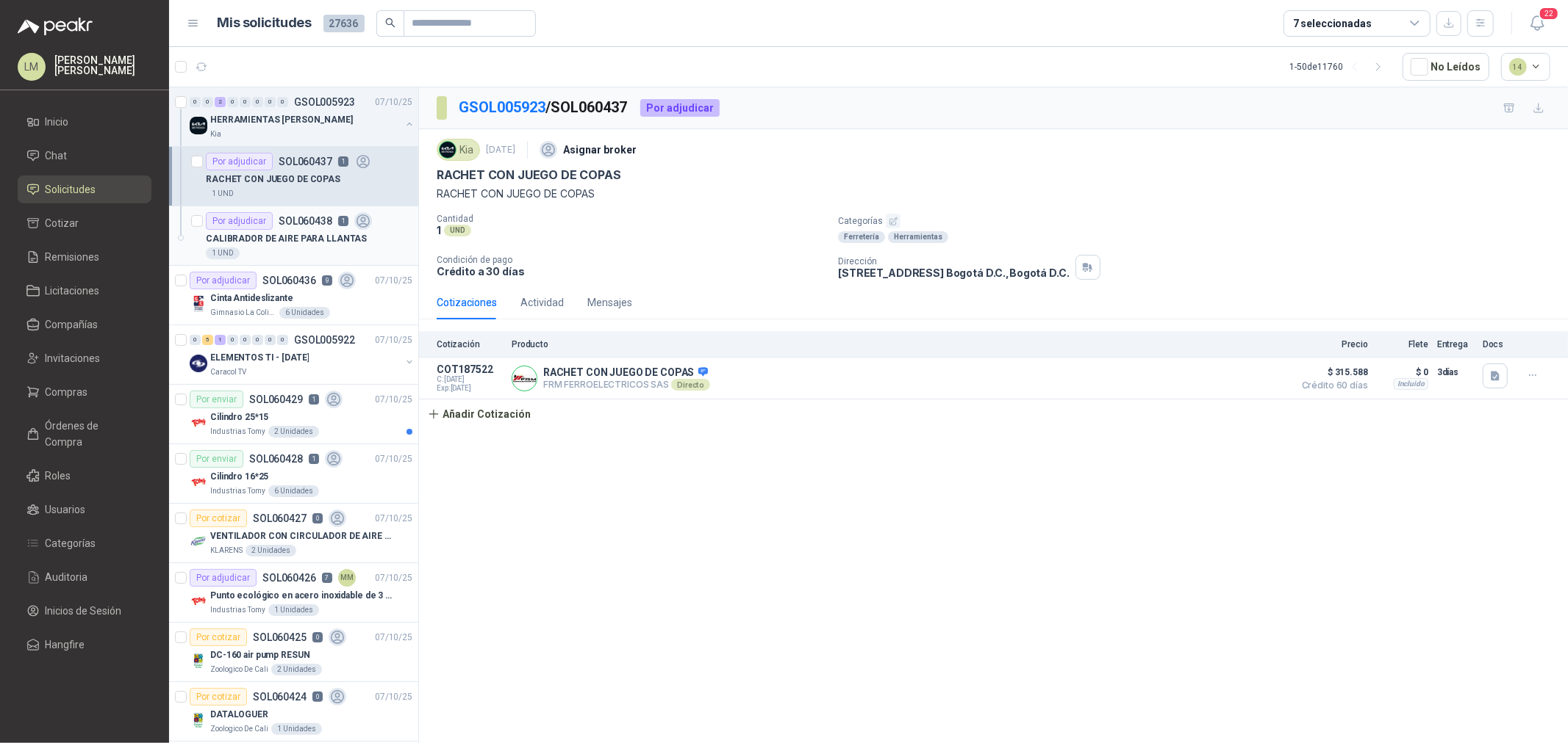
click at [329, 240] on p "CALIBRADOR DE AIRE PARA LLANTAS" at bounding box center [286, 239] width 161 height 14
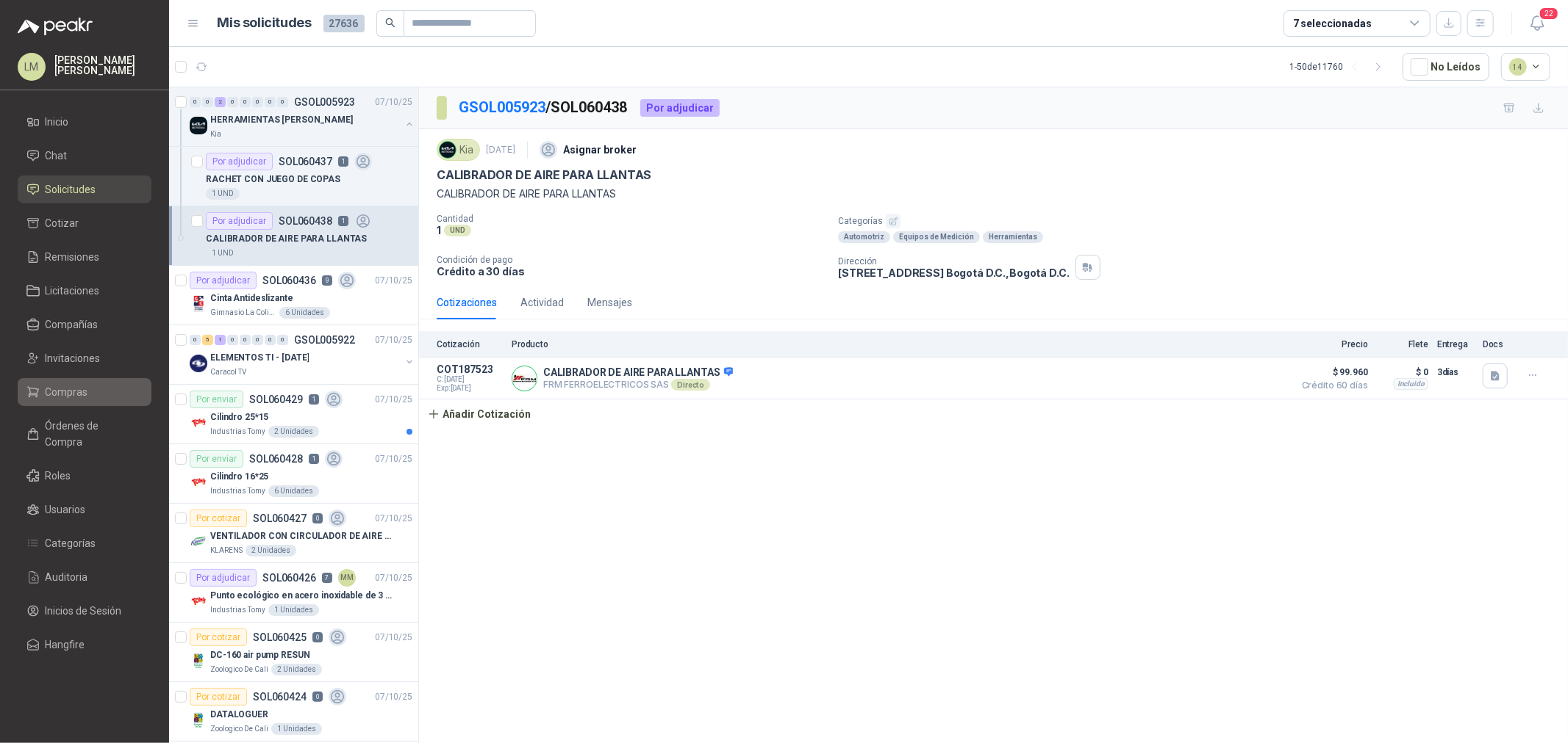
click at [69, 394] on span "Compras" at bounding box center [66, 392] width 43 height 16
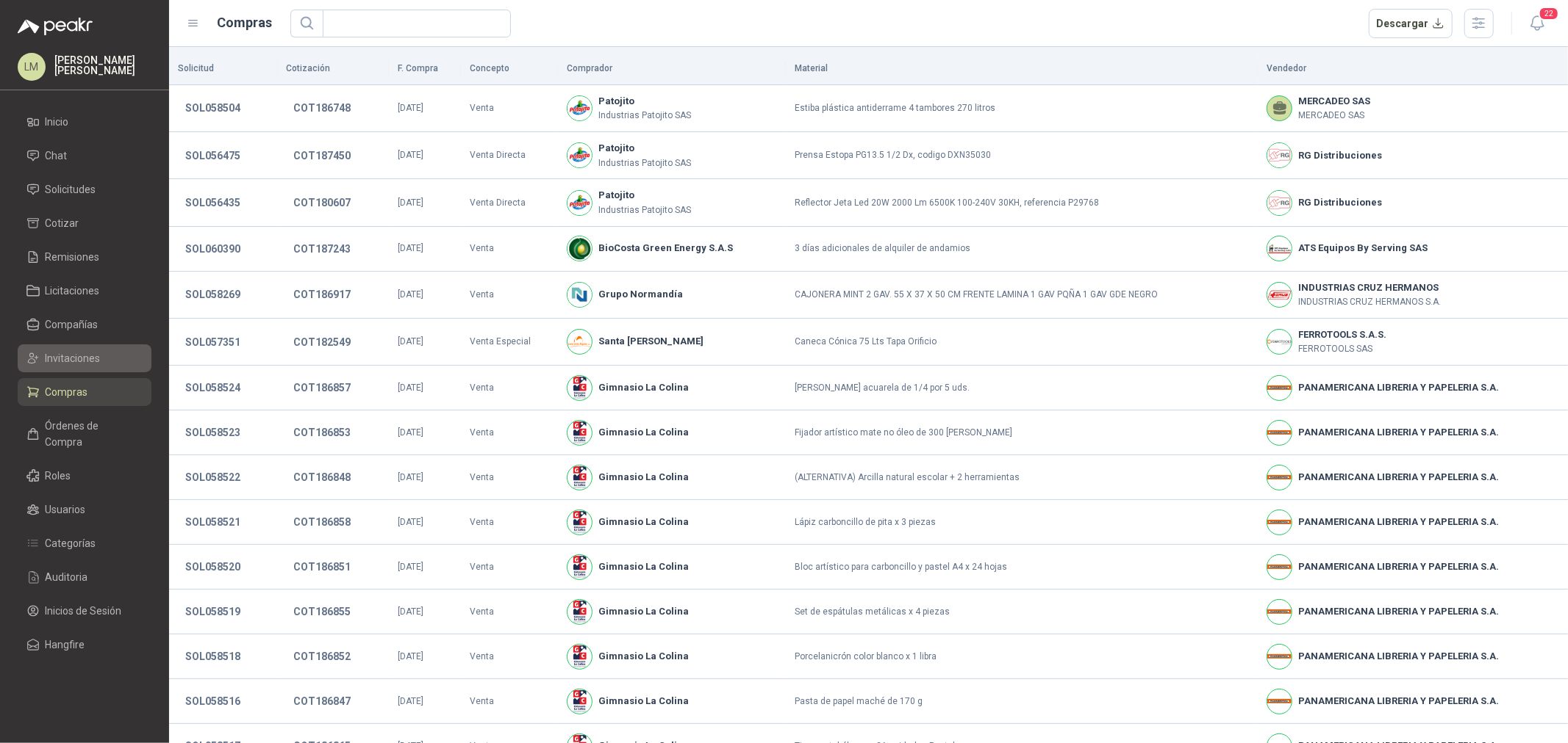
click at [80, 356] on span "Invitaciones" at bounding box center [73, 358] width 55 height 16
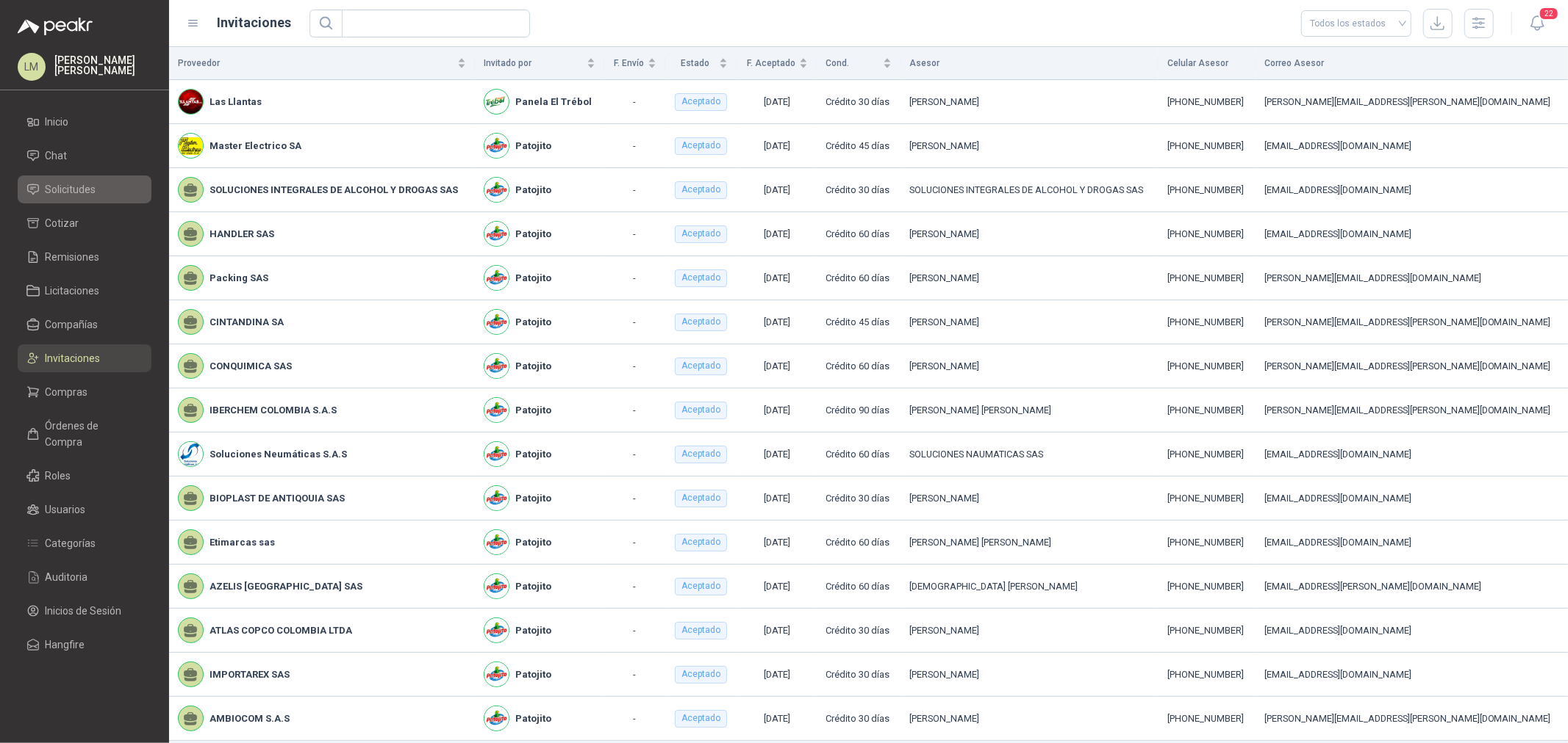
click at [88, 191] on span "Solicitudes" at bounding box center [70, 189] width 51 height 16
